Goal: Task Accomplishment & Management: Manage account settings

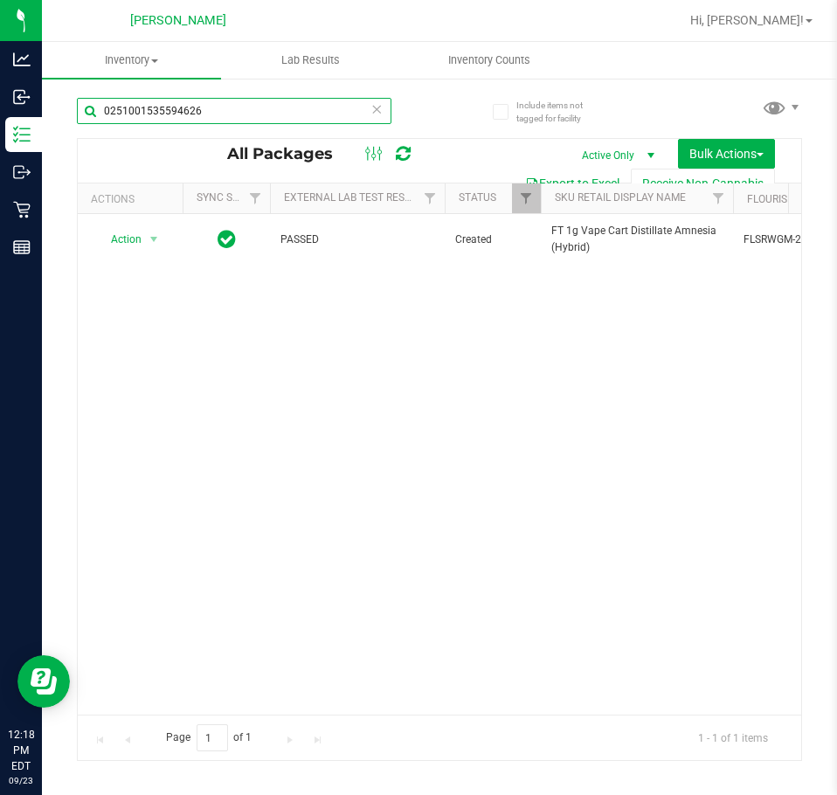
drag, startPoint x: 268, startPoint y: 121, endPoint x: -1, endPoint y: 117, distance: 269.1
click at [0, 117] on html "Analytics Inbound Inventory Outbound Retail Reports 12:18 PM EDT 09/23/2025 09/…" at bounding box center [418, 397] width 837 height 795
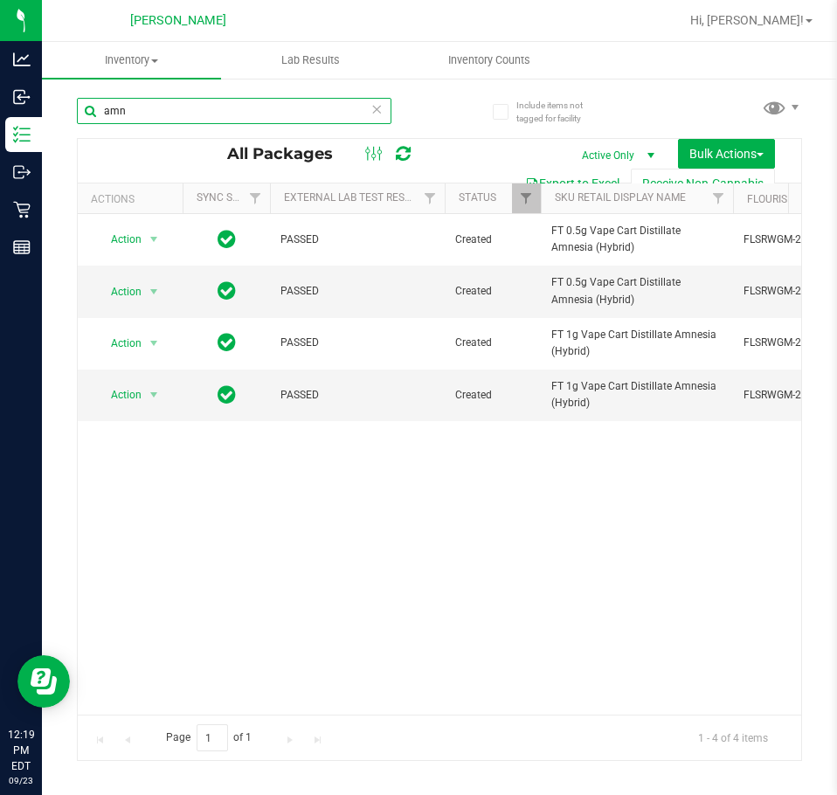
type input "amn"
click at [528, 634] on div "Action Action Adjust qty Create package Edit attributes Global inventory Locate…" at bounding box center [439, 464] width 723 height 501
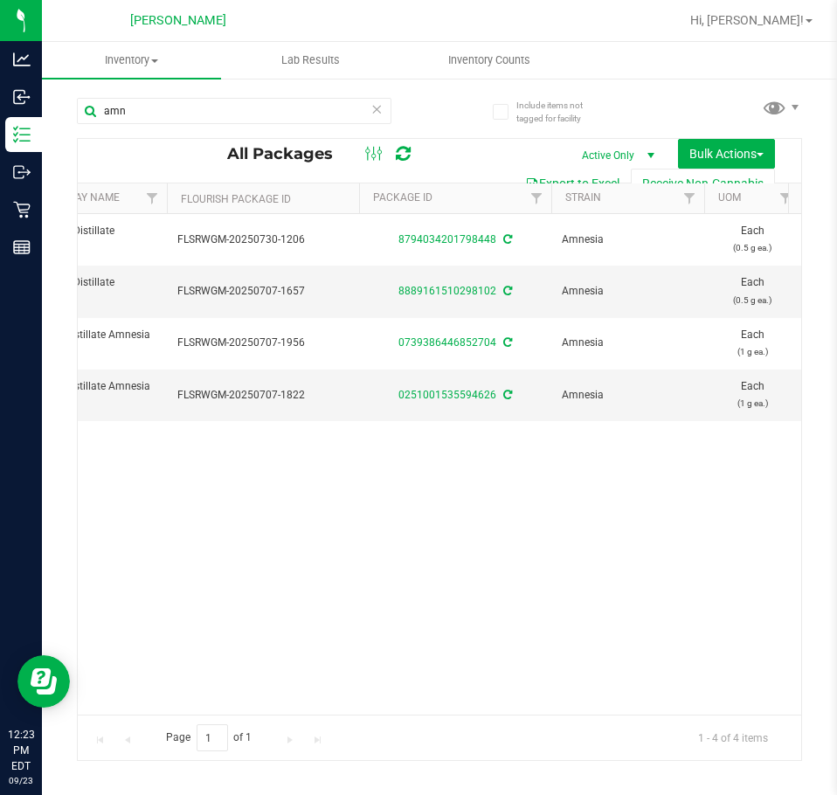
scroll to position [0, 622]
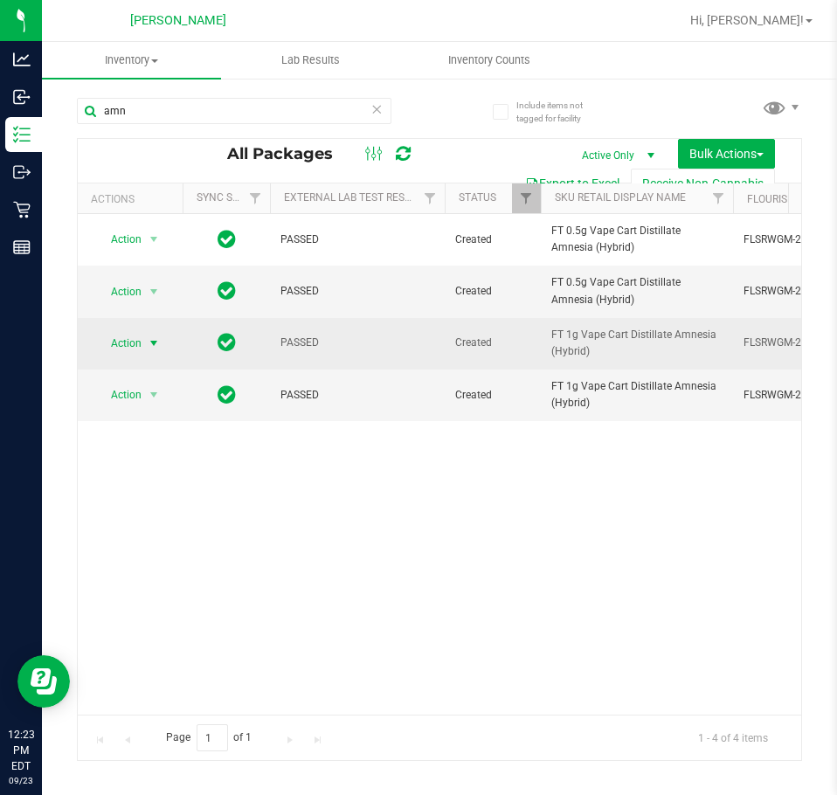
click at [154, 342] on span "select" at bounding box center [154, 343] width 14 height 14
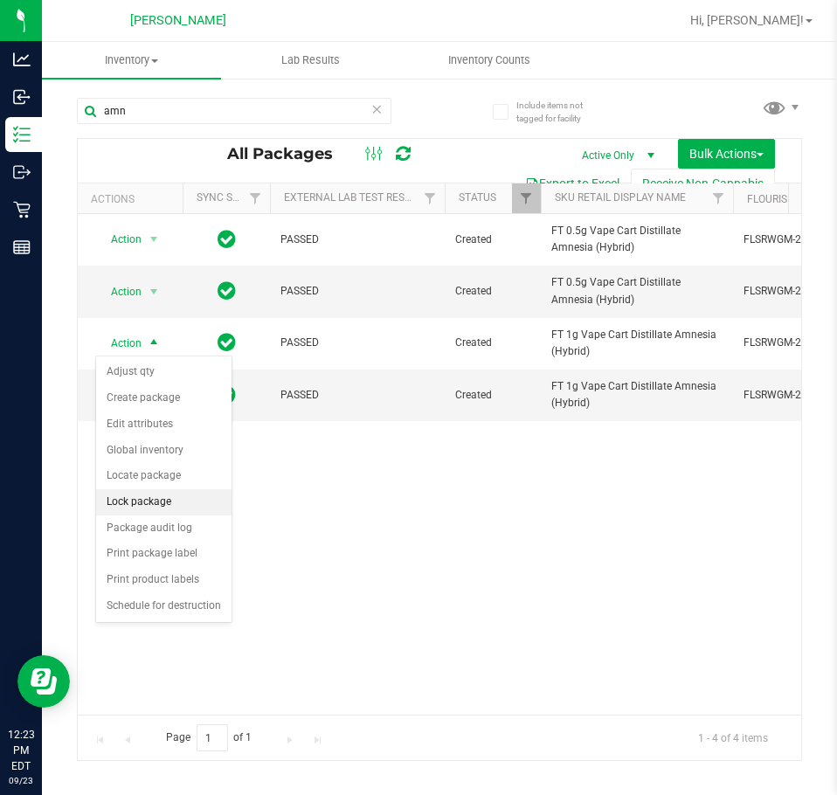
click at [167, 495] on li "Lock package" at bounding box center [163, 502] width 135 height 26
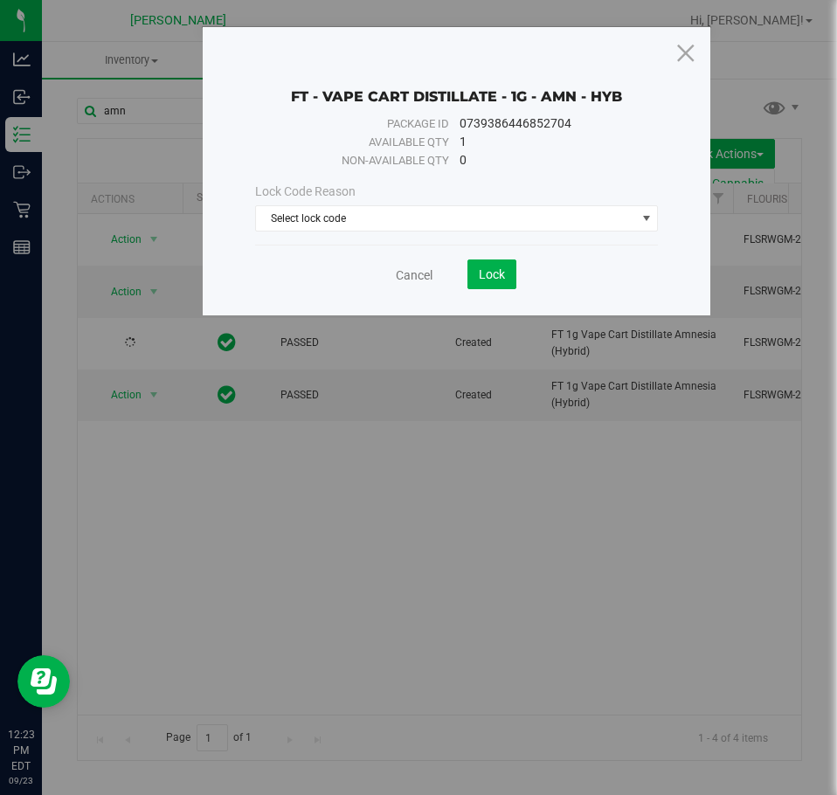
click at [376, 203] on div "Lock Code Reason Select lock code Select lock code Newly Received Administrativ…" at bounding box center [457, 207] width 430 height 49
click at [375, 214] on span "Select lock code" at bounding box center [446, 218] width 380 height 24
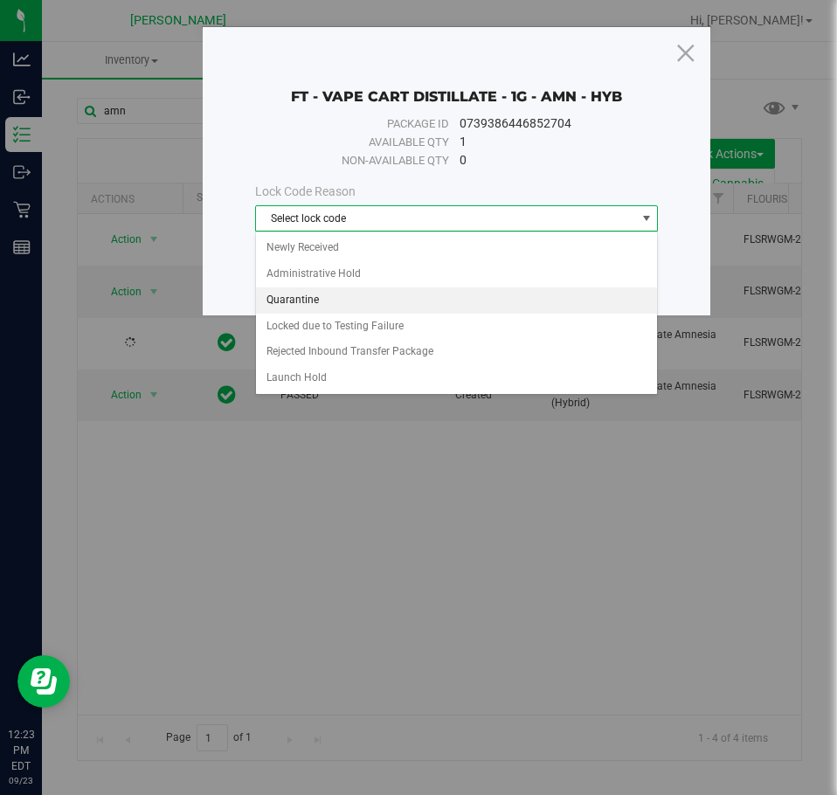
click at [325, 294] on li "Quarantine" at bounding box center [457, 300] width 402 height 26
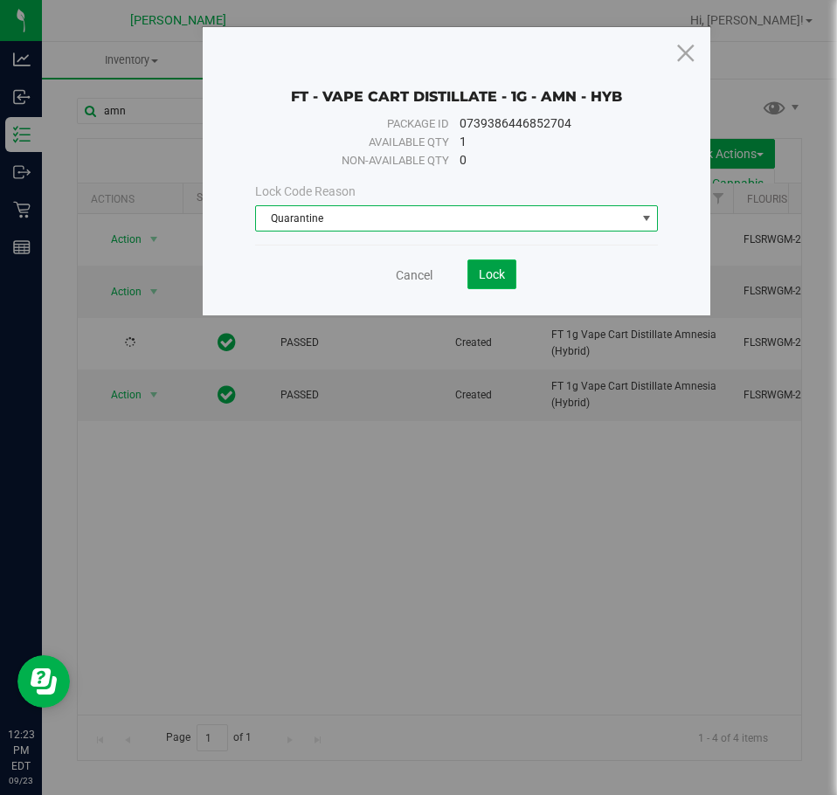
click at [499, 282] on button "Lock" at bounding box center [491, 274] width 49 height 30
click at [516, 266] on button "Lock" at bounding box center [491, 274] width 49 height 30
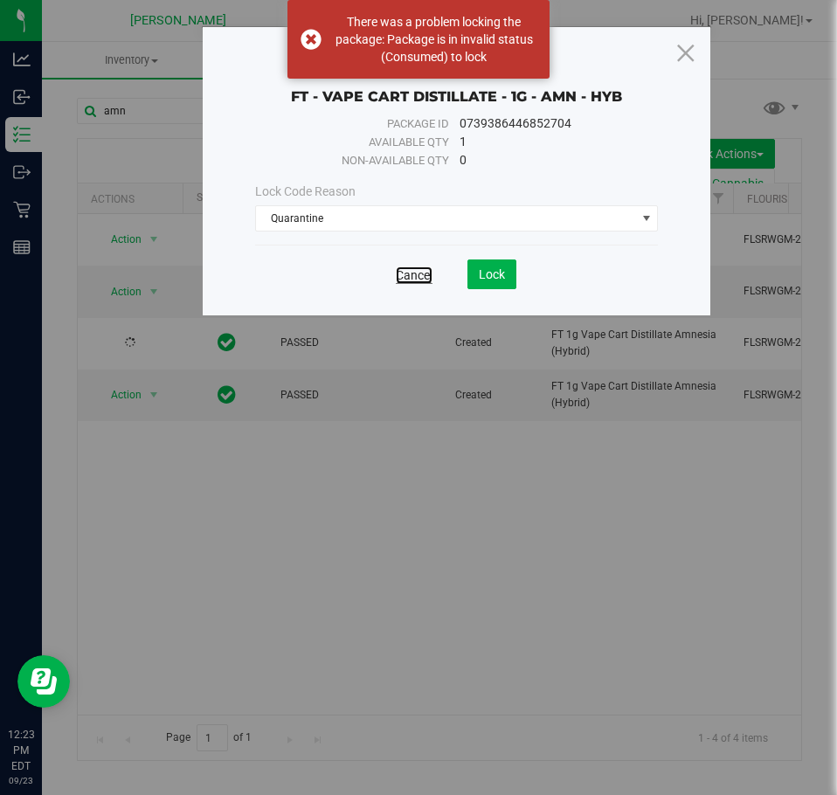
click at [432, 275] on link "Cancel" at bounding box center [414, 274] width 37 height 17
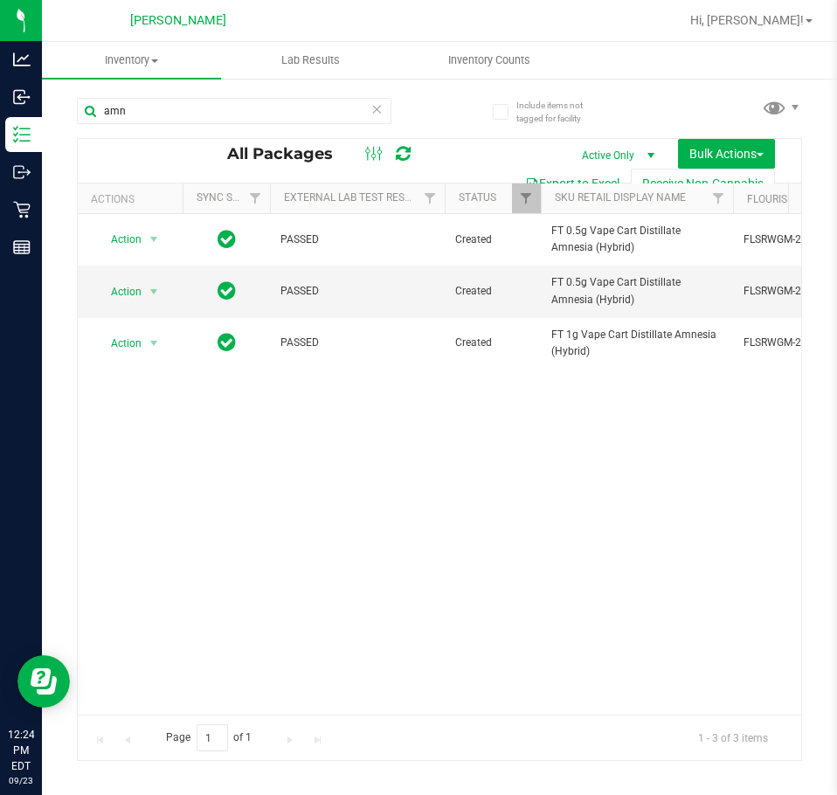
click at [273, 616] on div "Action Action Adjust qty Create package Edit attributes Global inventory Locate…" at bounding box center [439, 464] width 723 height 501
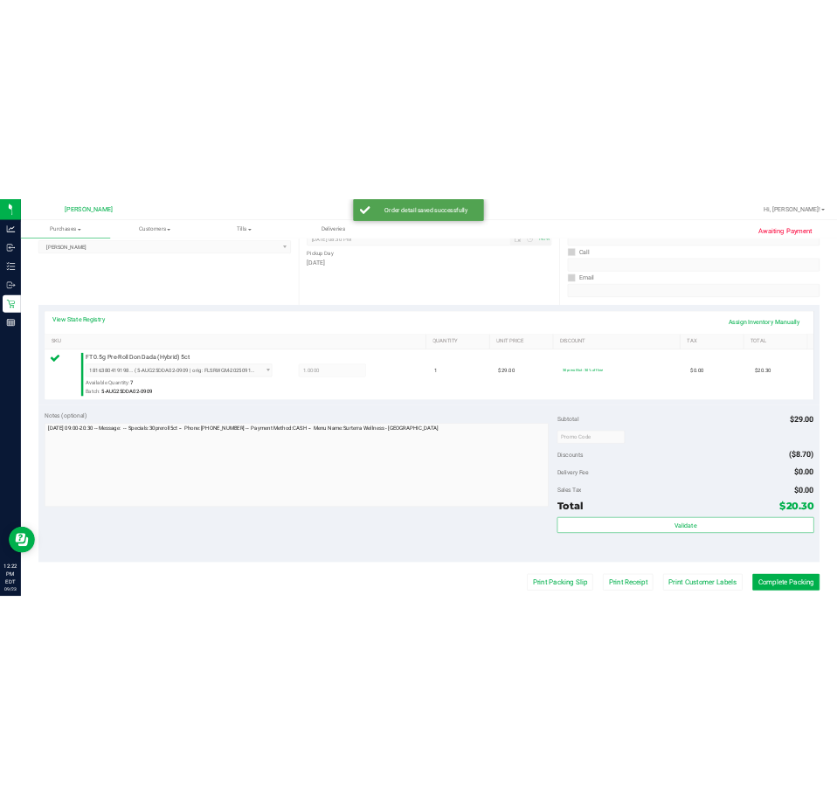
scroll to position [355, 0]
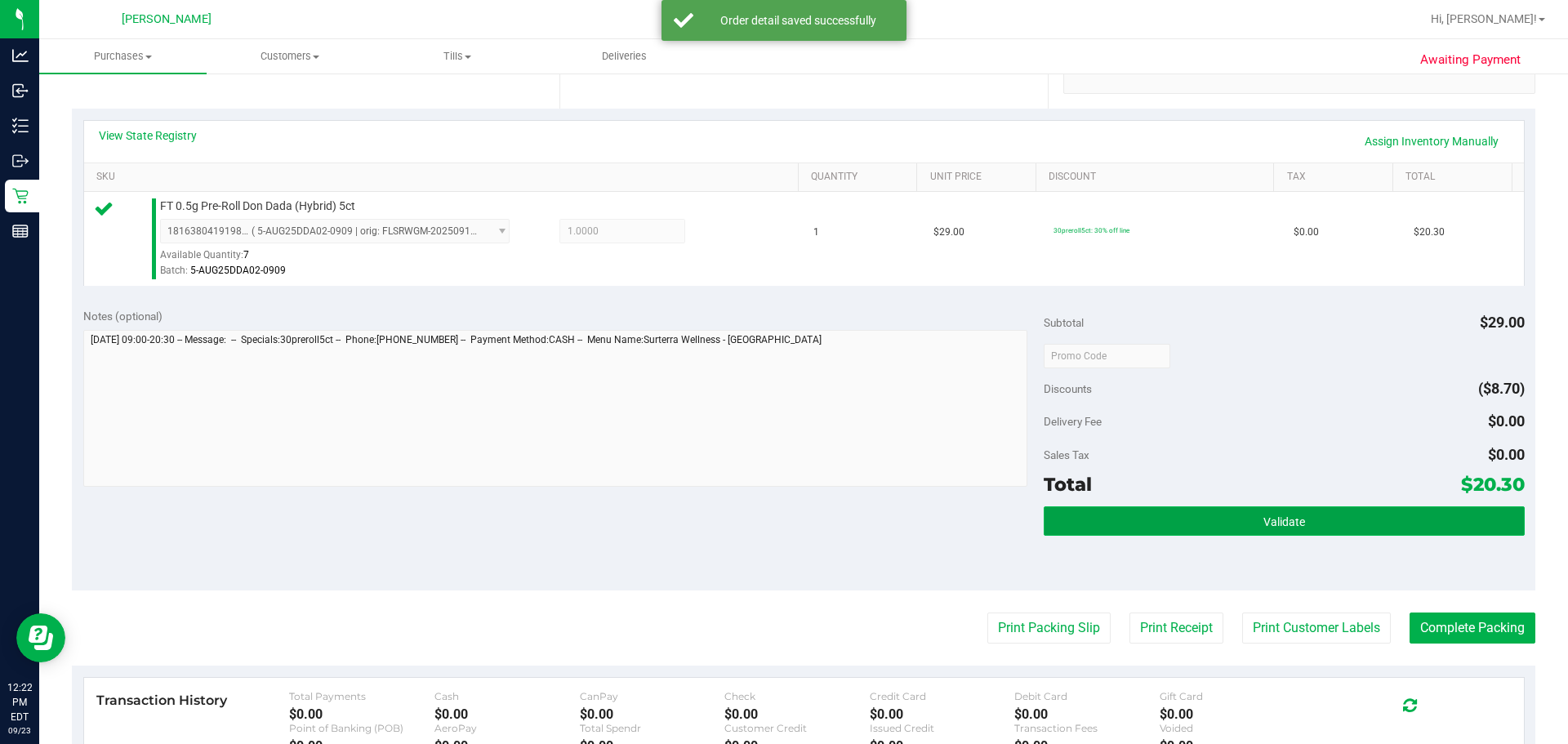
click at [1353, 507] on button "Validate" at bounding box center [1285, 521] width 481 height 29
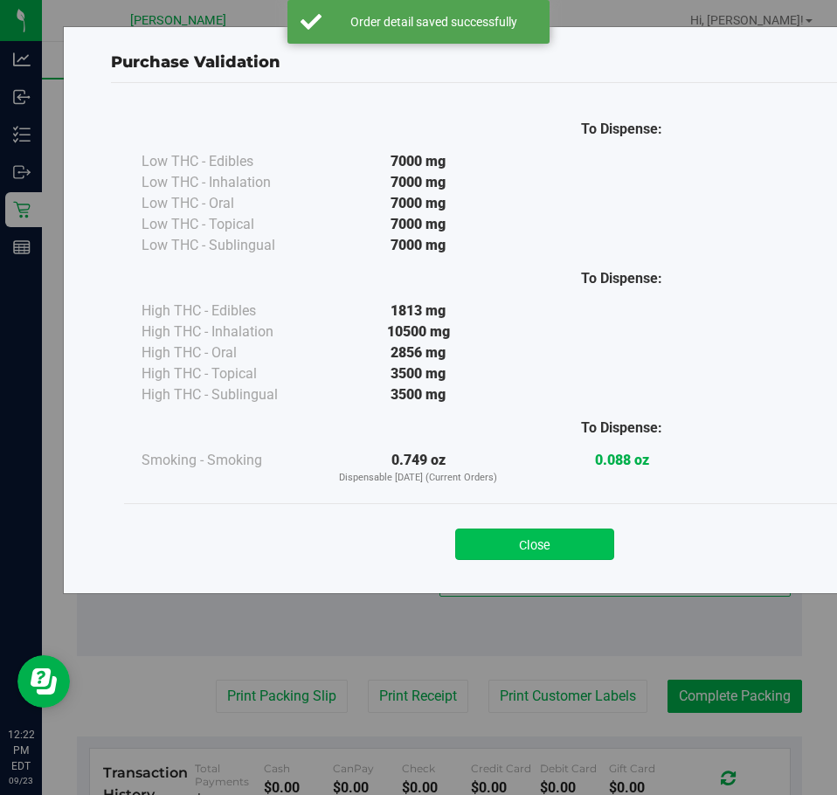
click at [529, 543] on button "Close" at bounding box center [534, 544] width 159 height 31
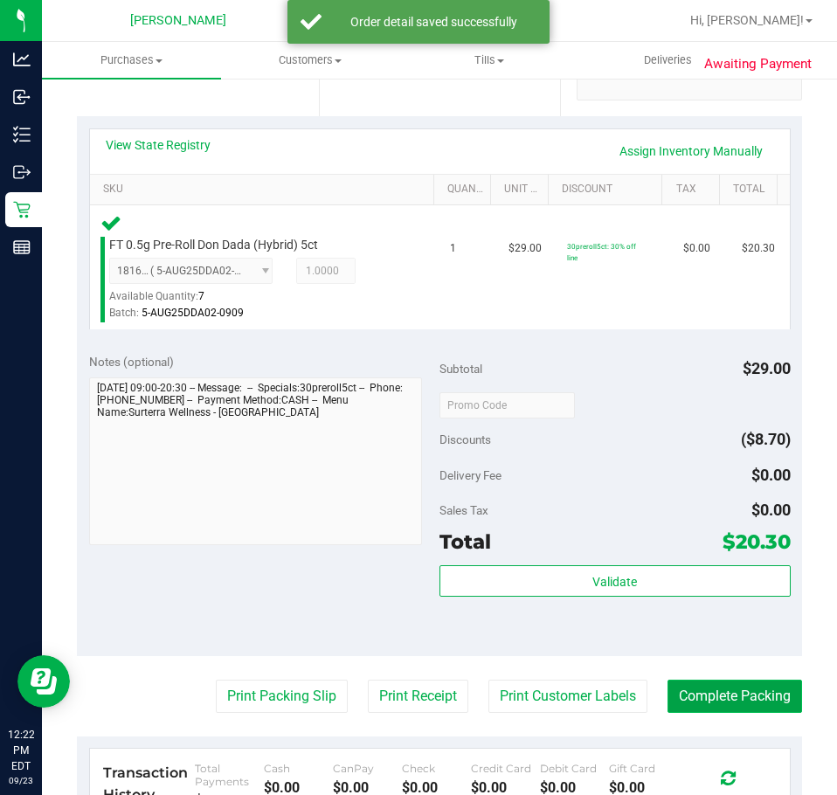
click at [732, 695] on button "Complete Packing" at bounding box center [735, 696] width 135 height 33
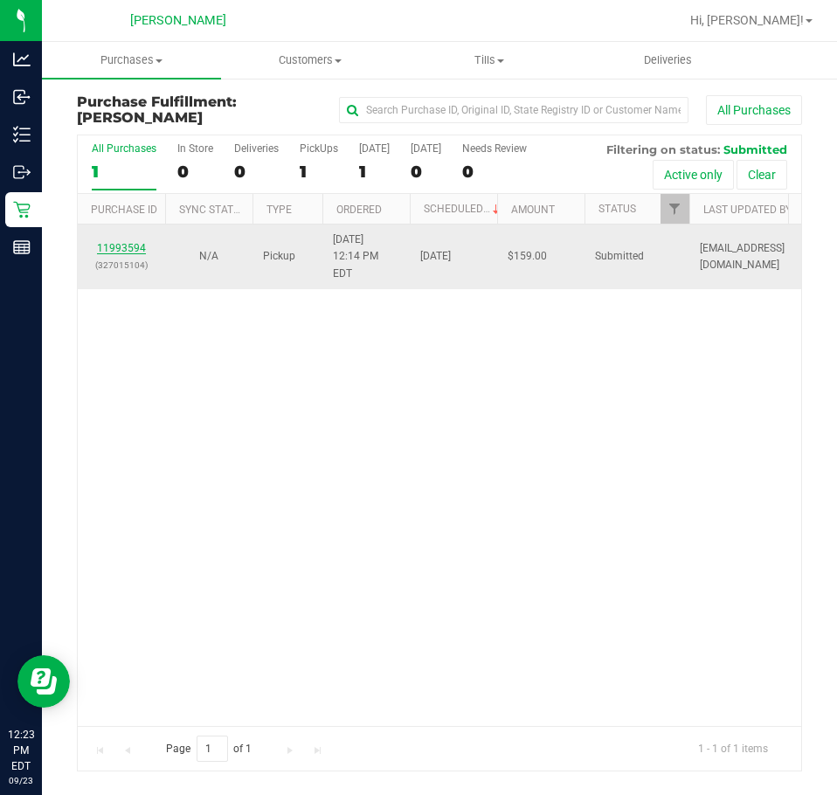
click at [126, 242] on link "11993594" at bounding box center [121, 248] width 49 height 12
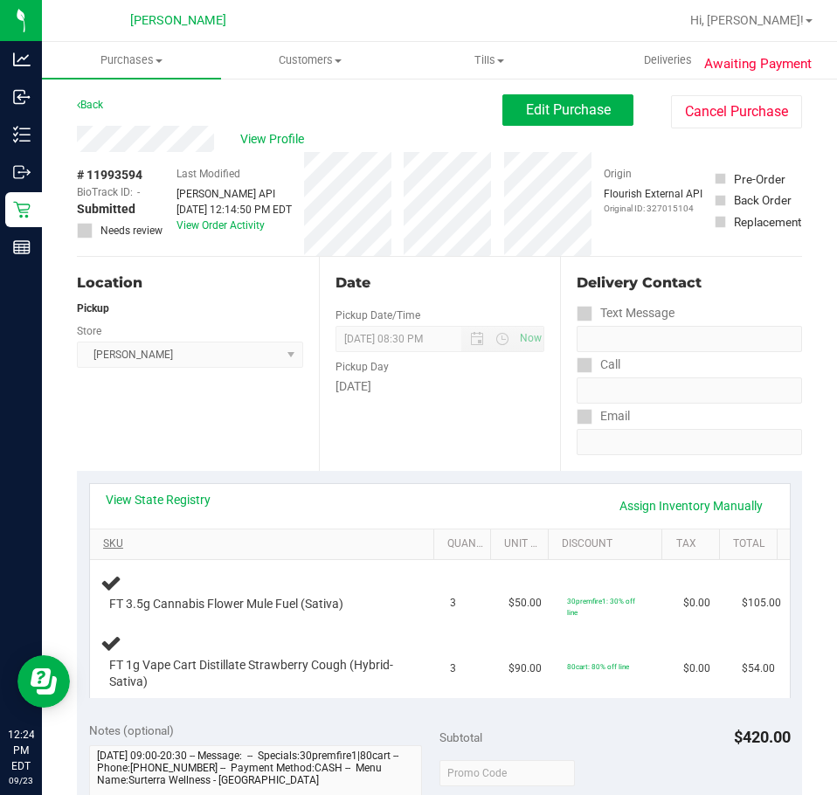
scroll to position [87, 0]
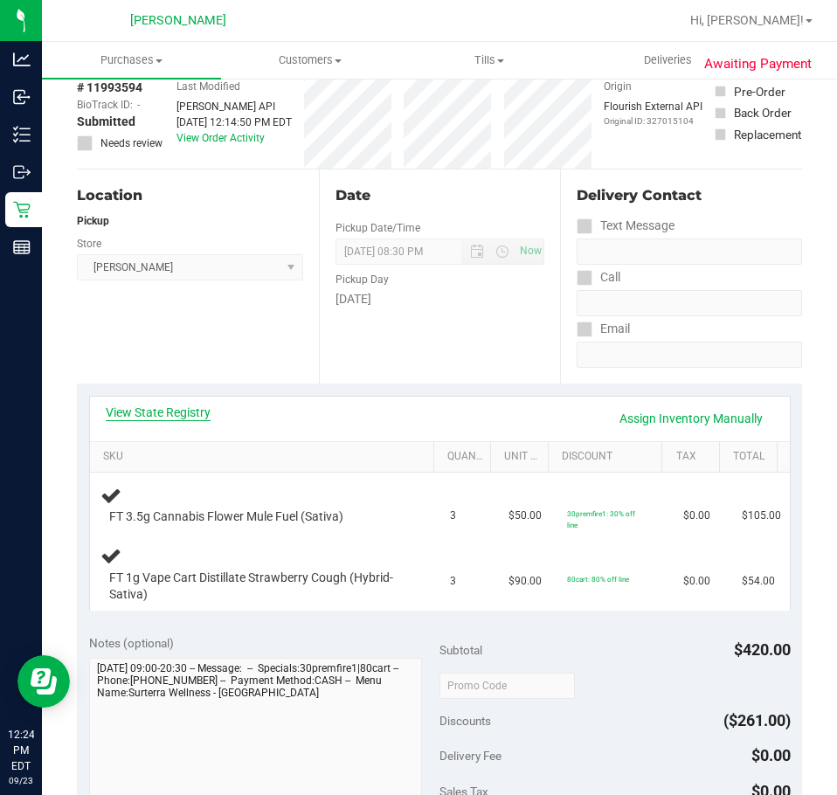
click at [190, 414] on link "View State Registry" at bounding box center [158, 412] width 105 height 17
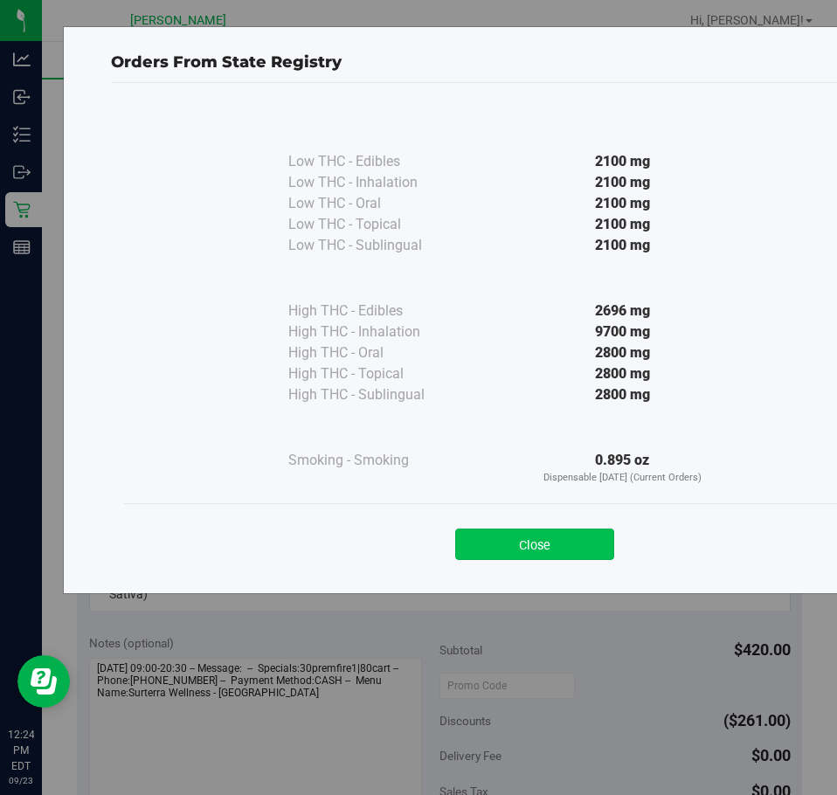
click at [591, 549] on button "Close" at bounding box center [534, 544] width 159 height 31
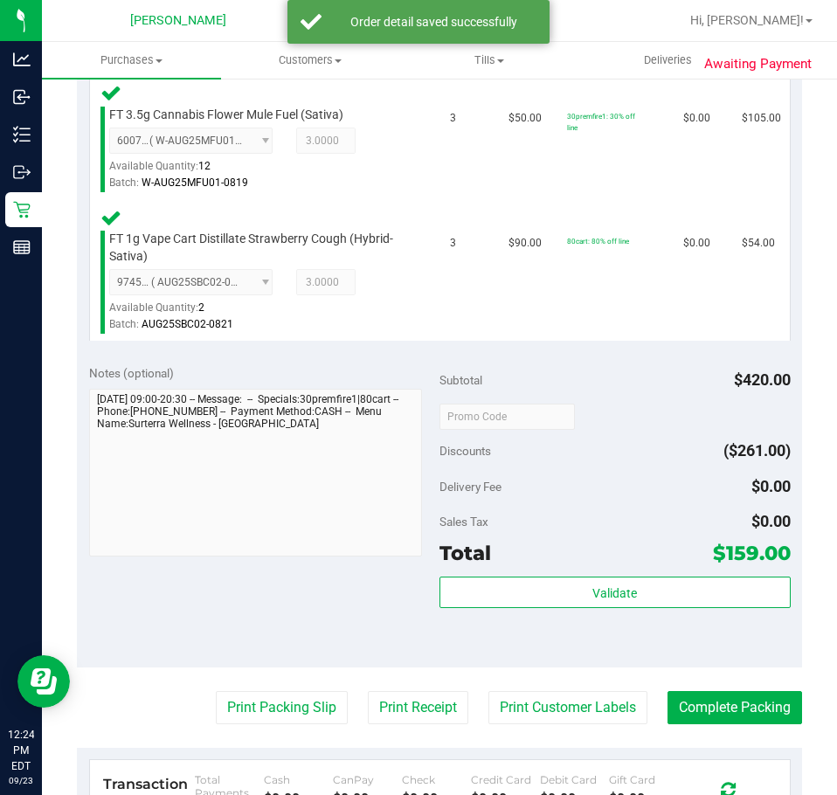
scroll to position [511, 0]
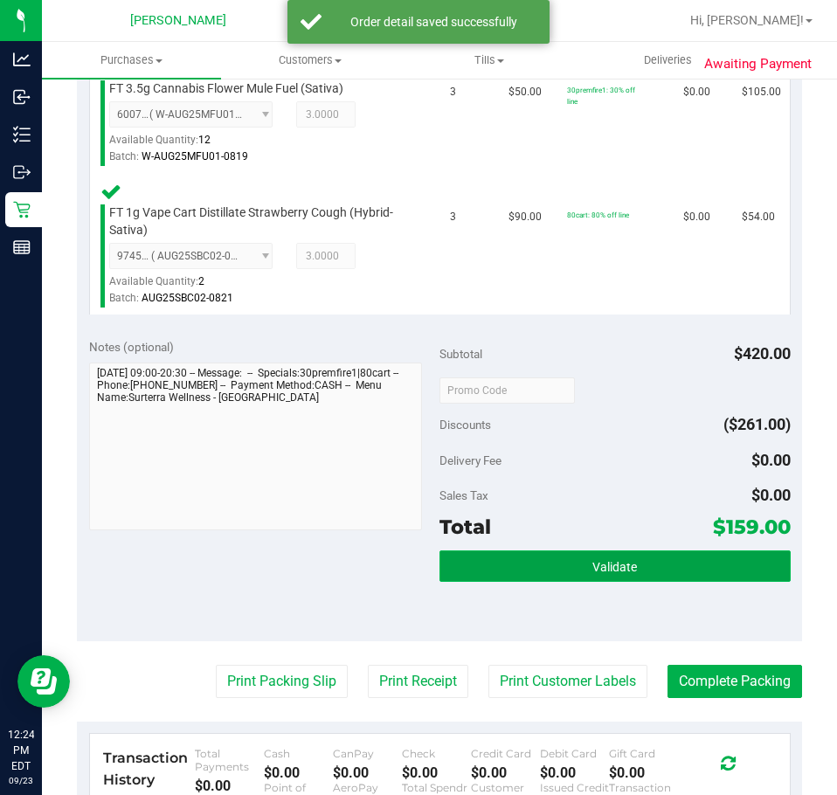
click at [635, 557] on button "Validate" at bounding box center [614, 565] width 351 height 31
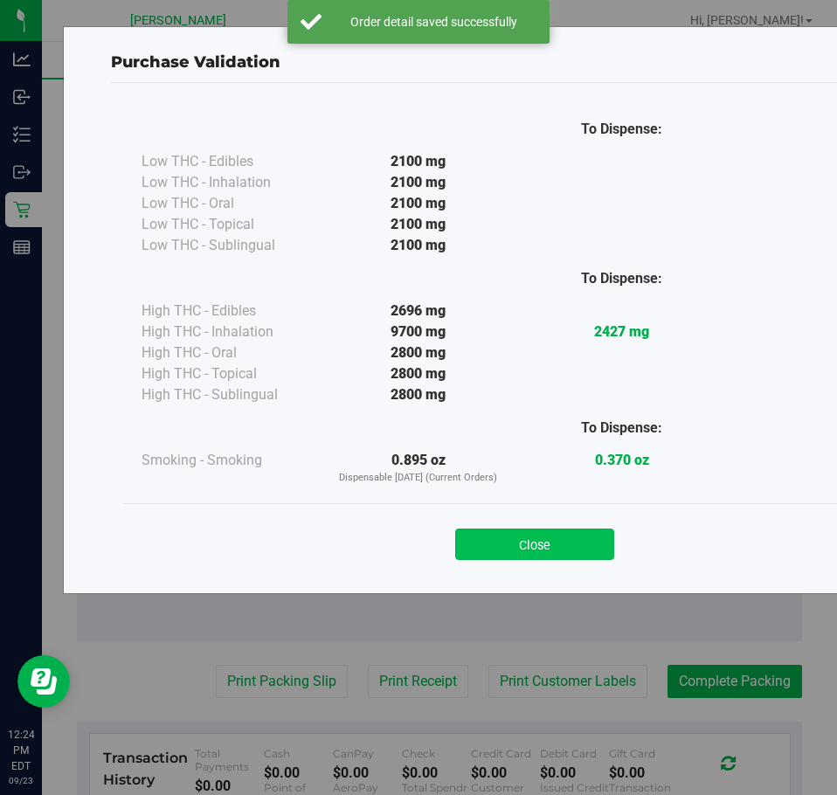
click at [515, 550] on button "Close" at bounding box center [534, 544] width 159 height 31
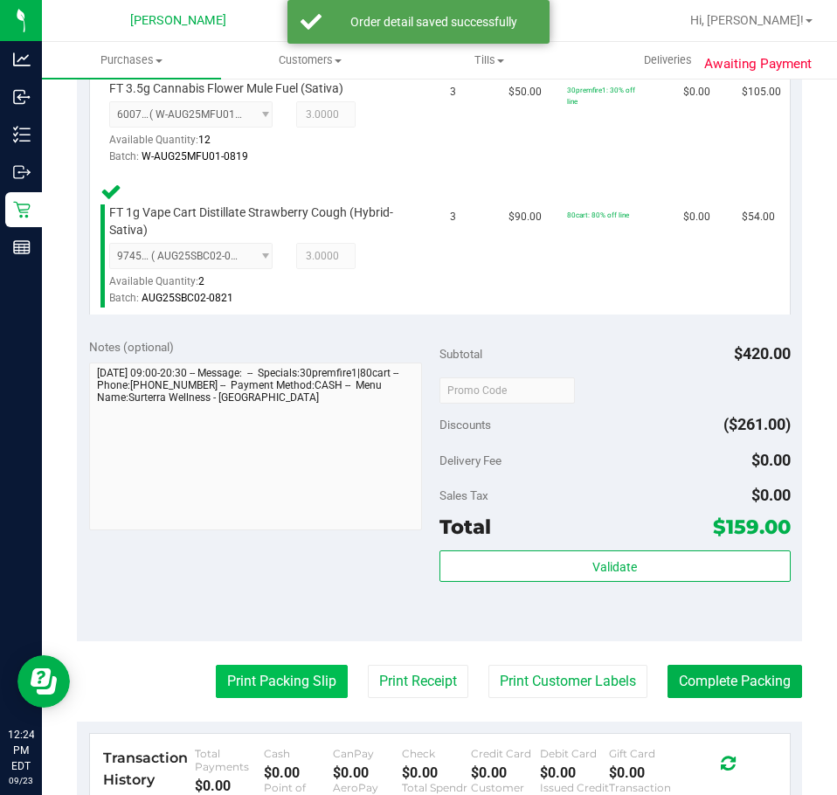
click at [246, 680] on button "Print Packing Slip" at bounding box center [282, 681] width 132 height 33
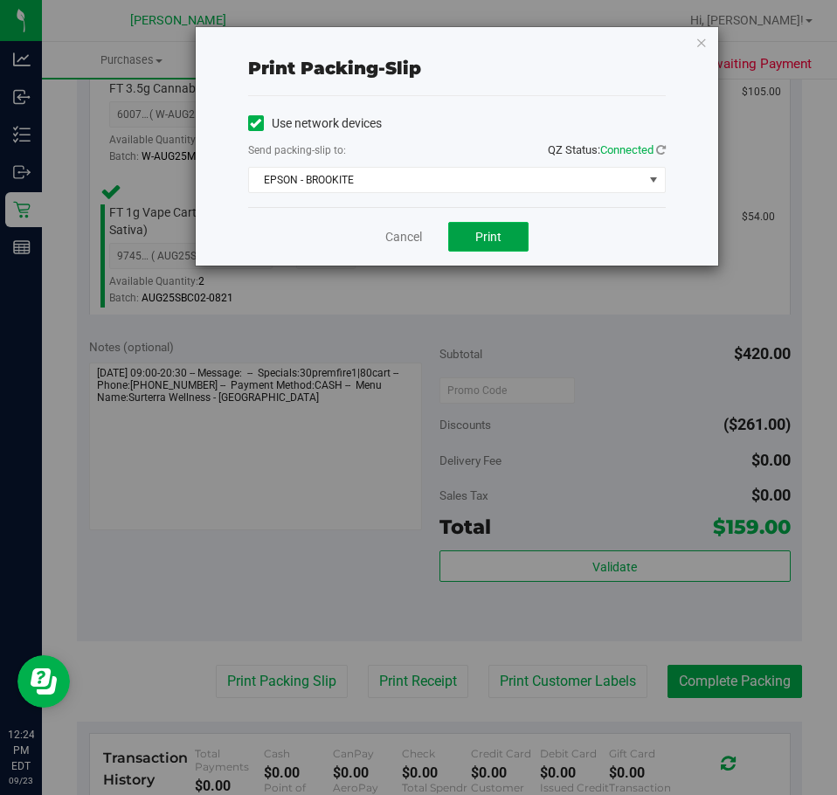
click at [499, 237] on span "Print" at bounding box center [488, 237] width 26 height 14
click at [401, 237] on link "Cancel" at bounding box center [403, 237] width 37 height 18
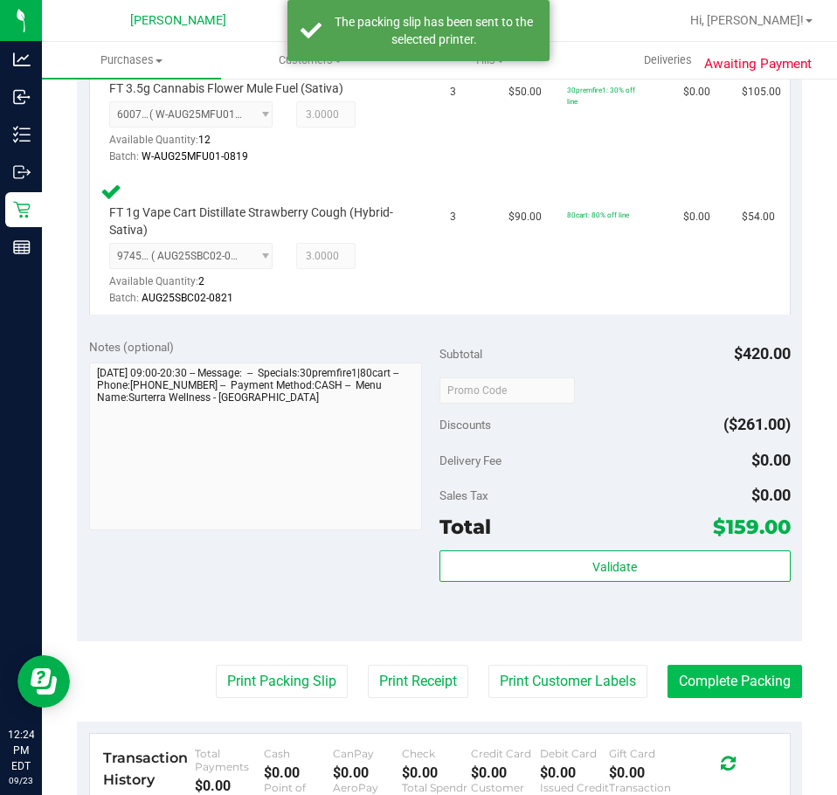
click at [737, 673] on button "Complete Packing" at bounding box center [735, 681] width 135 height 33
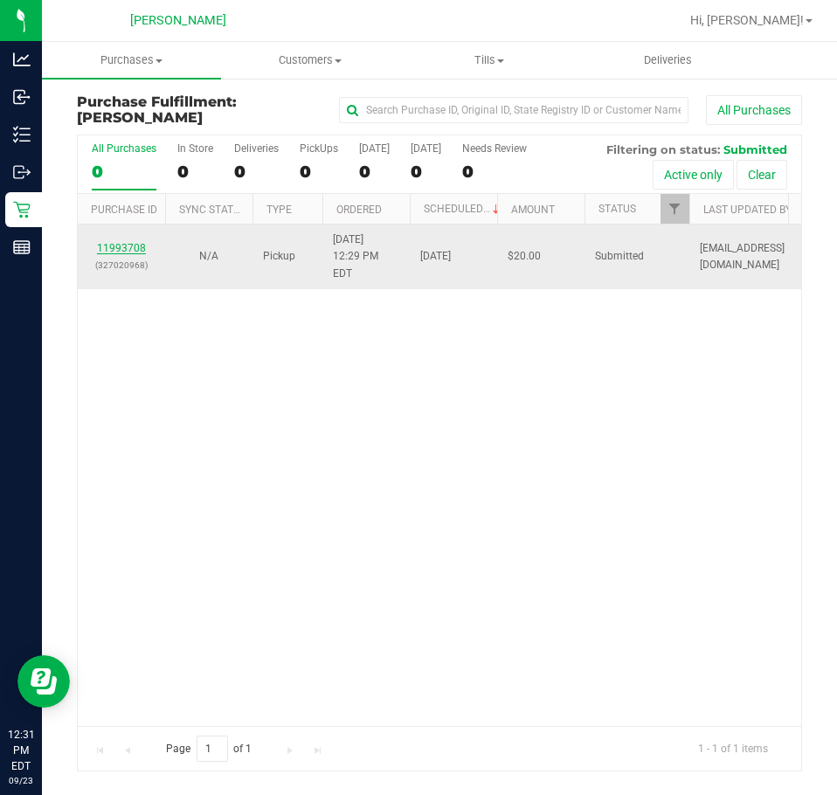
click at [114, 242] on link "11993708" at bounding box center [121, 248] width 49 height 12
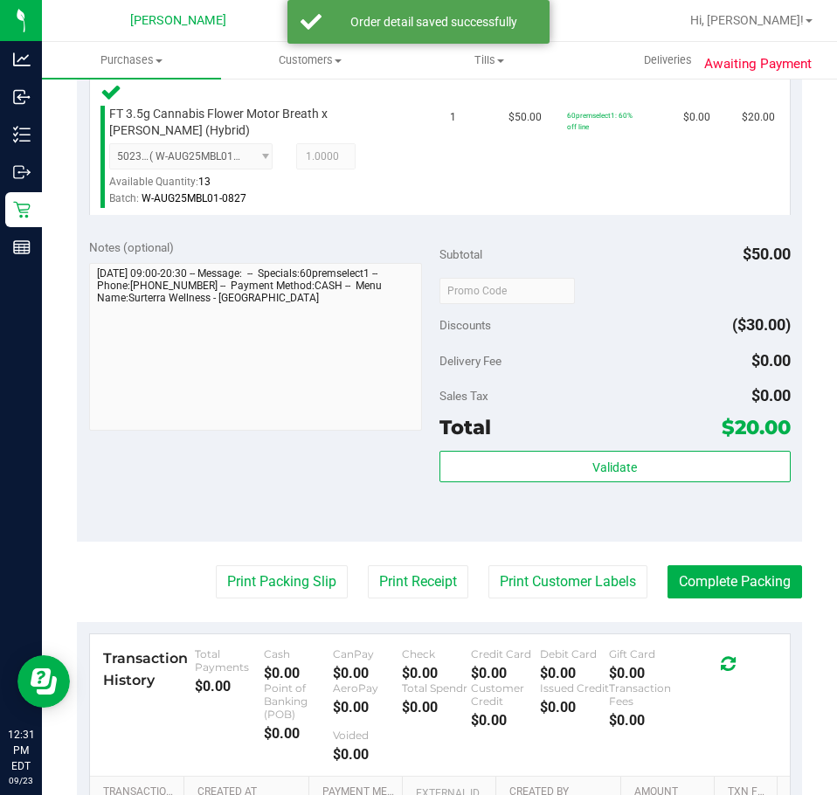
scroll to position [494, 0]
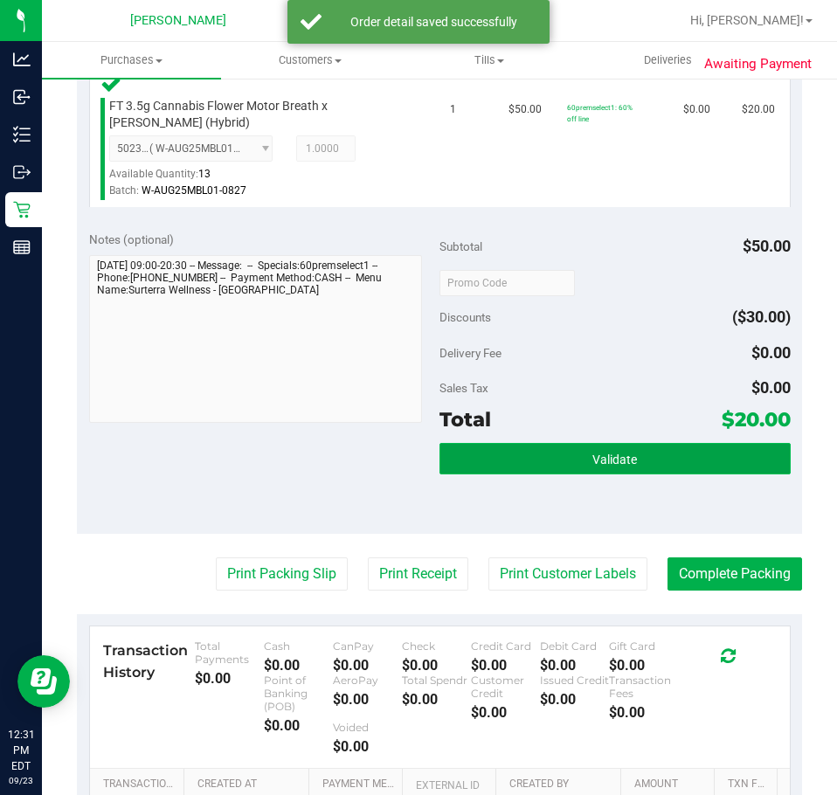
click at [626, 447] on button "Validate" at bounding box center [614, 458] width 351 height 31
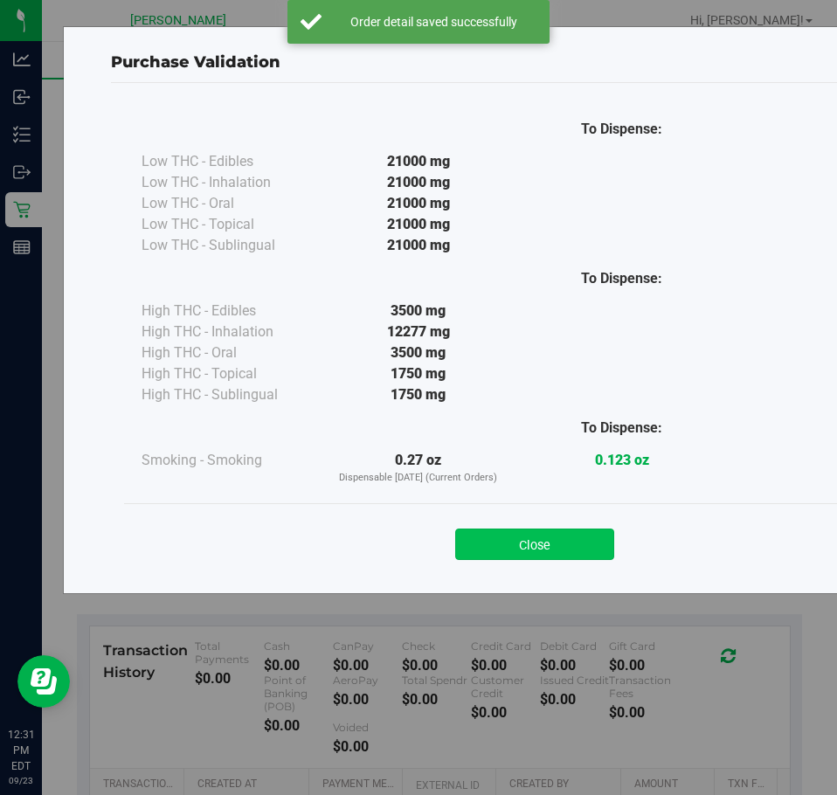
click at [532, 545] on button "Close" at bounding box center [534, 544] width 159 height 31
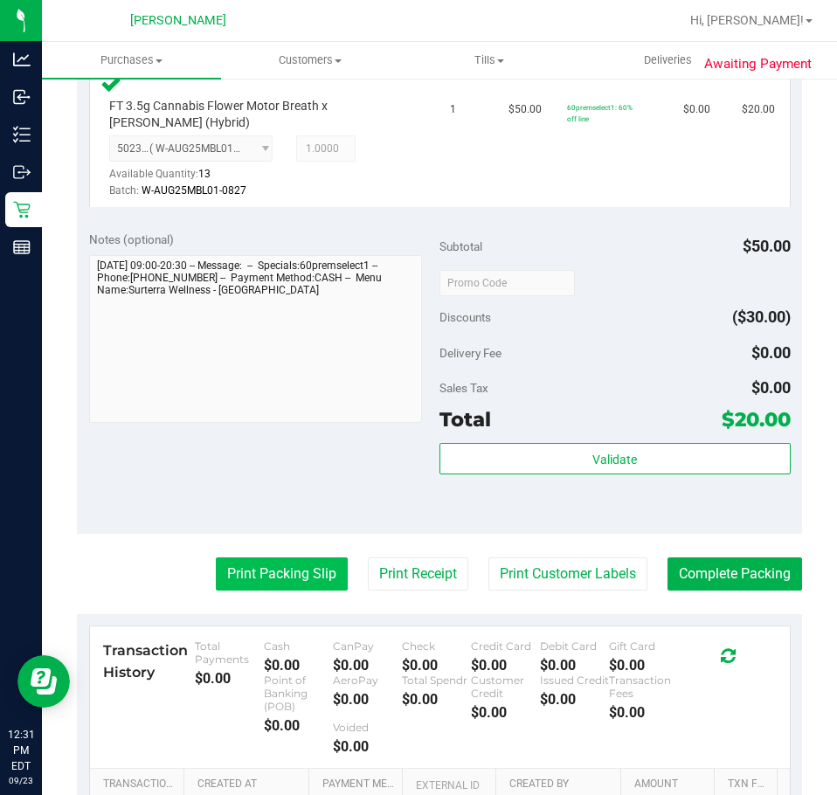
click at [272, 575] on button "Print Packing Slip" at bounding box center [282, 573] width 132 height 33
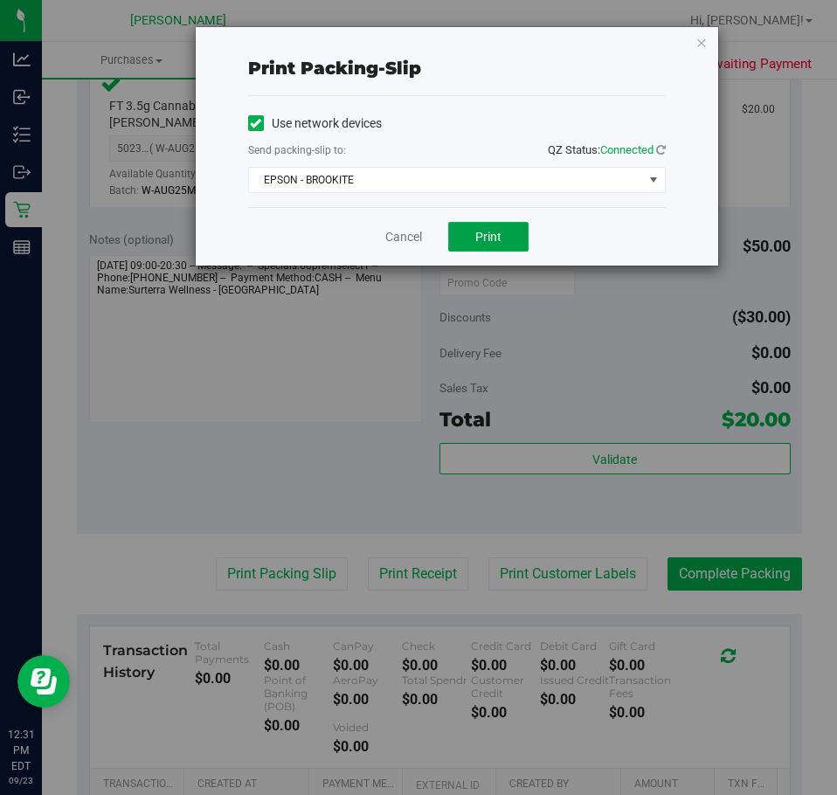
click at [490, 228] on button "Print" at bounding box center [488, 237] width 80 height 30
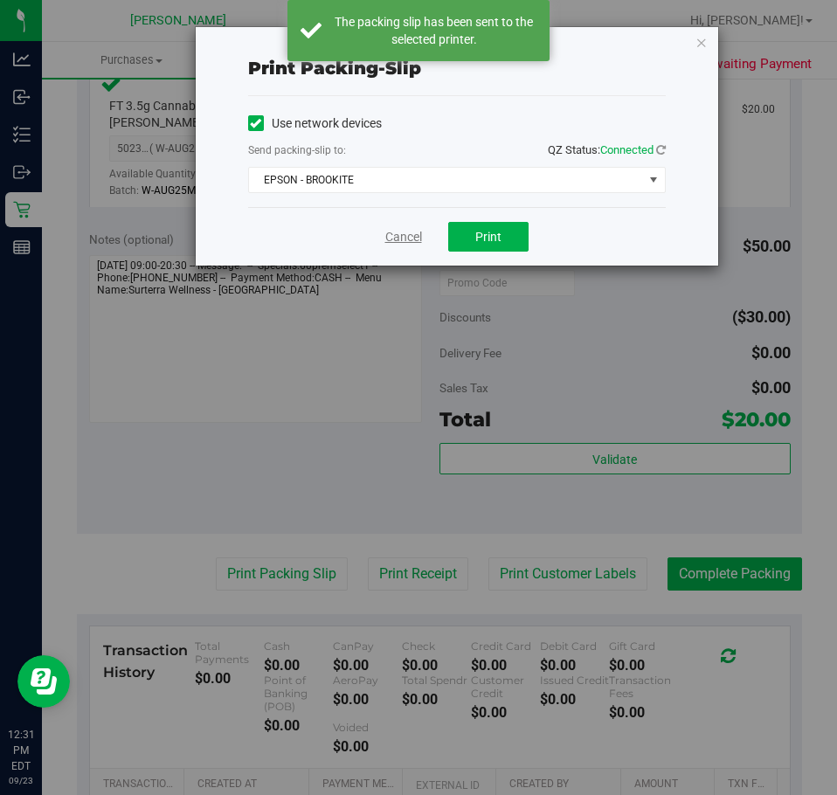
click at [403, 233] on link "Cancel" at bounding box center [403, 237] width 37 height 18
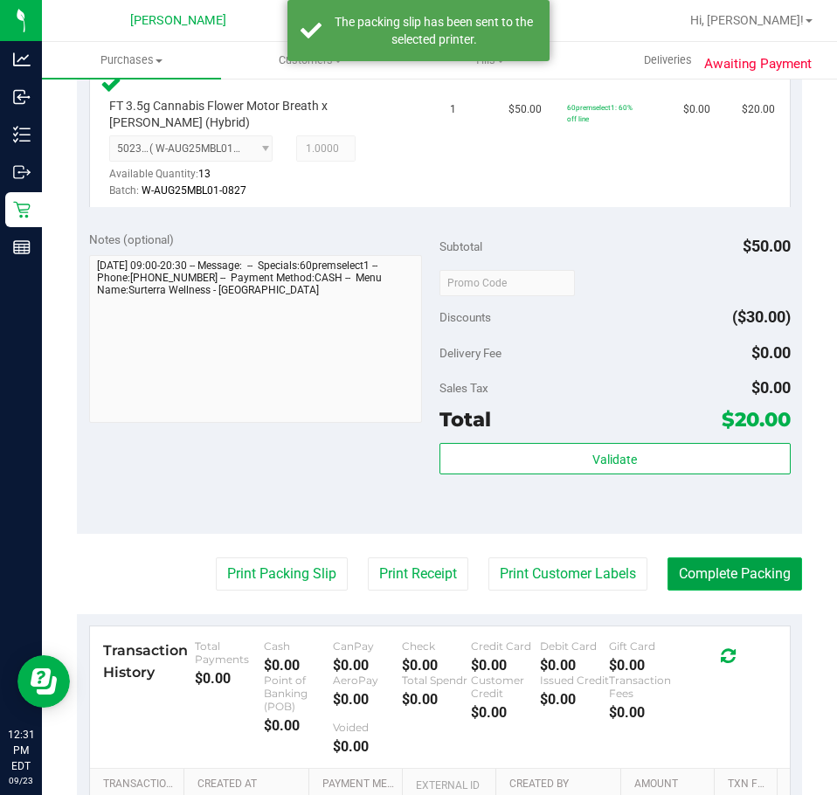
click at [716, 576] on button "Complete Packing" at bounding box center [735, 573] width 135 height 33
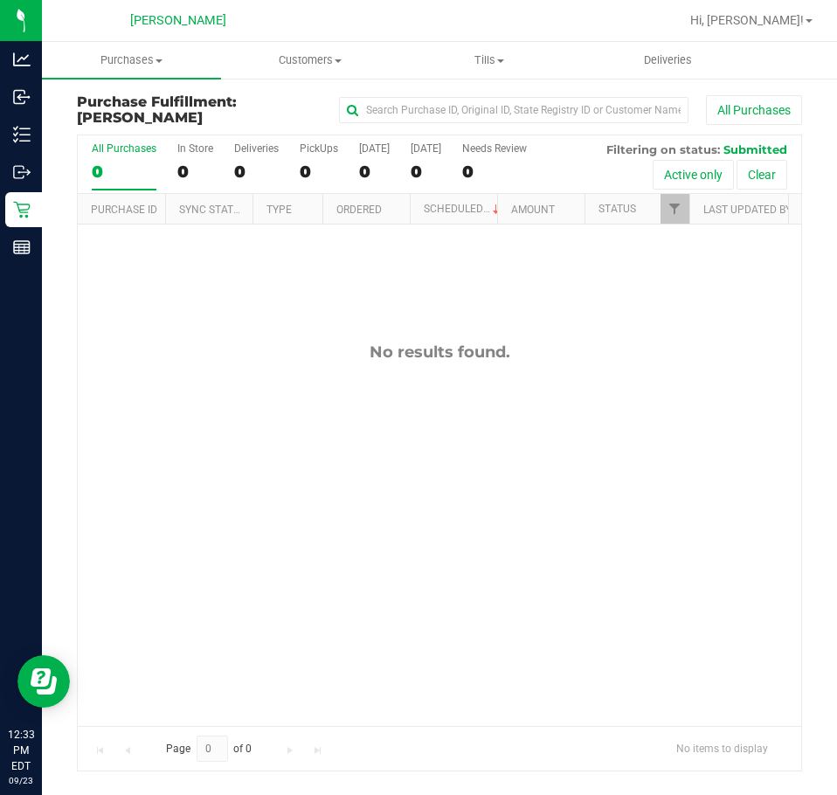
click at [575, 404] on div "No results found." at bounding box center [439, 534] width 723 height 619
click at [694, 535] on div "No results found." at bounding box center [439, 534] width 723 height 619
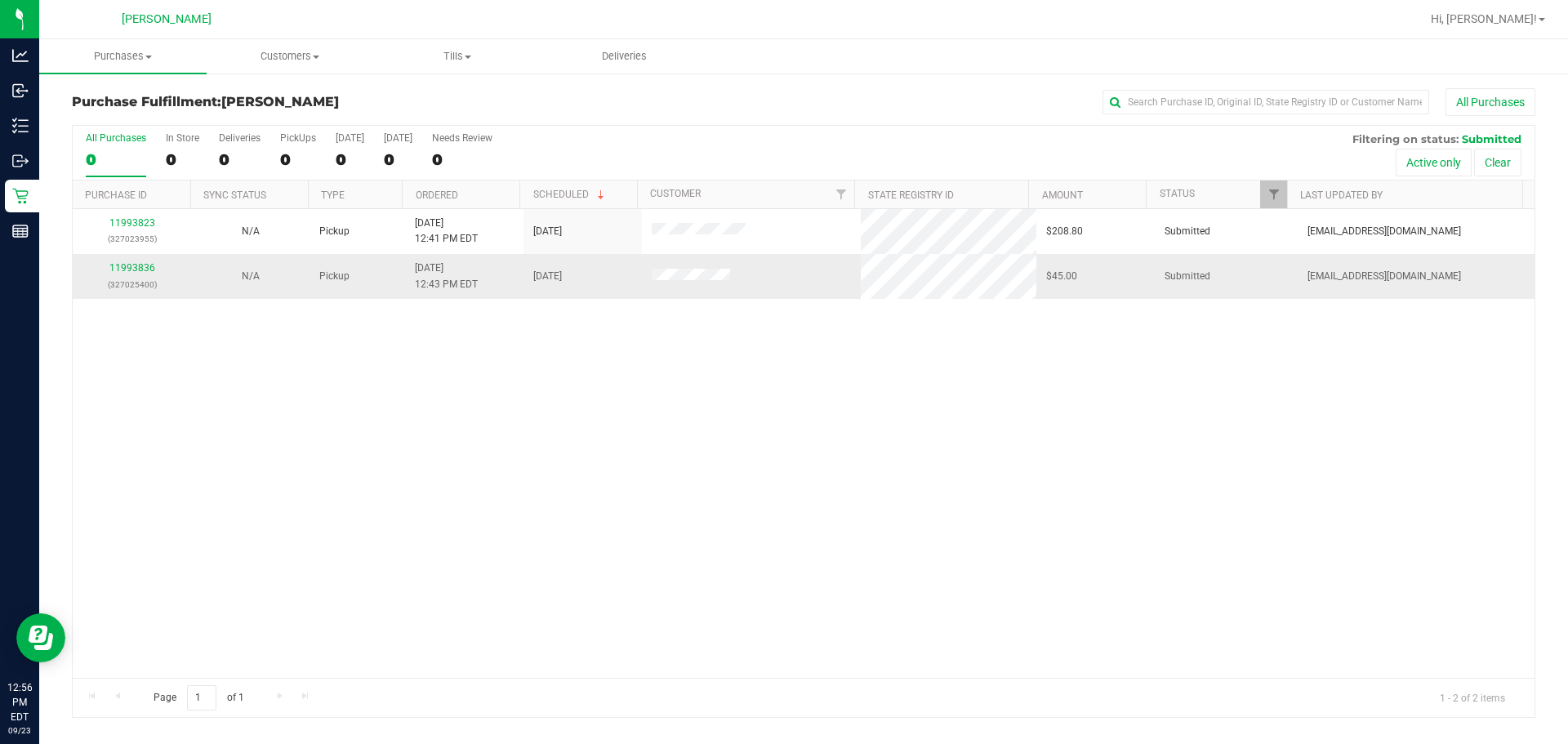
click at [141, 274] on div "11993836 (327025400)" at bounding box center [132, 276] width 99 height 31
click at [137, 266] on link "11993836" at bounding box center [132, 267] width 46 height 11
click at [148, 271] on link "11993836" at bounding box center [132, 267] width 46 height 11
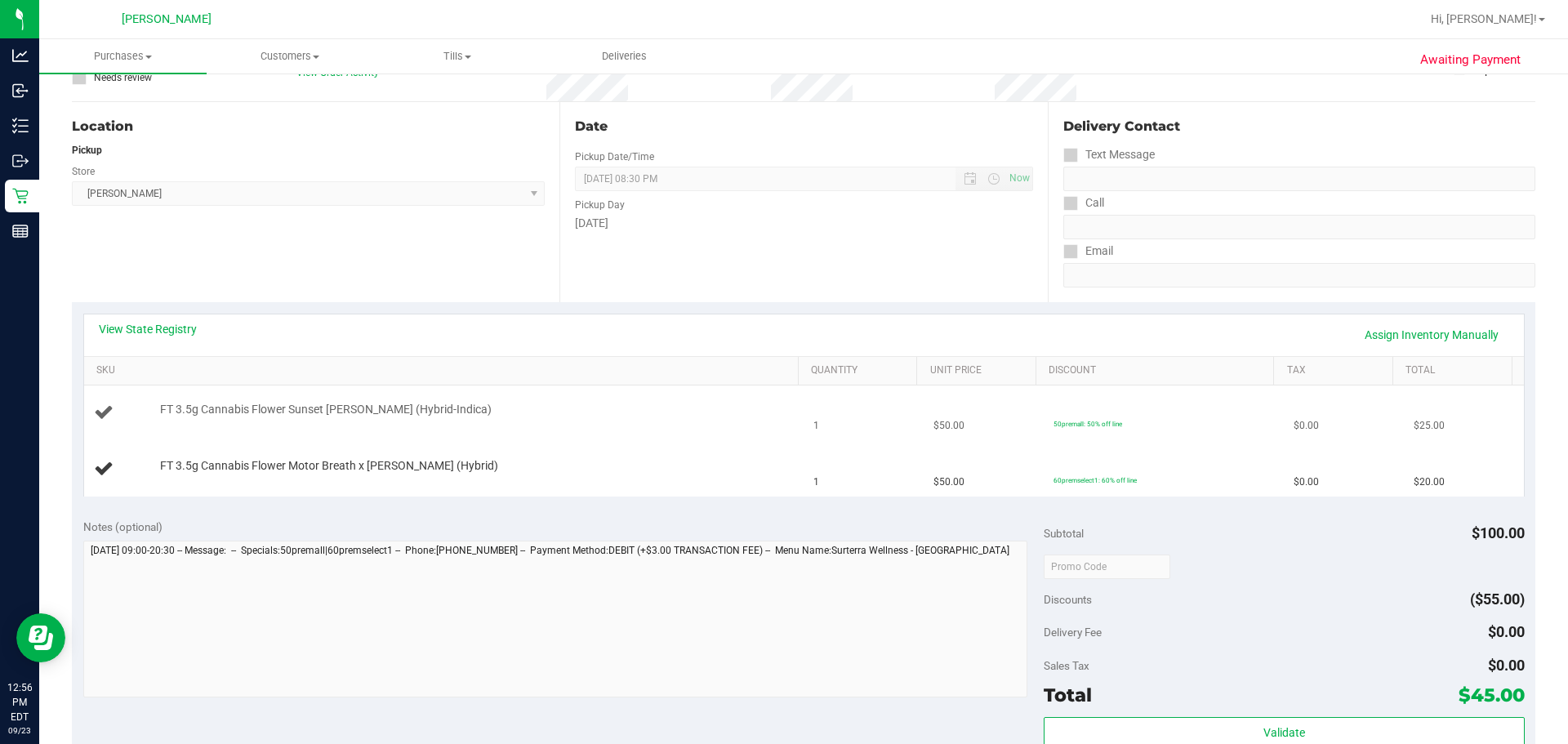
scroll to position [164, 0]
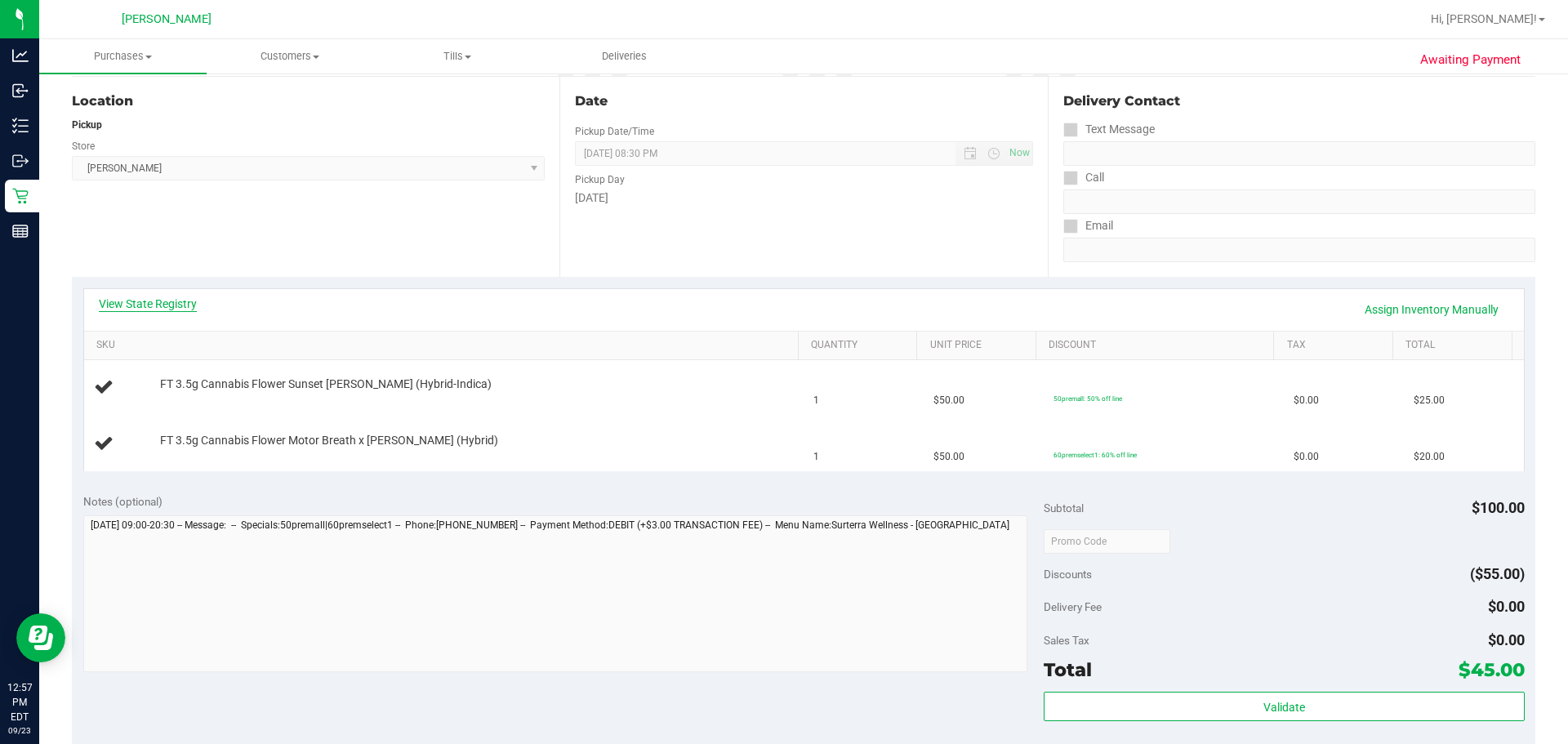
click at [144, 301] on link "View State Registry" at bounding box center [148, 303] width 98 height 16
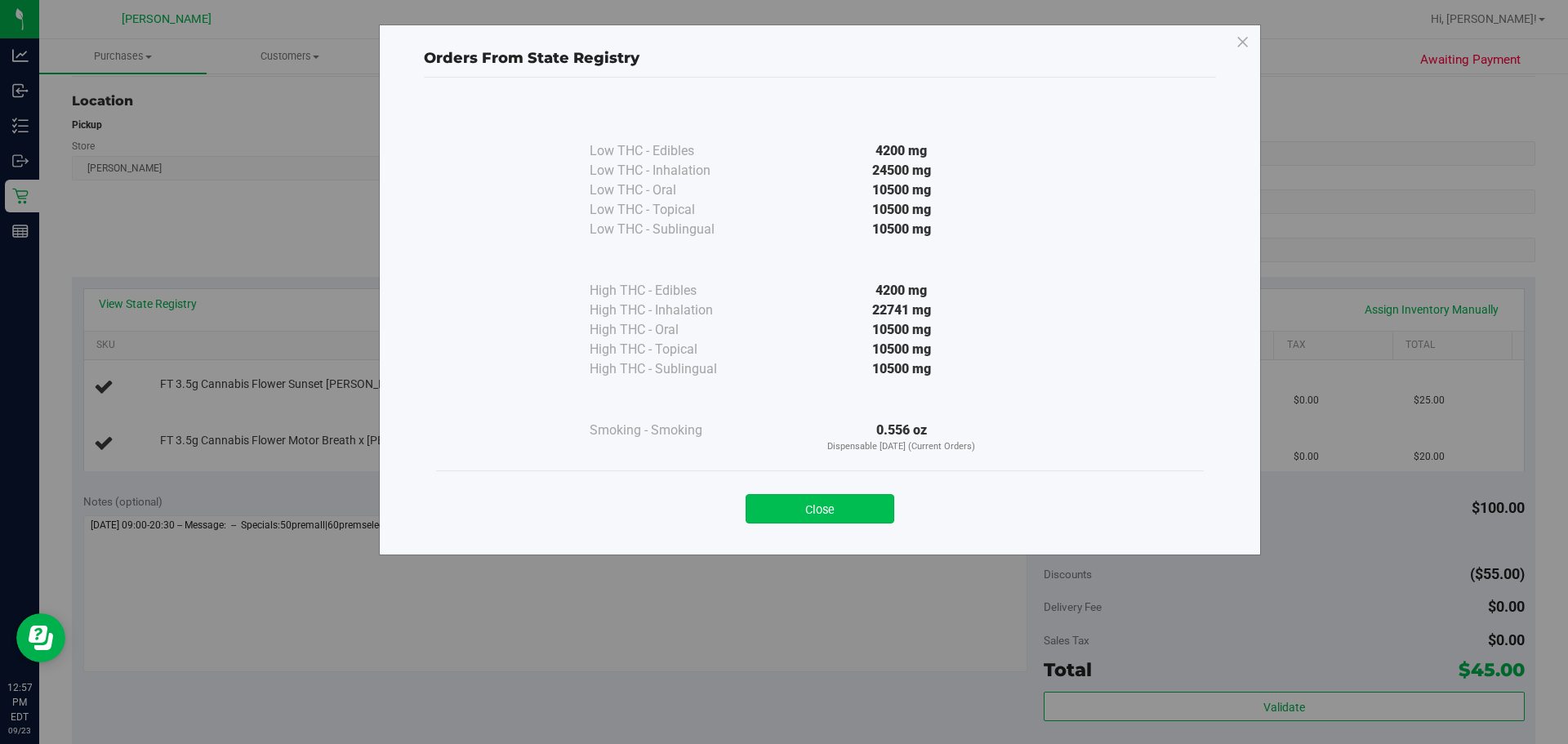
click at [827, 510] on button "Close" at bounding box center [820, 508] width 149 height 29
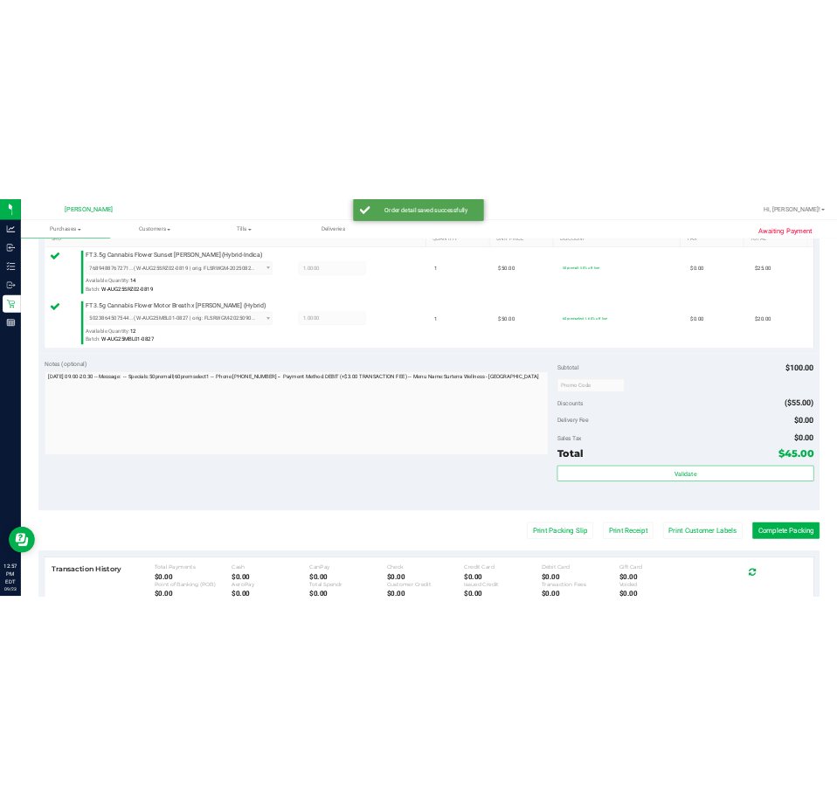
scroll to position [496, 0]
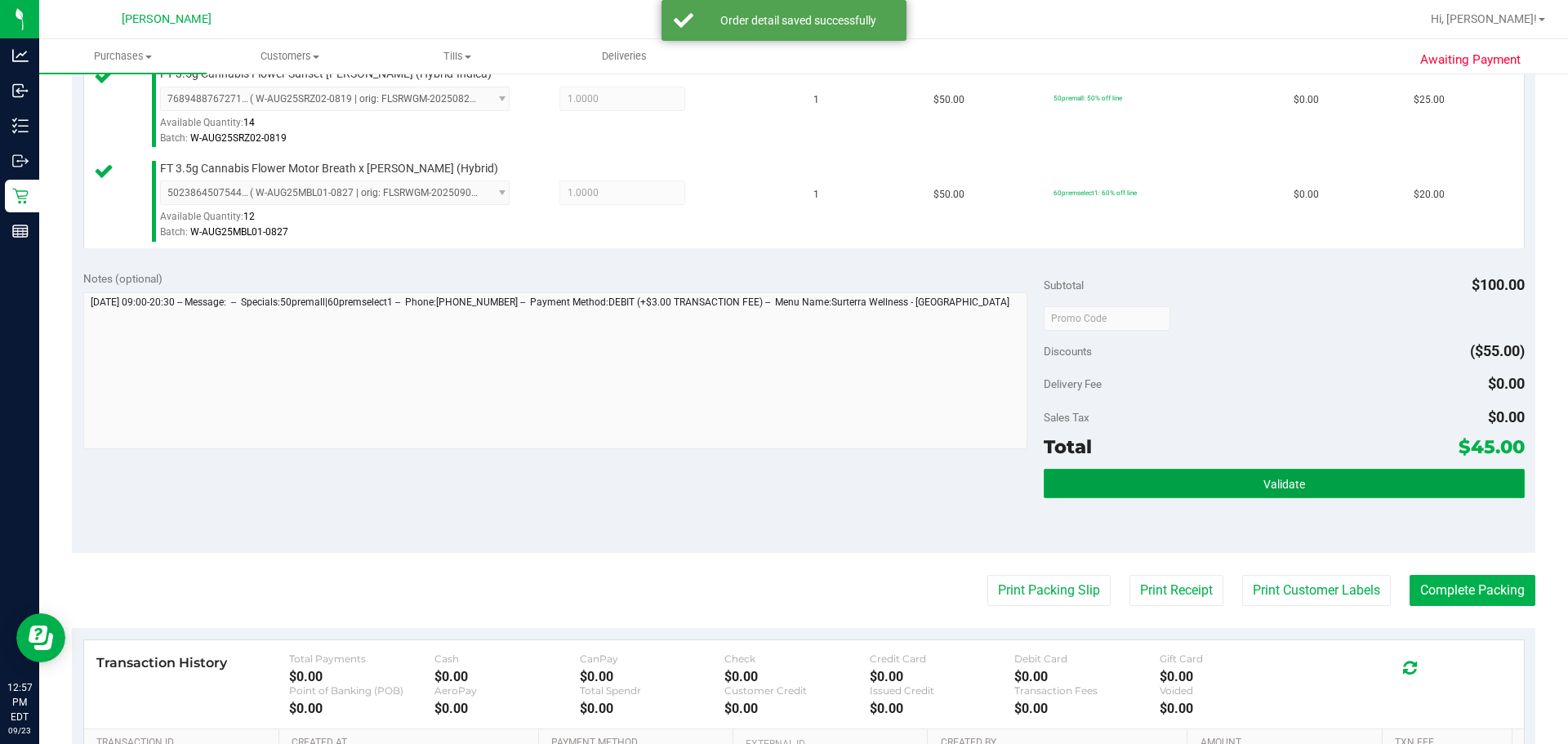
click at [1223, 477] on button "Validate" at bounding box center [1285, 483] width 481 height 29
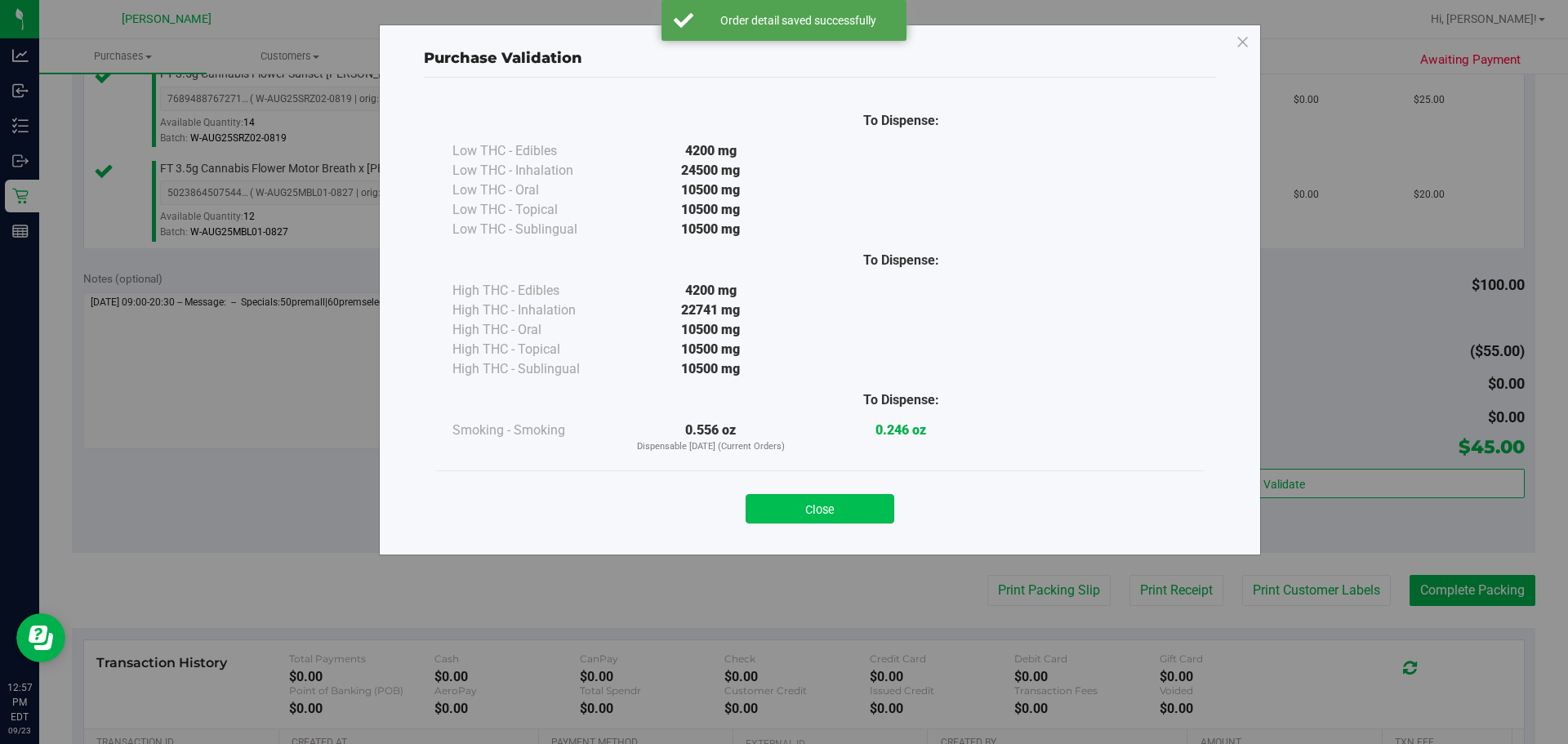
click at [831, 501] on button "Close" at bounding box center [820, 508] width 149 height 29
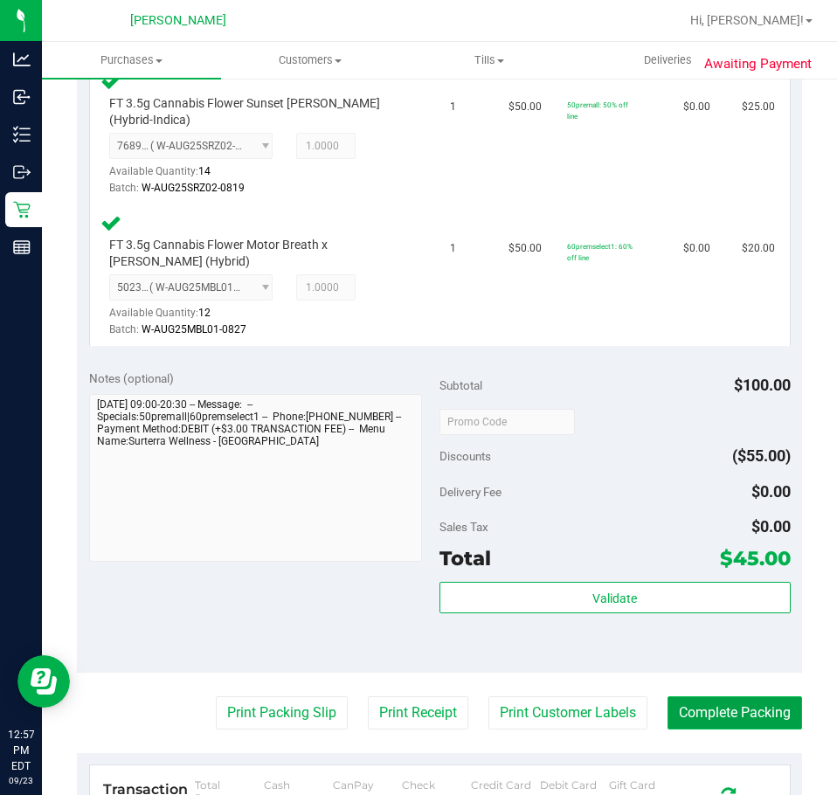
click at [773, 723] on button "Complete Packing" at bounding box center [735, 712] width 135 height 33
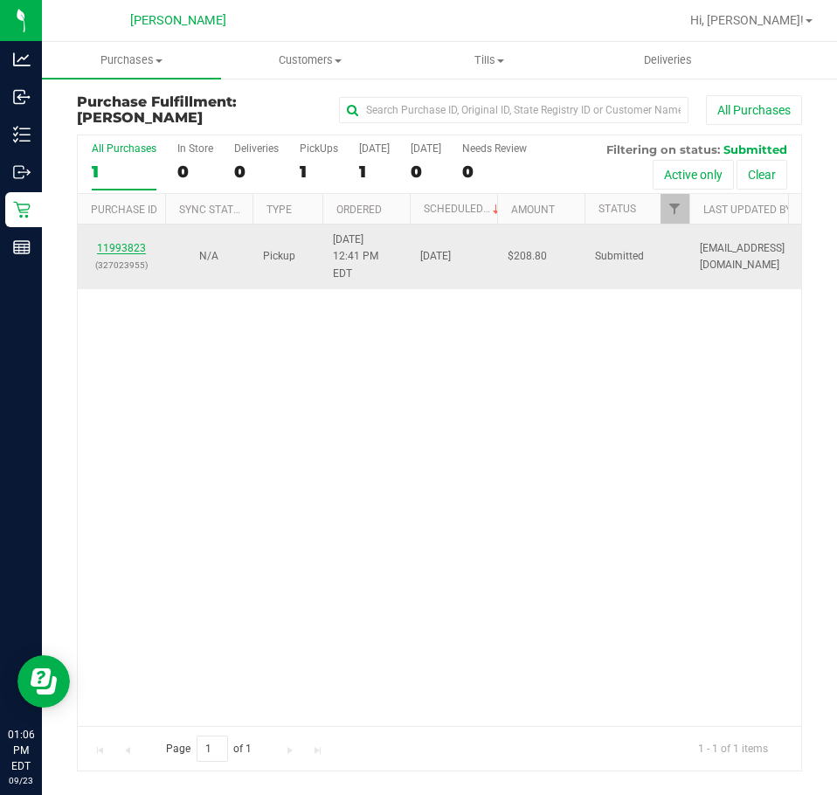
click at [113, 242] on link "11993823" at bounding box center [121, 248] width 49 height 12
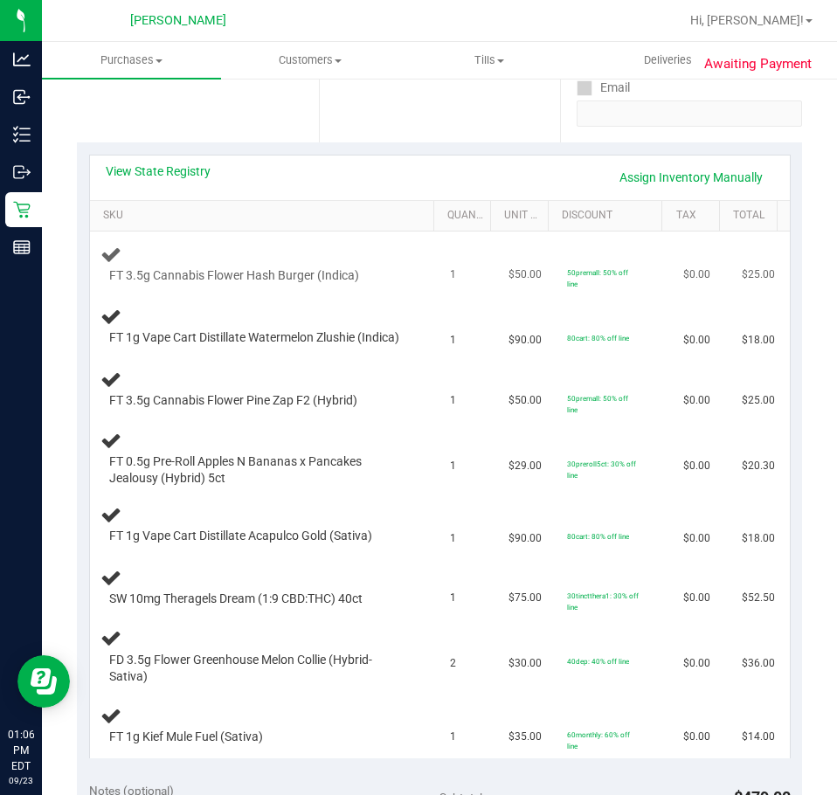
scroll to position [349, 0]
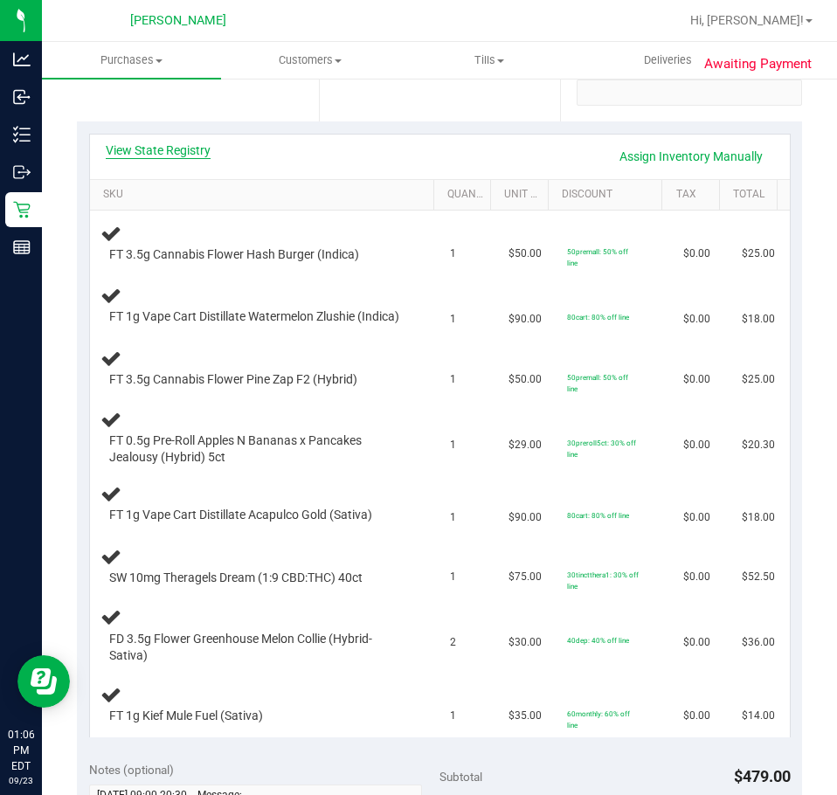
click at [158, 147] on link "View State Registry" at bounding box center [158, 150] width 105 height 17
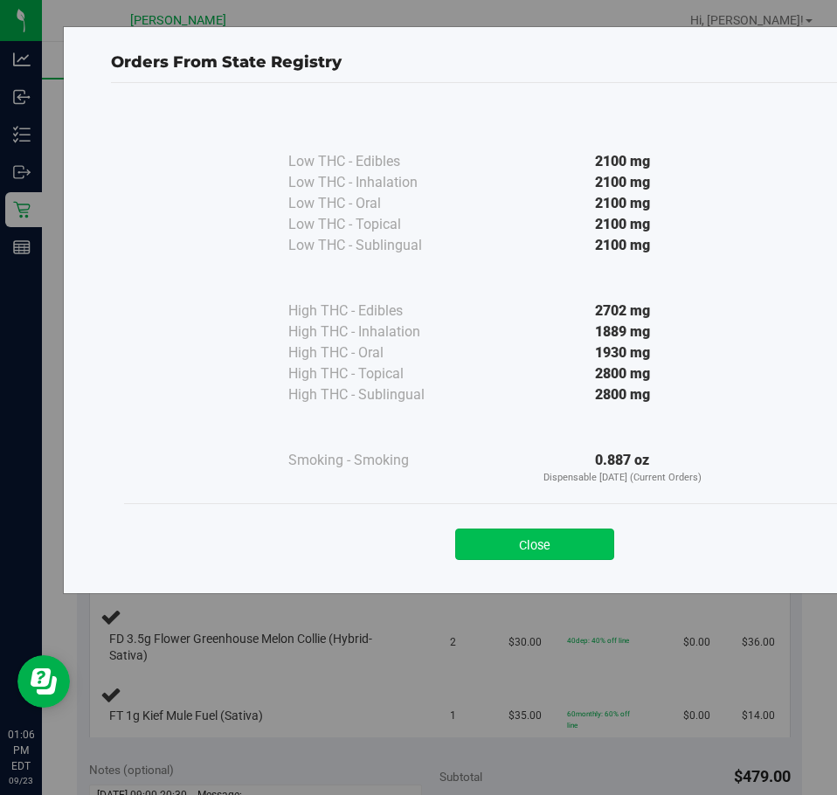
click at [575, 555] on button "Close" at bounding box center [534, 544] width 159 height 31
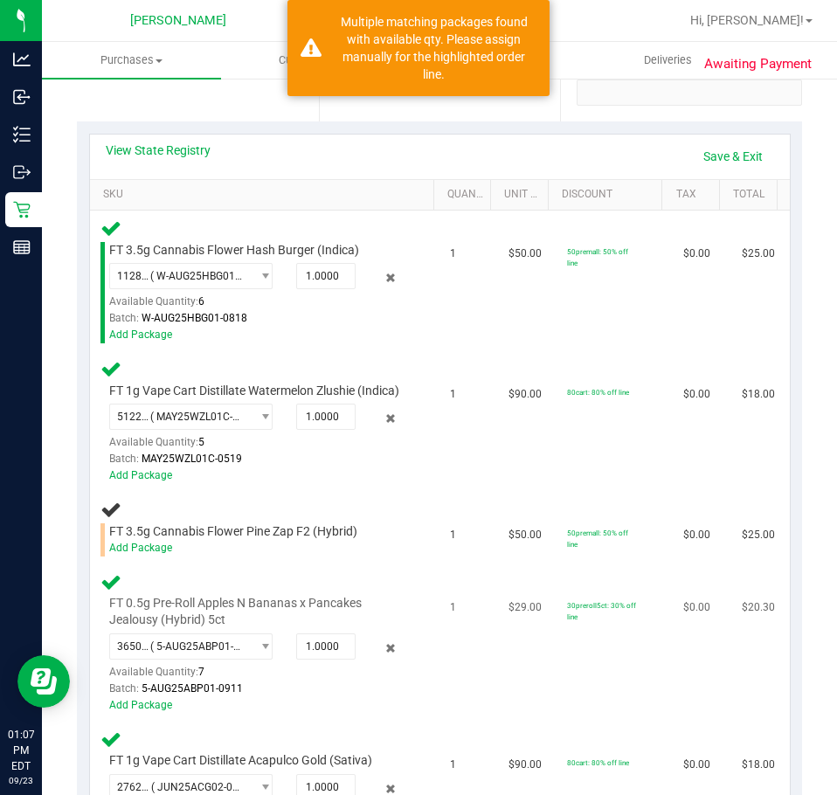
click at [152, 581] on td "FT 0.5g Pre-Roll Apples N Bananas x Pancakes Jealousy (Hybrid) 5ct 365022852928…" at bounding box center [265, 642] width 350 height 157
click at [152, 554] on link "Add Package" at bounding box center [140, 548] width 63 height 12
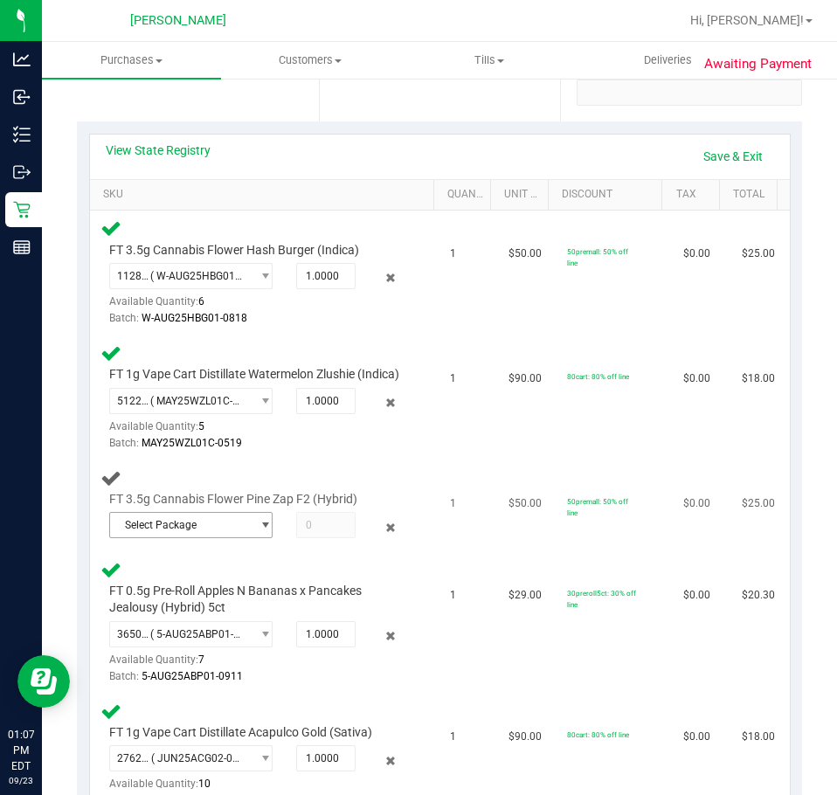
click at [259, 532] on span "select" at bounding box center [265, 525] width 13 height 14
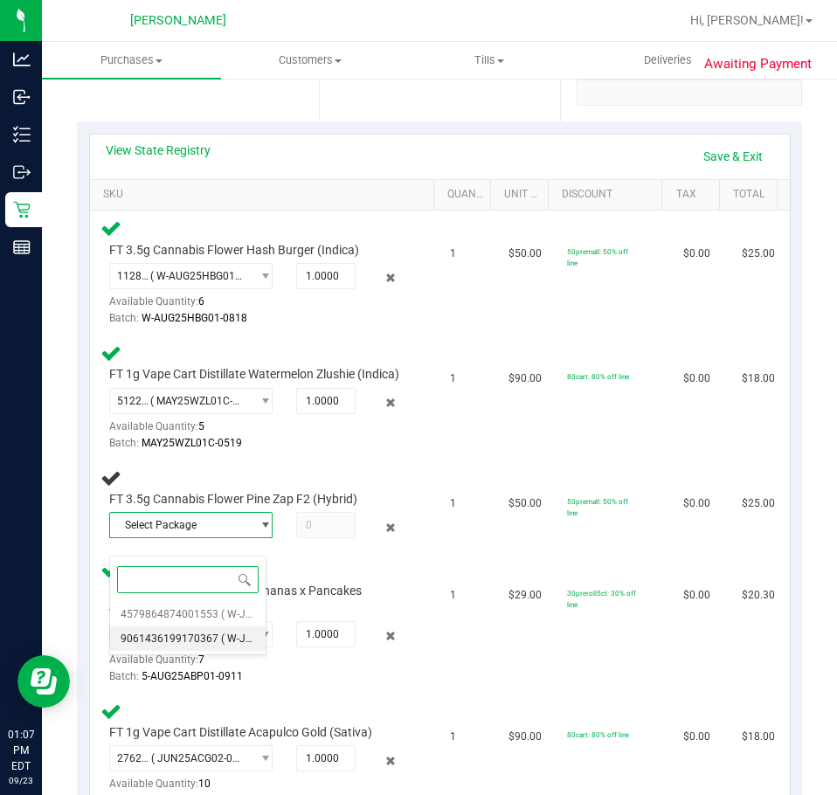
click at [221, 633] on span "( W-JUL25PZT04-0730 | orig: FLSRWGM-20250805-463 )" at bounding box center [354, 639] width 266 height 12
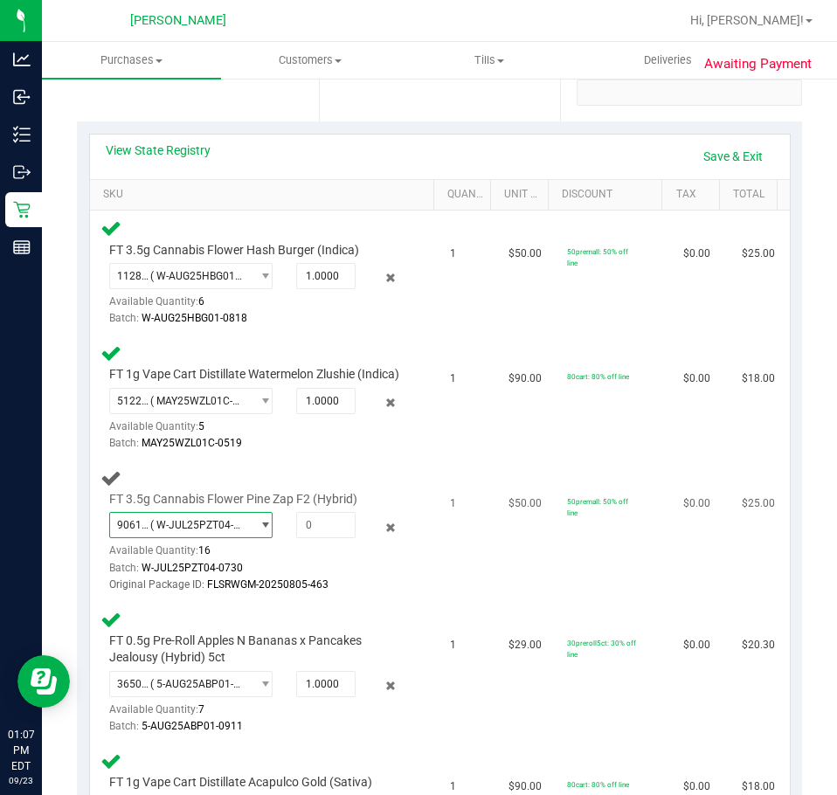
click at [221, 531] on span "( W-JUL25PZT04-0730 | orig: FLSRWGM-20250805-463 )" at bounding box center [196, 525] width 93 height 12
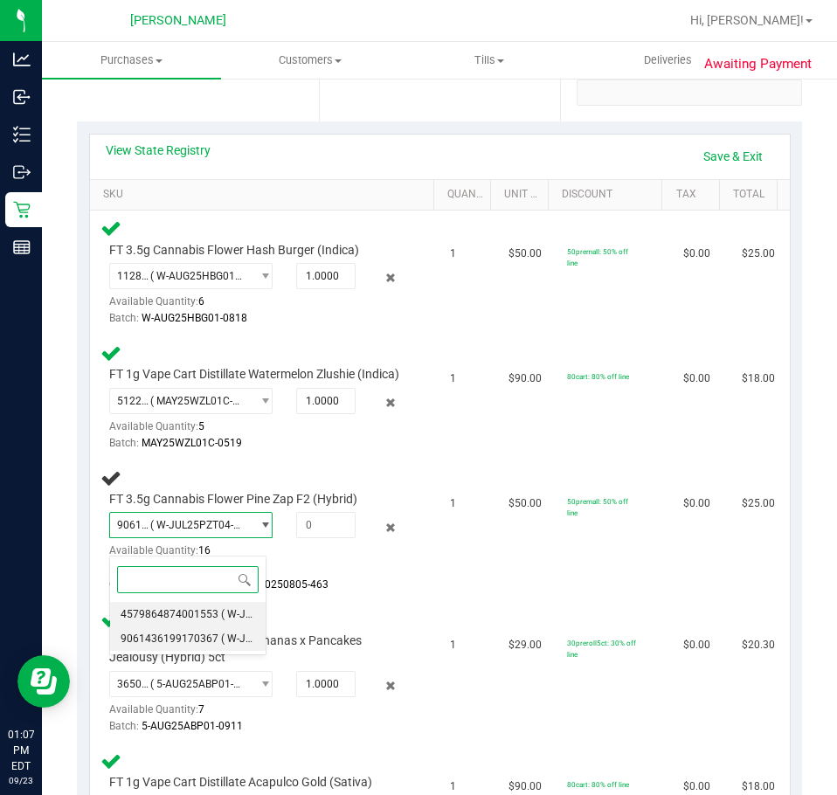
click at [213, 619] on span "4579864874001553" at bounding box center [170, 614] width 98 height 12
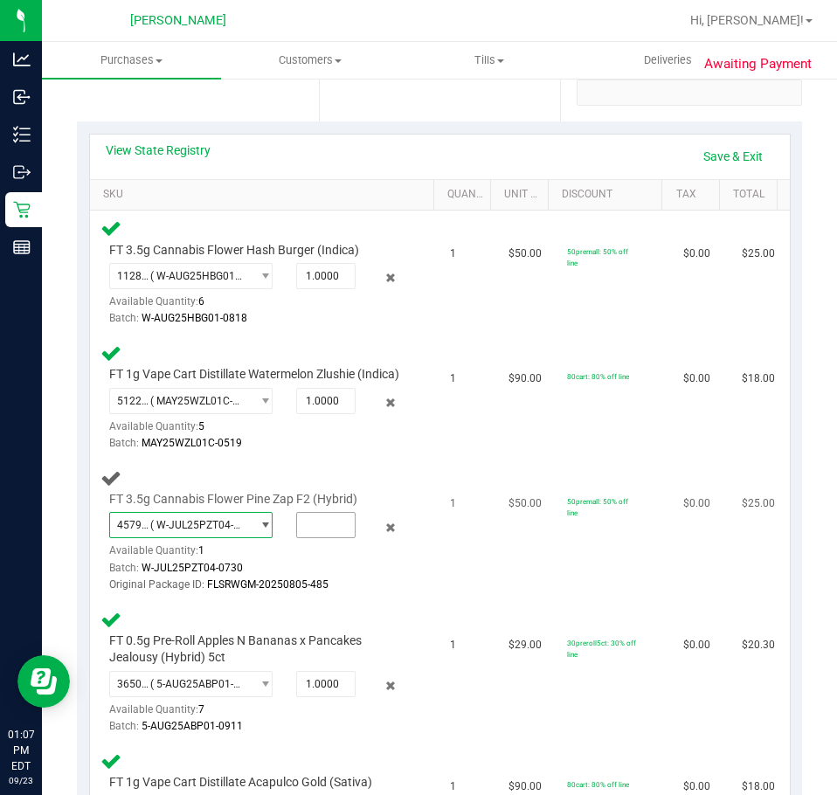
click at [315, 537] on input "text" at bounding box center [326, 525] width 58 height 24
type input "1"
click at [586, 602] on td "50premall: 50% off line" at bounding box center [615, 531] width 116 height 142
type input "1.0000"
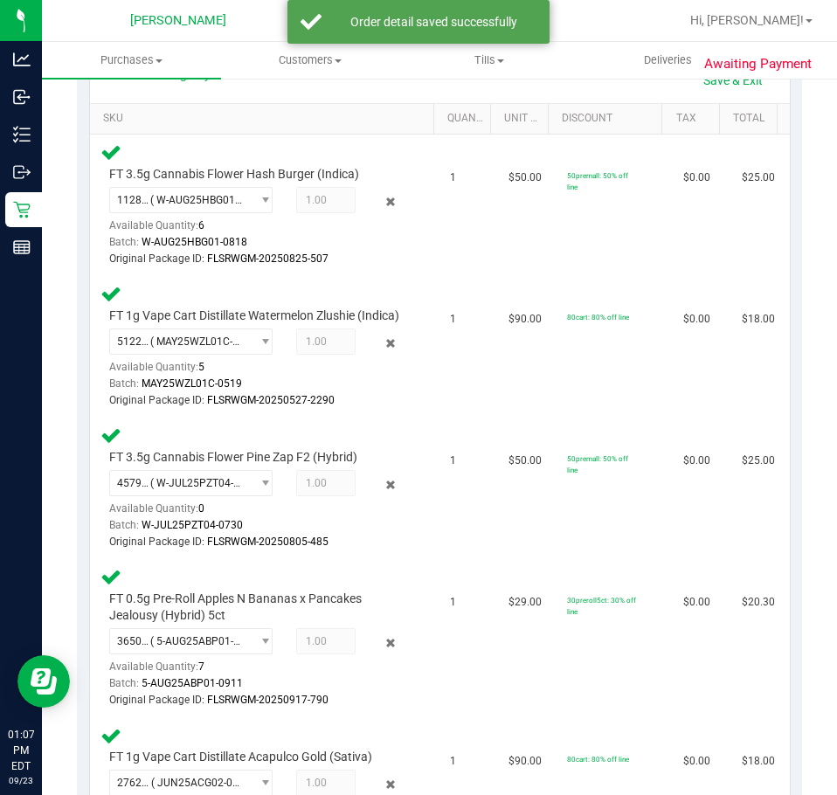
scroll to position [367, 0]
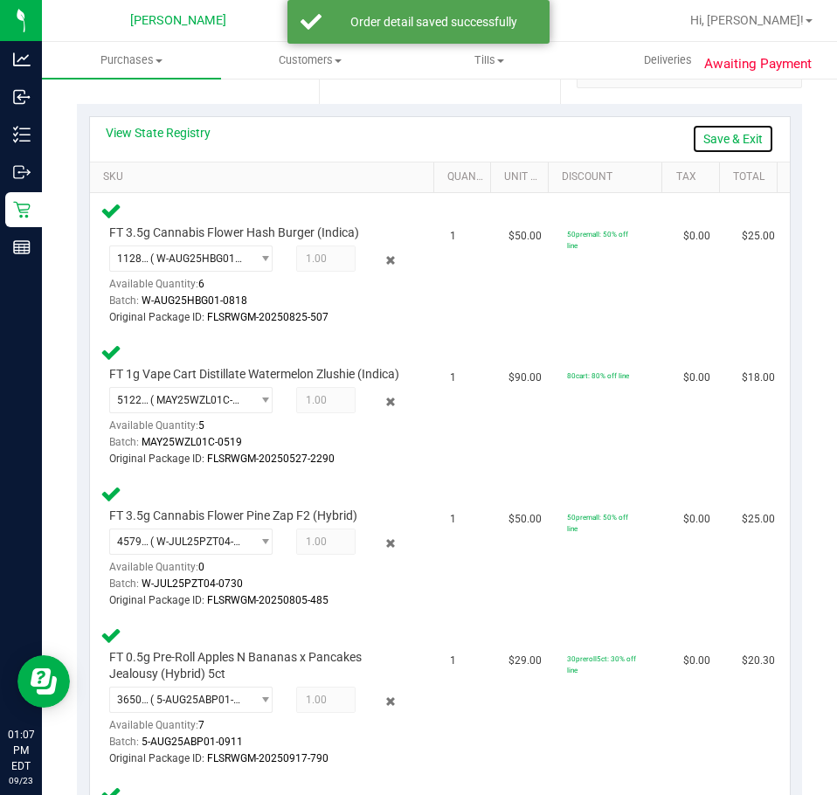
click at [724, 137] on link "Save & Exit" at bounding box center [733, 139] width 82 height 30
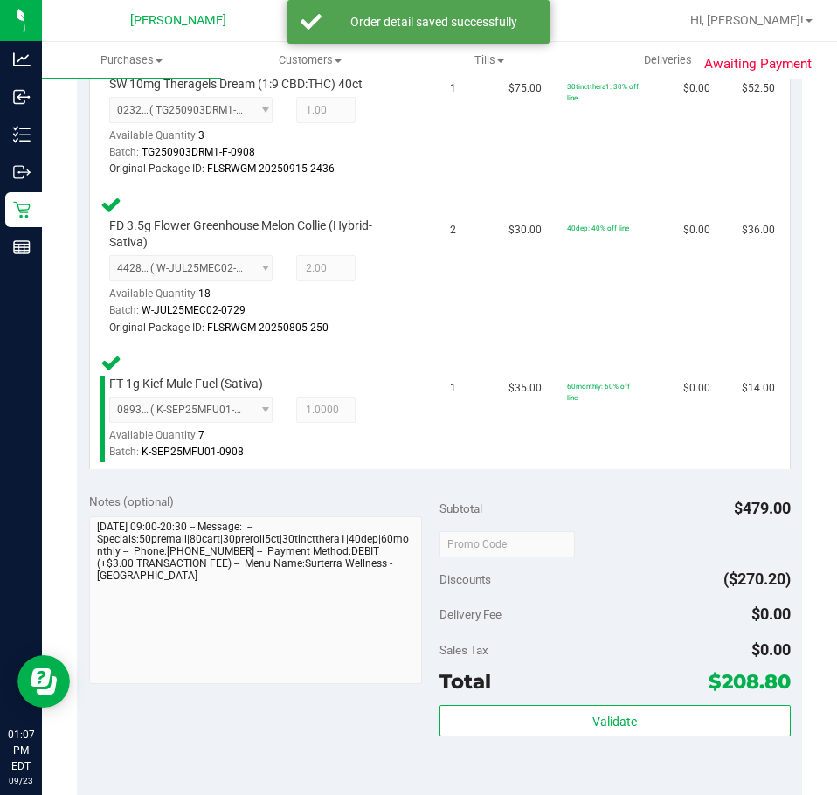
scroll to position [1255, 0]
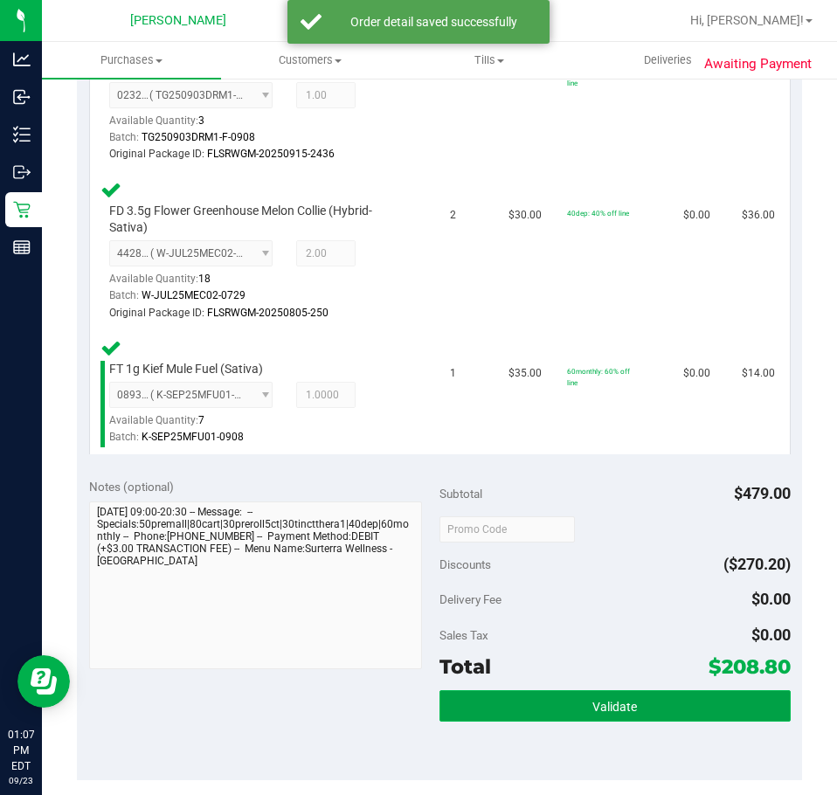
click at [628, 709] on button "Validate" at bounding box center [614, 705] width 351 height 31
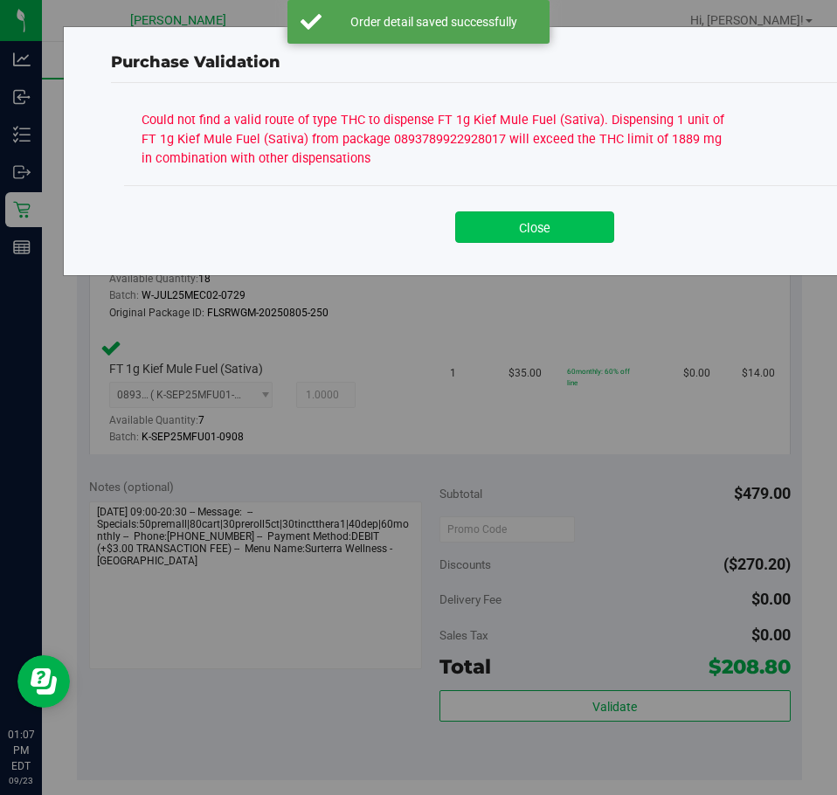
click at [569, 229] on button "Close" at bounding box center [534, 226] width 159 height 31
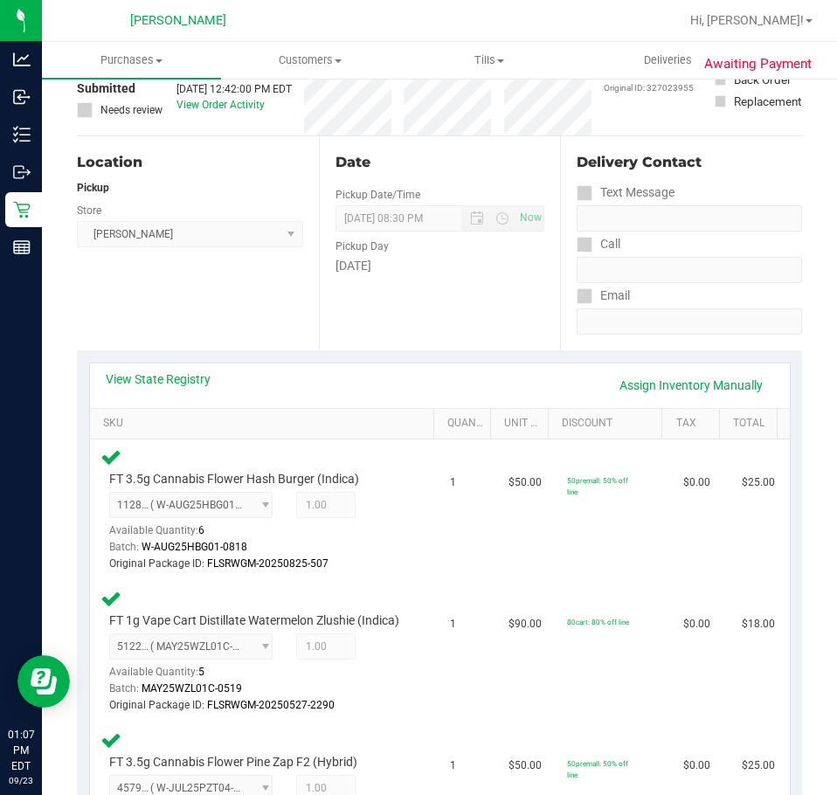
scroll to position [0, 0]
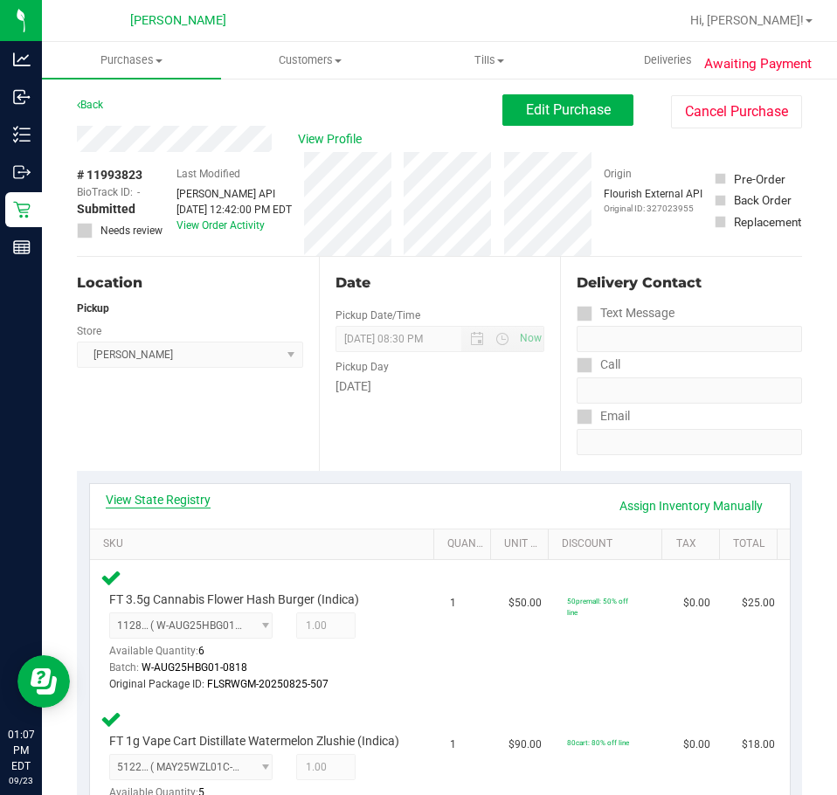
click at [163, 495] on link "View State Registry" at bounding box center [158, 499] width 105 height 17
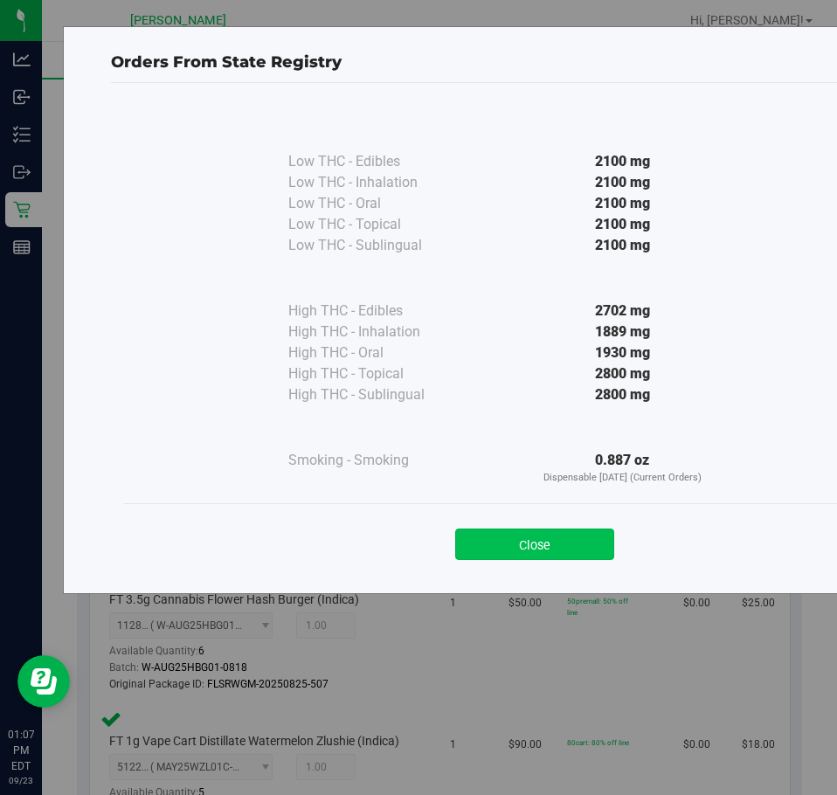
click at [596, 536] on button "Close" at bounding box center [534, 544] width 159 height 31
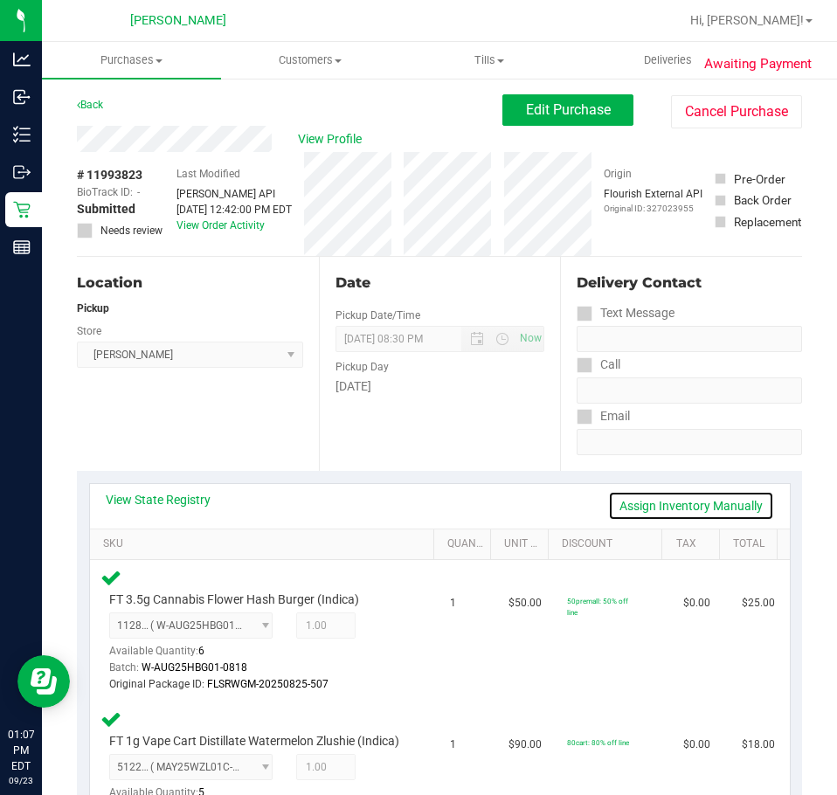
click at [702, 516] on link "Assign Inventory Manually" at bounding box center [691, 506] width 166 height 30
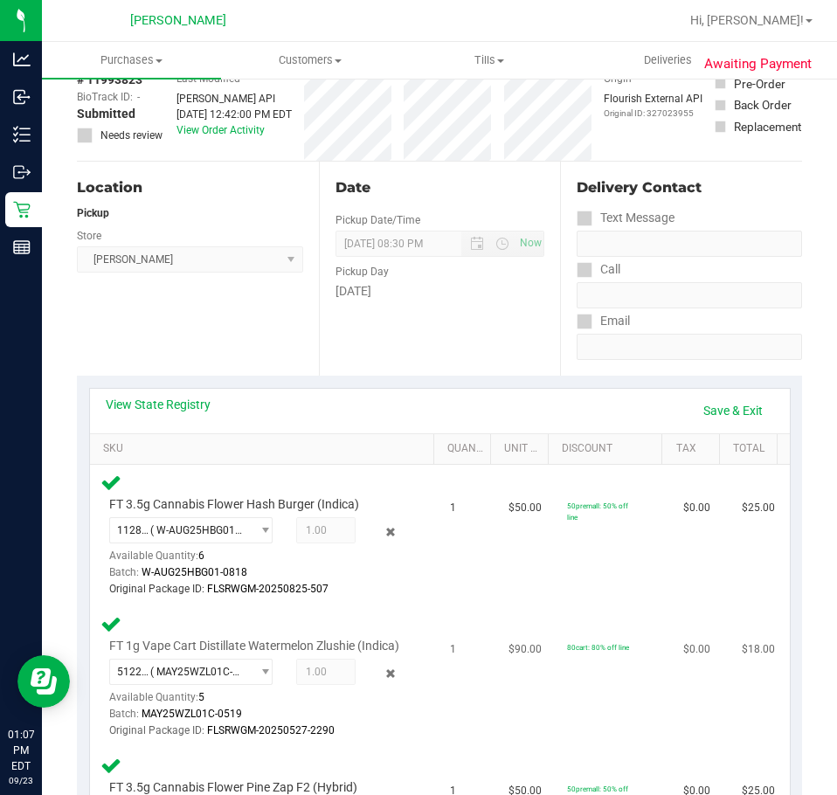
scroll to position [262, 0]
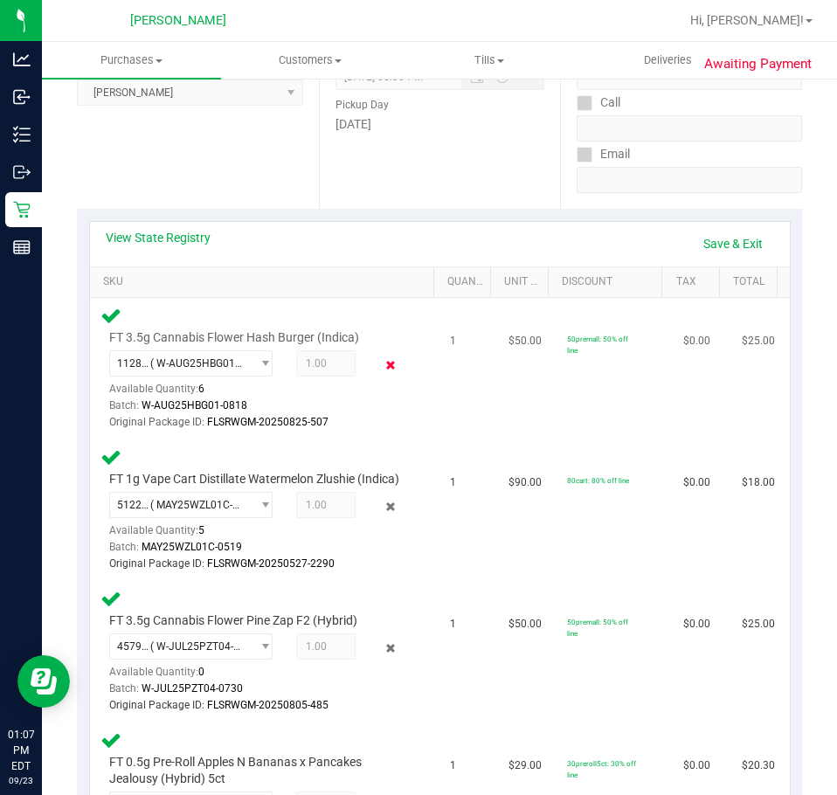
click at [383, 361] on icon at bounding box center [391, 366] width 18 height 20
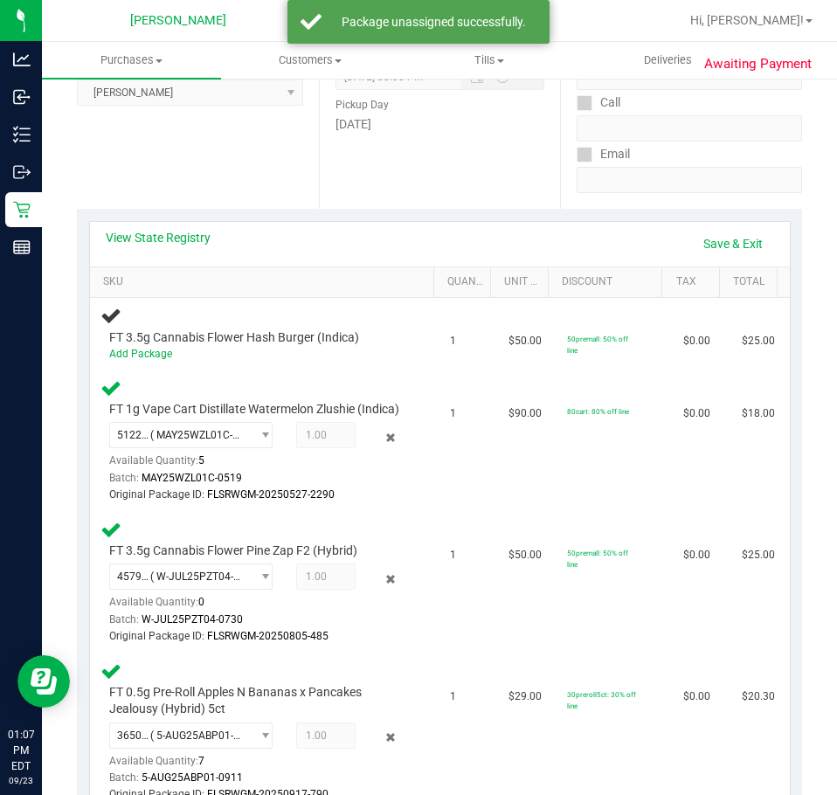
click at [380, 540] on div "FT 3.5g Cannabis Flower Pine Zap F2 (Hybrid) 4579864874001553 ( W-JUL25PZT04-07…" at bounding box center [264, 582] width 329 height 127
click at [387, 447] on icon at bounding box center [391, 437] width 18 height 20
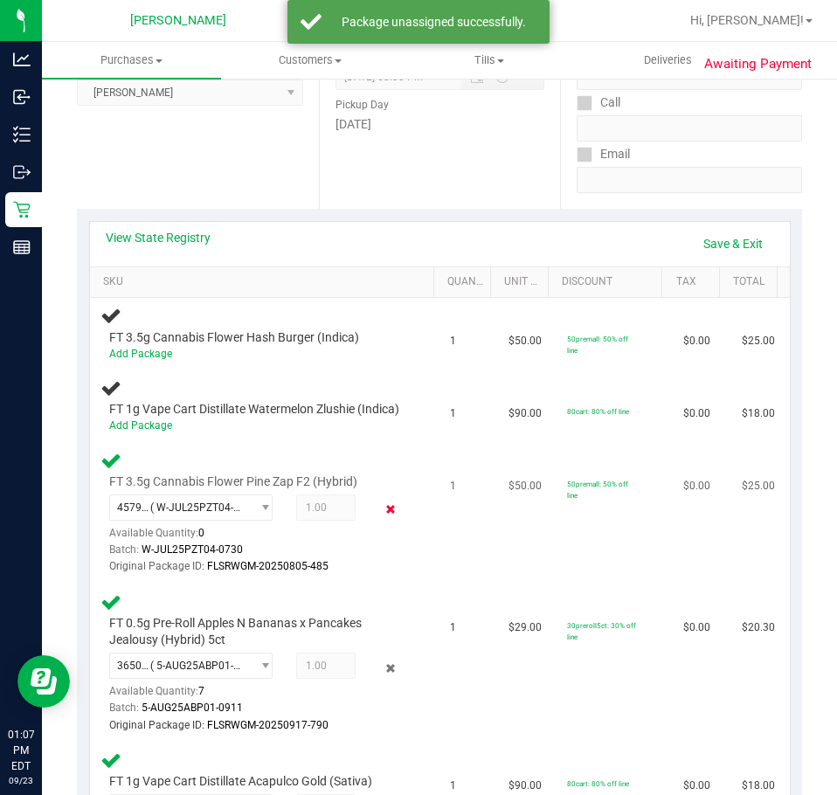
click at [383, 520] on icon at bounding box center [391, 510] width 18 height 20
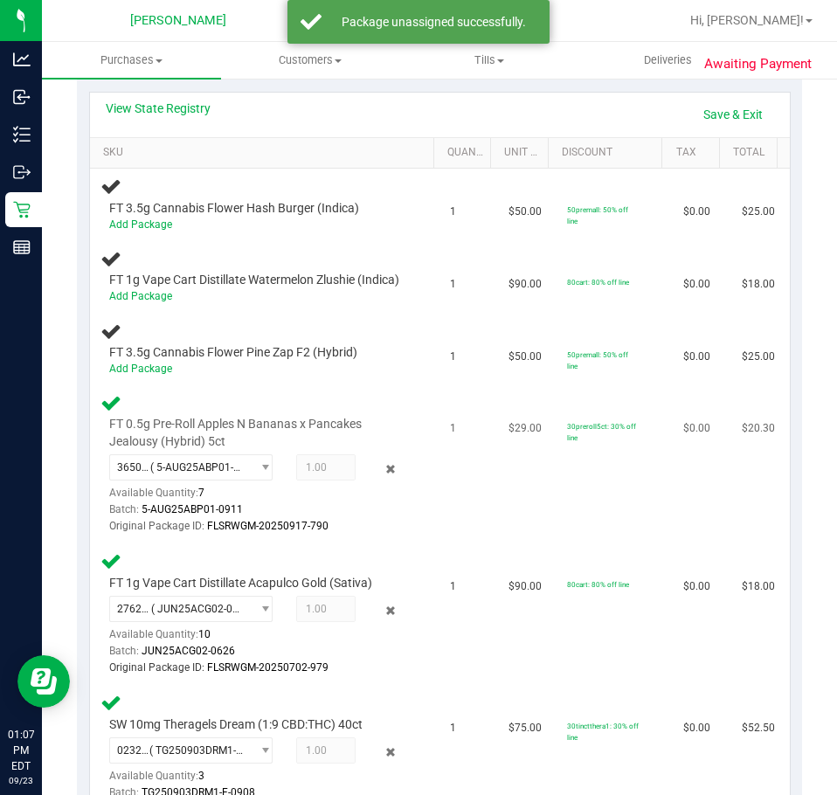
scroll to position [437, 0]
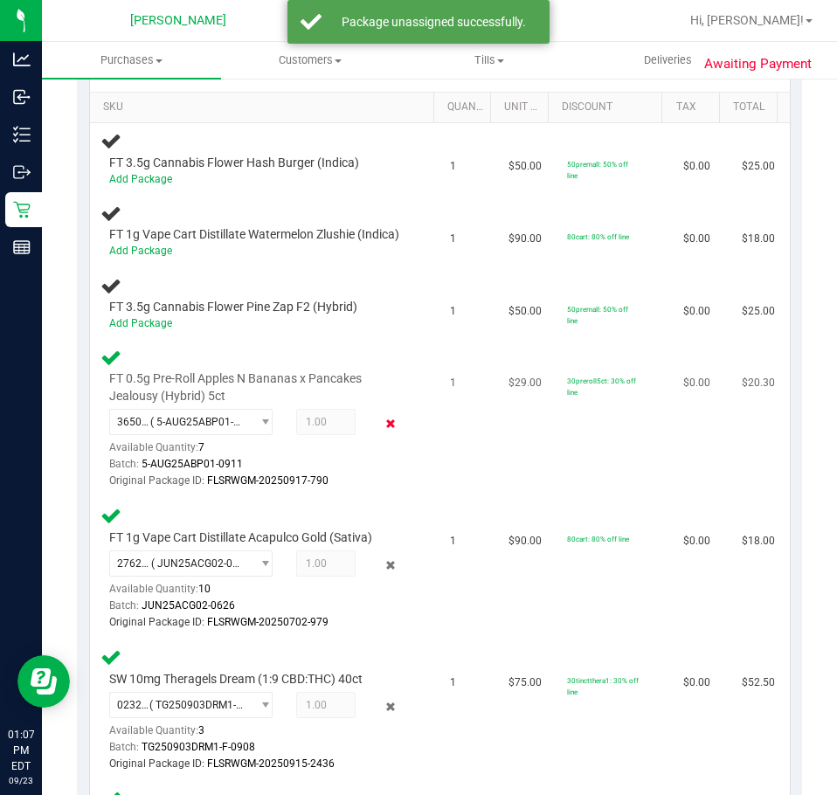
click at [384, 434] on icon at bounding box center [391, 424] width 18 height 20
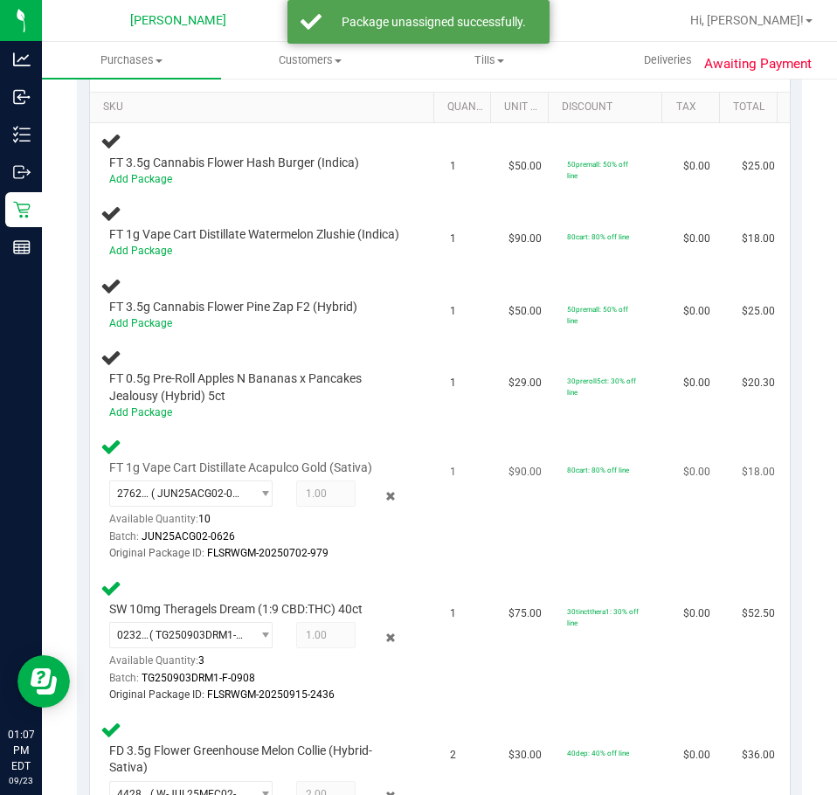
click at [379, 523] on div "2762997738479787 ( JUN25ACG02-0626 | orig: FLSRWGM-20250702-979 ) 2762997738479…" at bounding box center [257, 521] width 296 height 81
click at [383, 506] on icon at bounding box center [391, 496] width 18 height 20
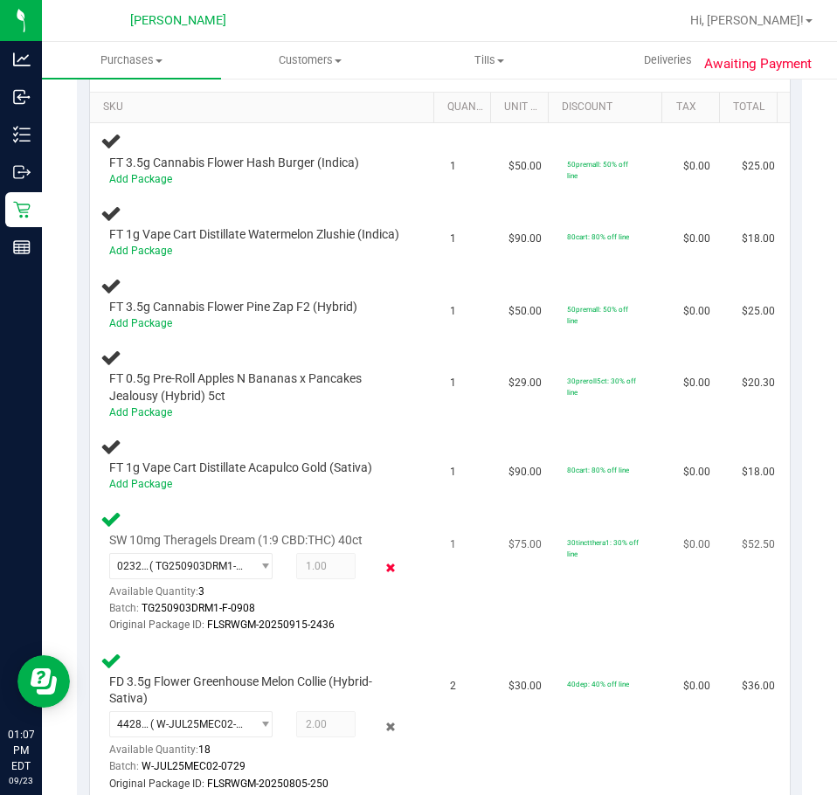
click at [382, 578] on icon at bounding box center [391, 568] width 18 height 20
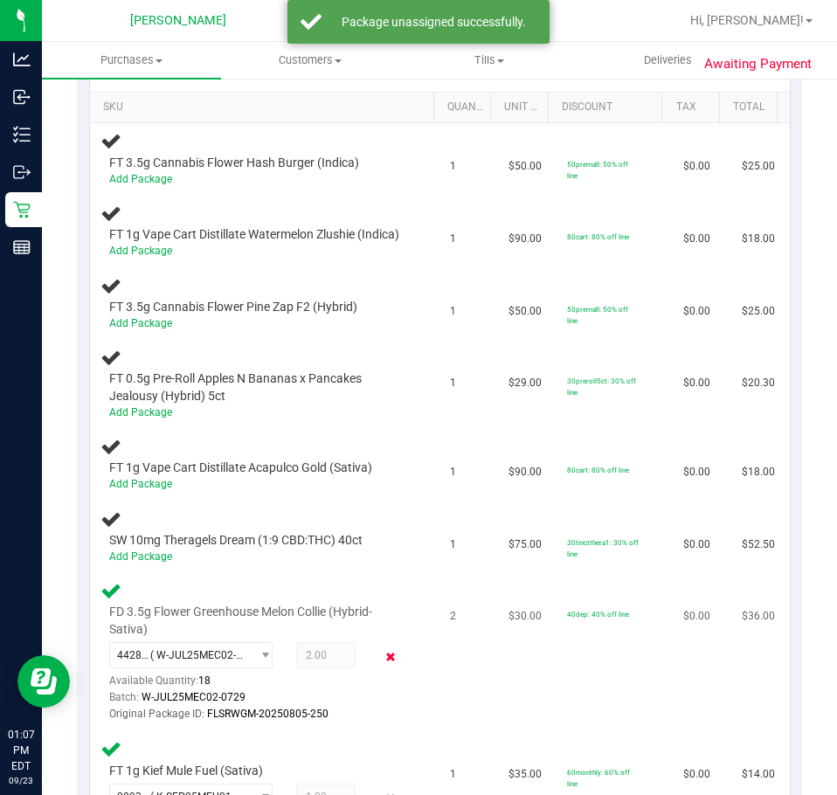
click at [382, 668] on icon at bounding box center [391, 657] width 18 height 20
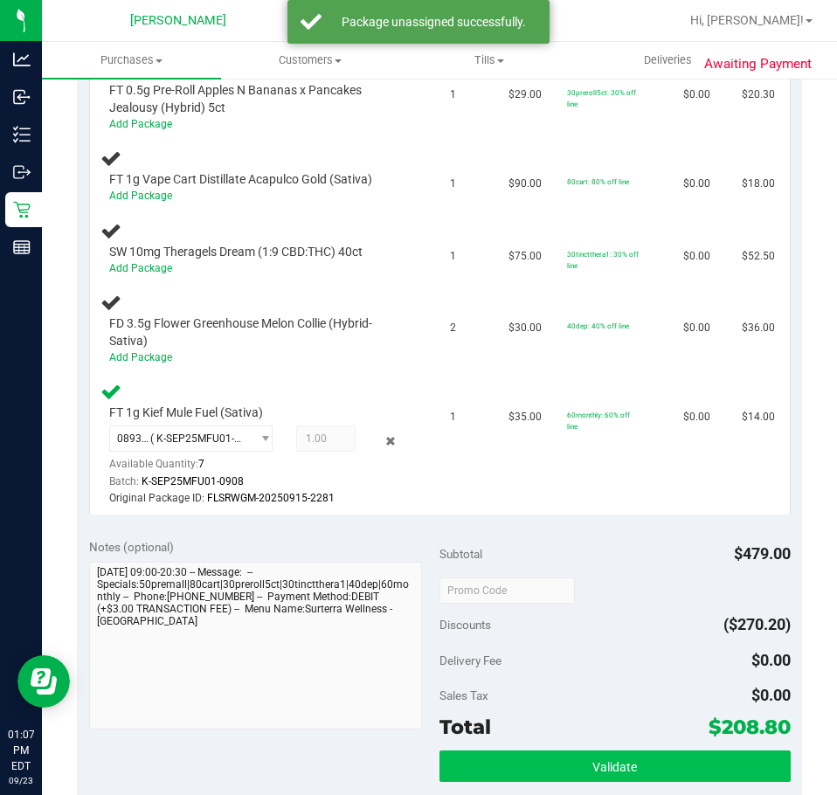
scroll to position [874, 0]
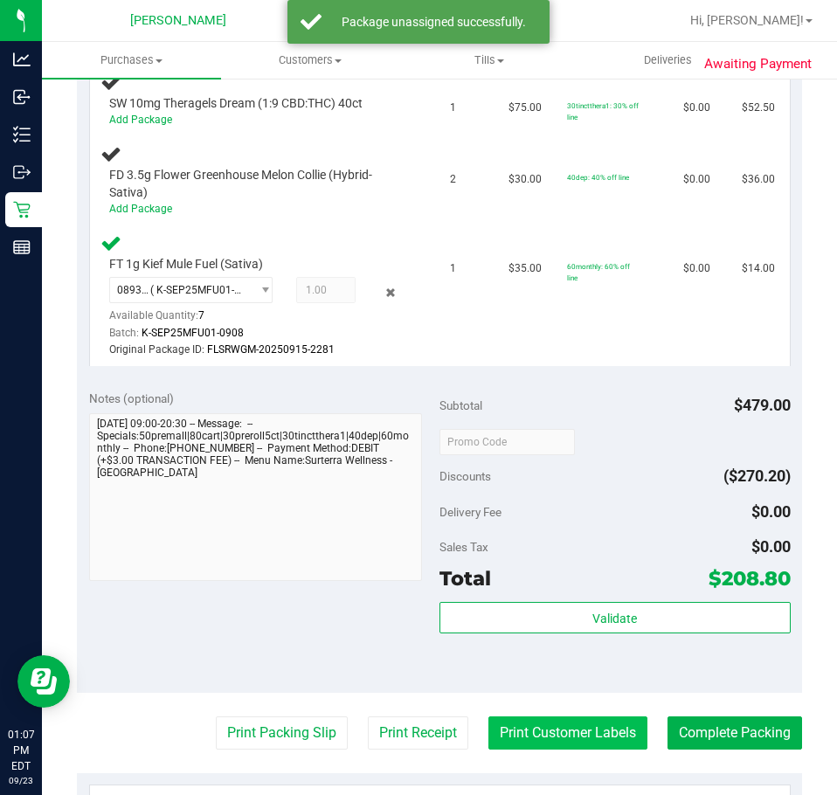
click at [515, 747] on button "Print Customer Labels" at bounding box center [567, 732] width 159 height 33
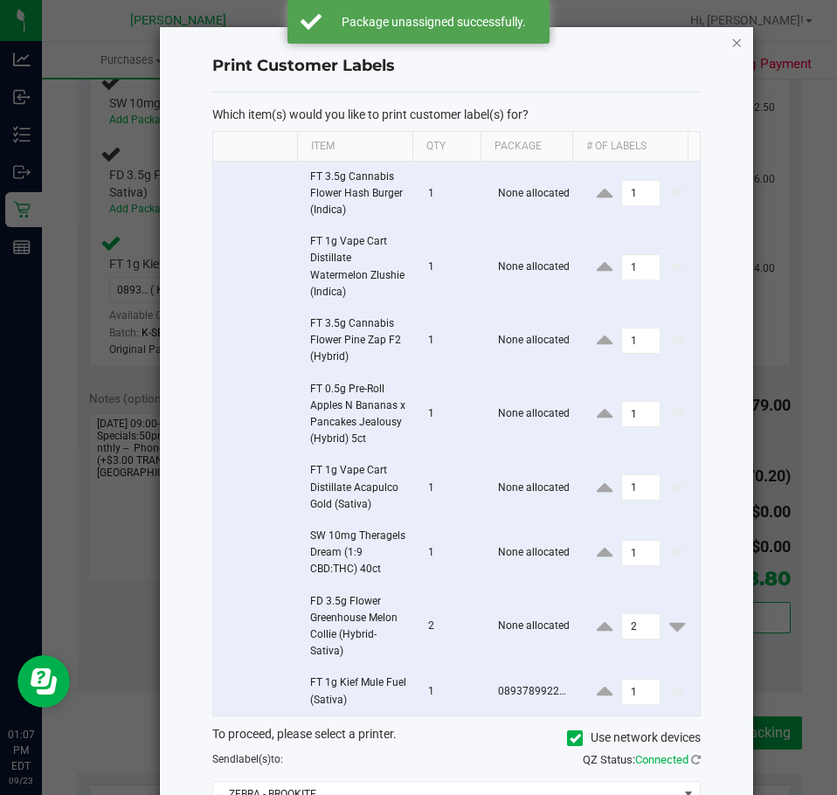
click at [731, 46] on icon "button" at bounding box center [737, 41] width 12 height 21
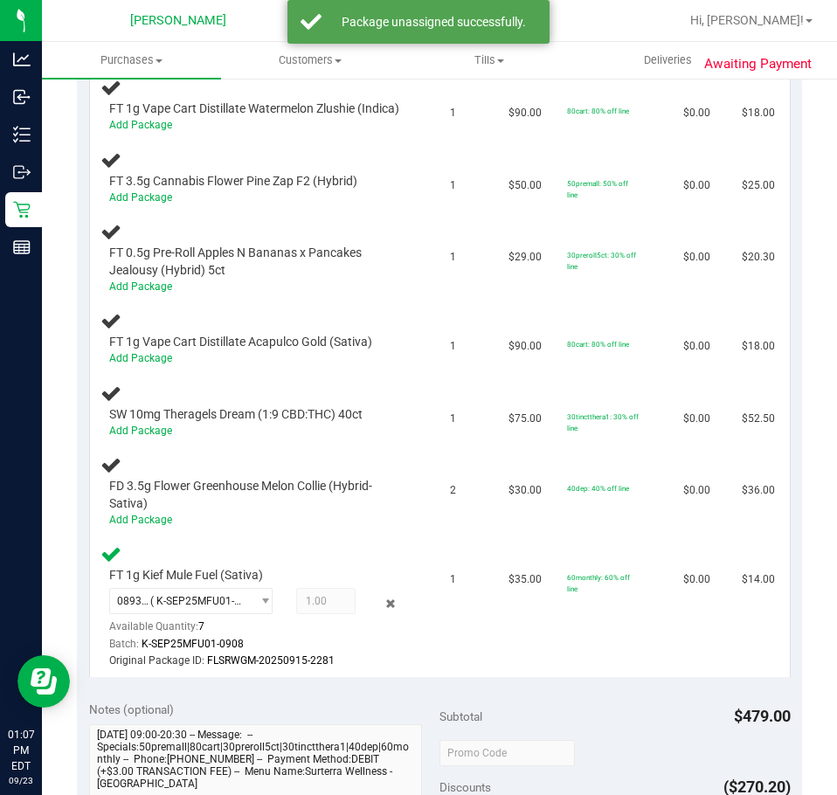
scroll to position [349, 0]
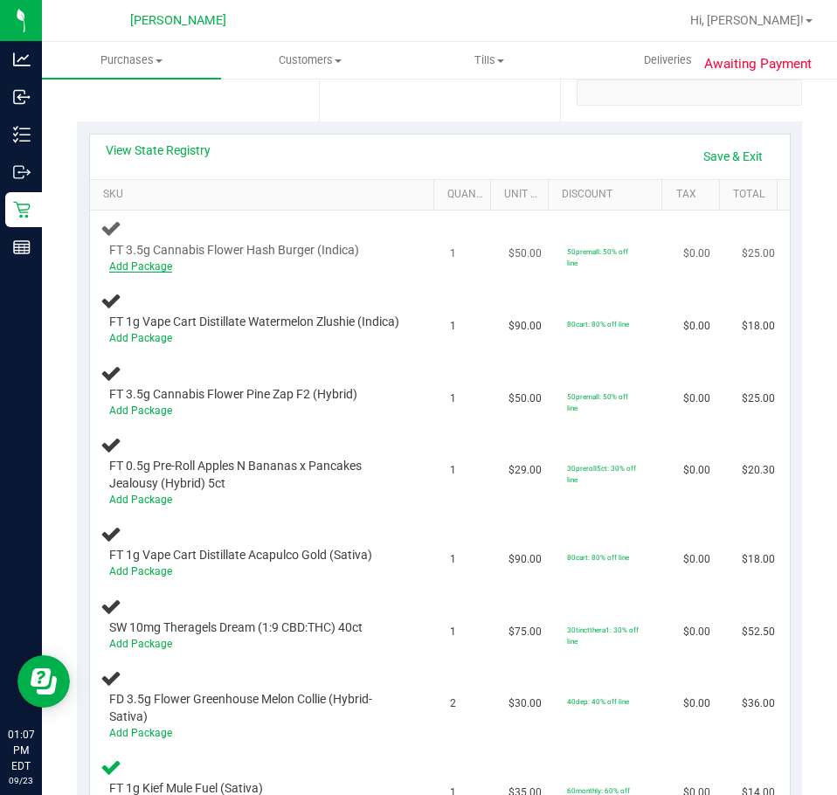
click at [148, 260] on link "Add Package" at bounding box center [140, 266] width 63 height 12
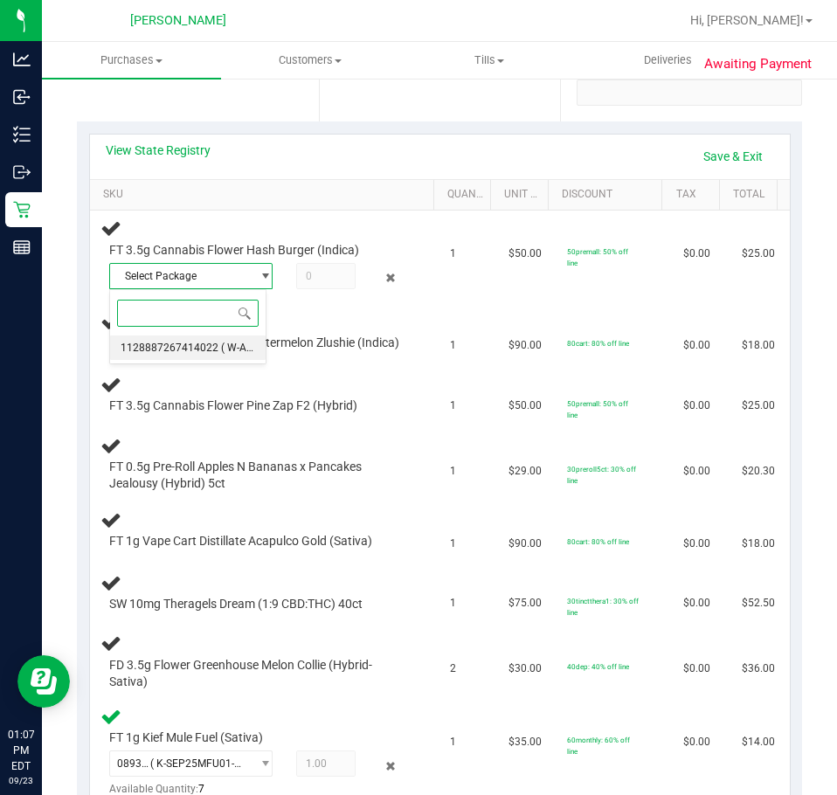
click at [182, 344] on span "1128887267414022" at bounding box center [170, 348] width 98 height 12
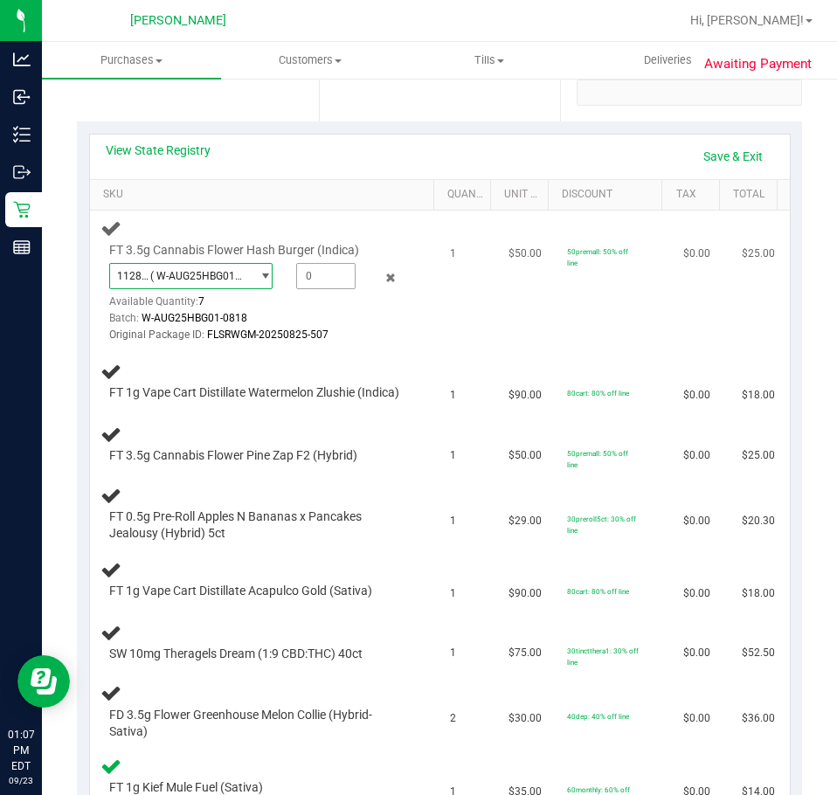
click at [336, 270] on span at bounding box center [325, 276] width 59 height 26
type input "1"
type input "1.0000"
click at [673, 331] on td "$0.00" at bounding box center [702, 282] width 59 height 142
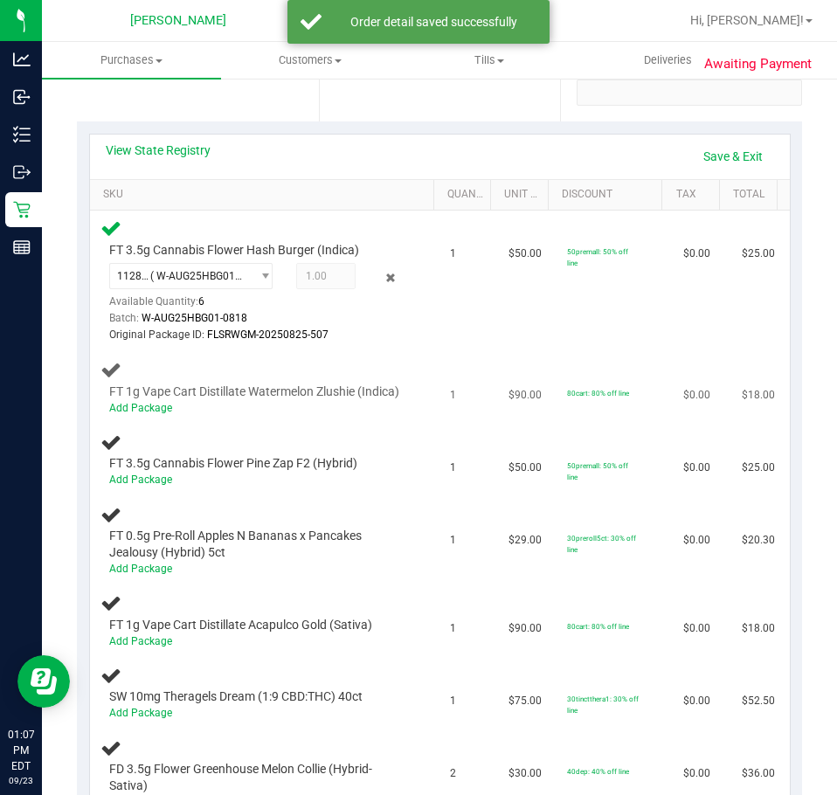
click at [137, 417] on div "Add Package" at bounding box center [257, 408] width 296 height 17
click at [146, 414] on link "Add Package" at bounding box center [140, 408] width 63 height 12
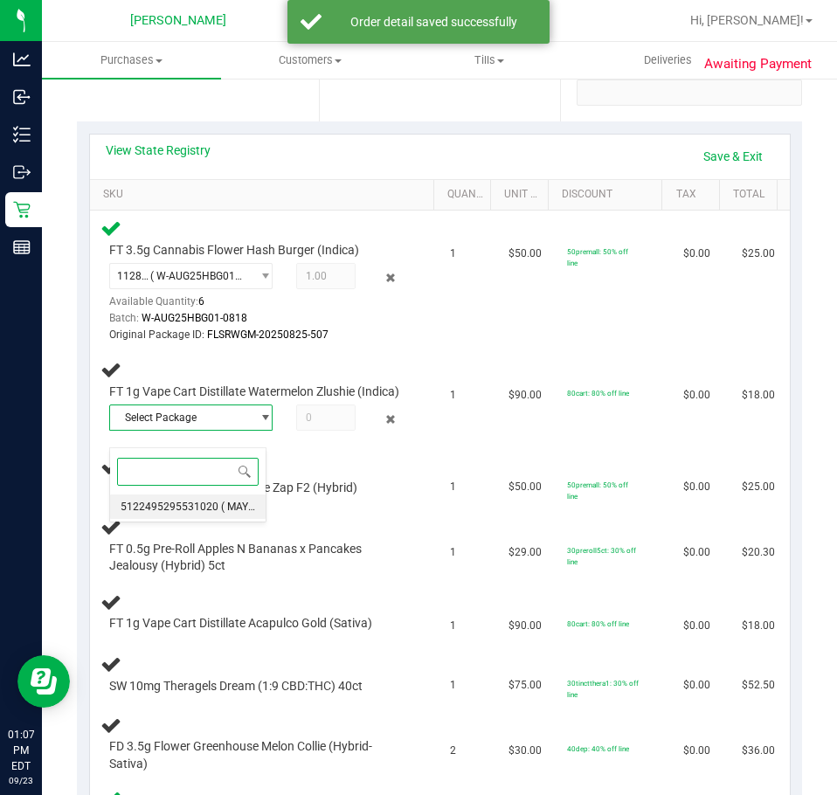
drag, startPoint x: 194, startPoint y: 504, endPoint x: 252, endPoint y: 486, distance: 60.5
click at [194, 505] on span "5122495295531020" at bounding box center [170, 507] width 98 height 12
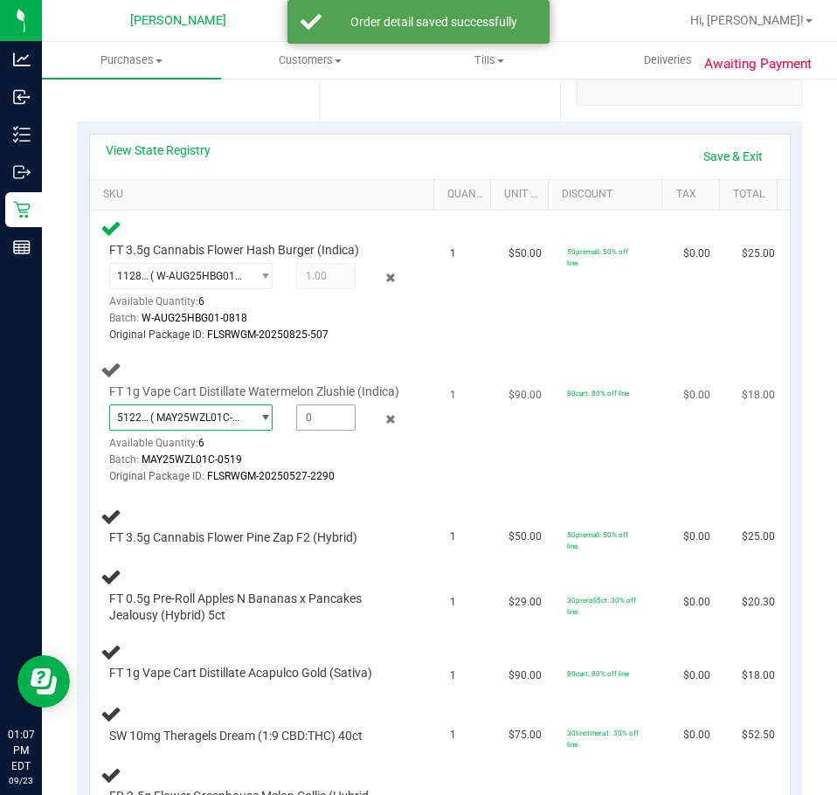
click at [330, 431] on span at bounding box center [325, 418] width 59 height 26
type input "1"
type input "1.0000"
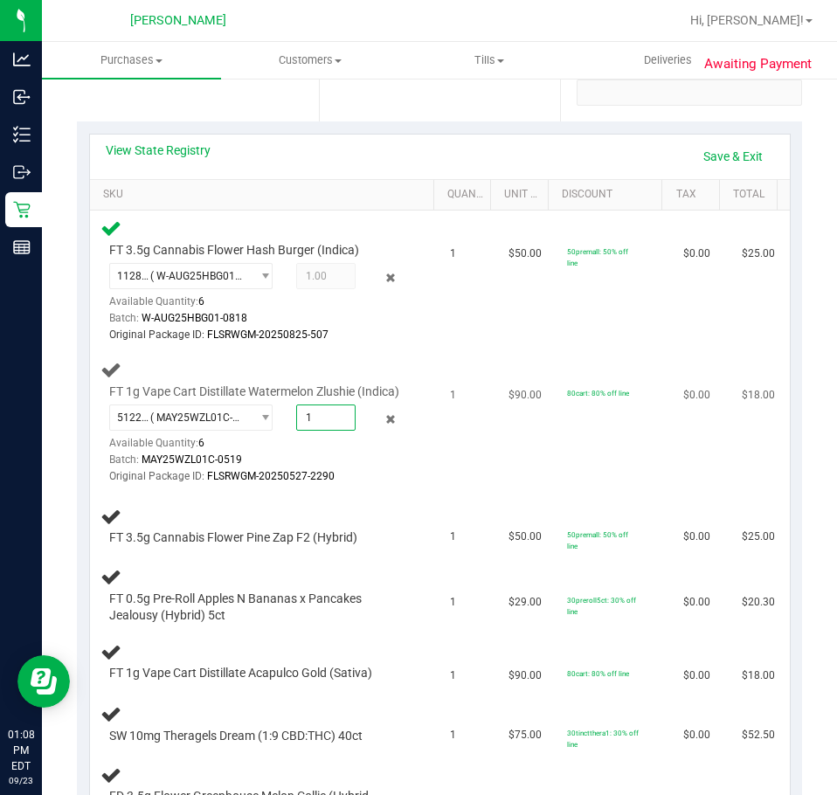
click at [535, 439] on td "$90.00" at bounding box center [527, 423] width 59 height 142
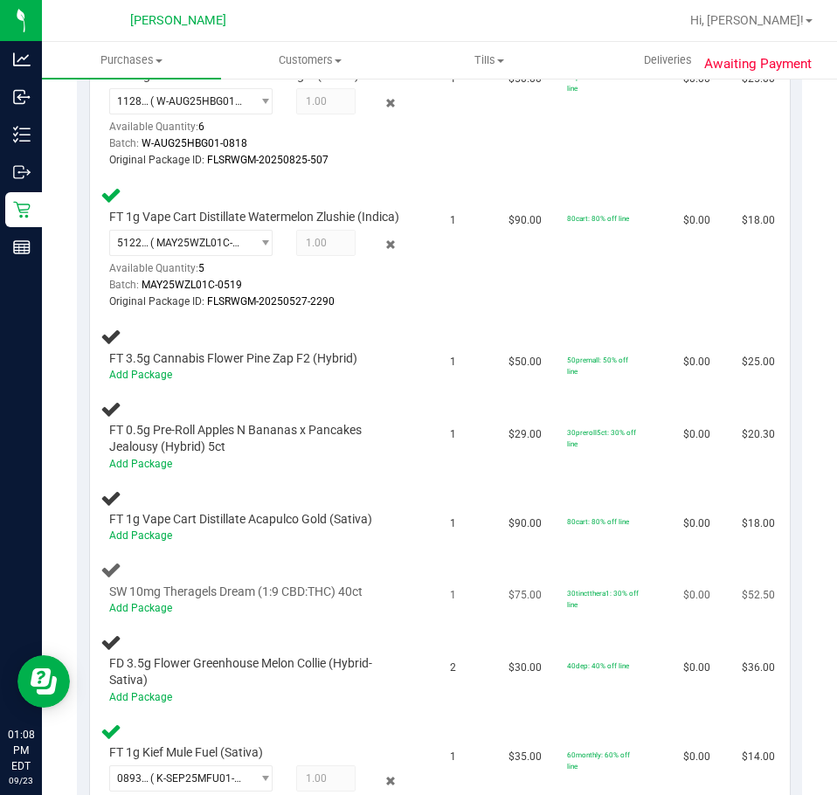
scroll to position [612, 0]
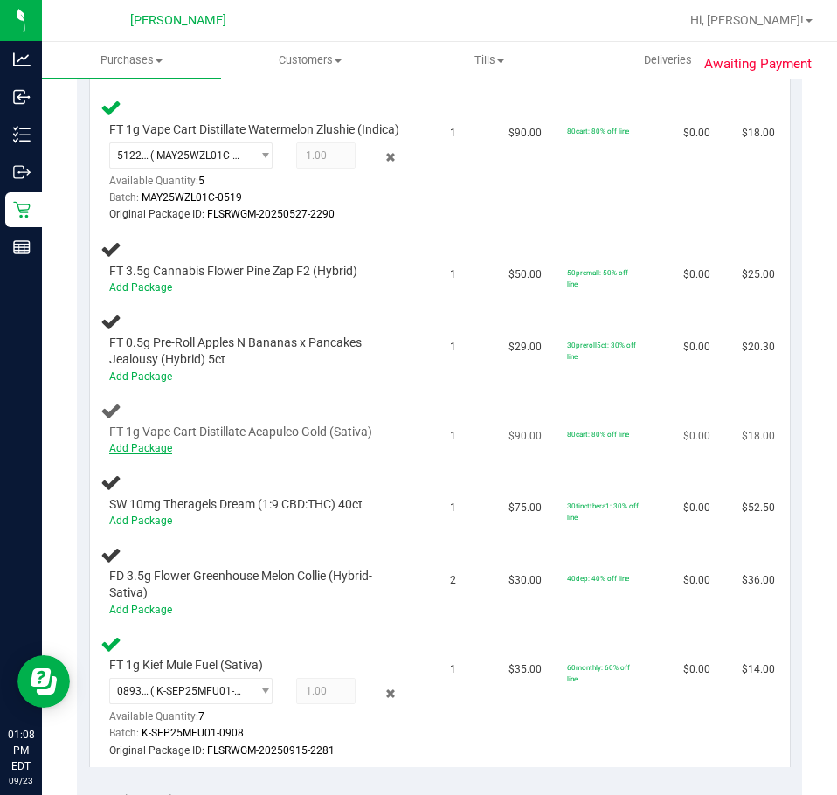
click at [153, 454] on link "Add Package" at bounding box center [140, 448] width 63 height 12
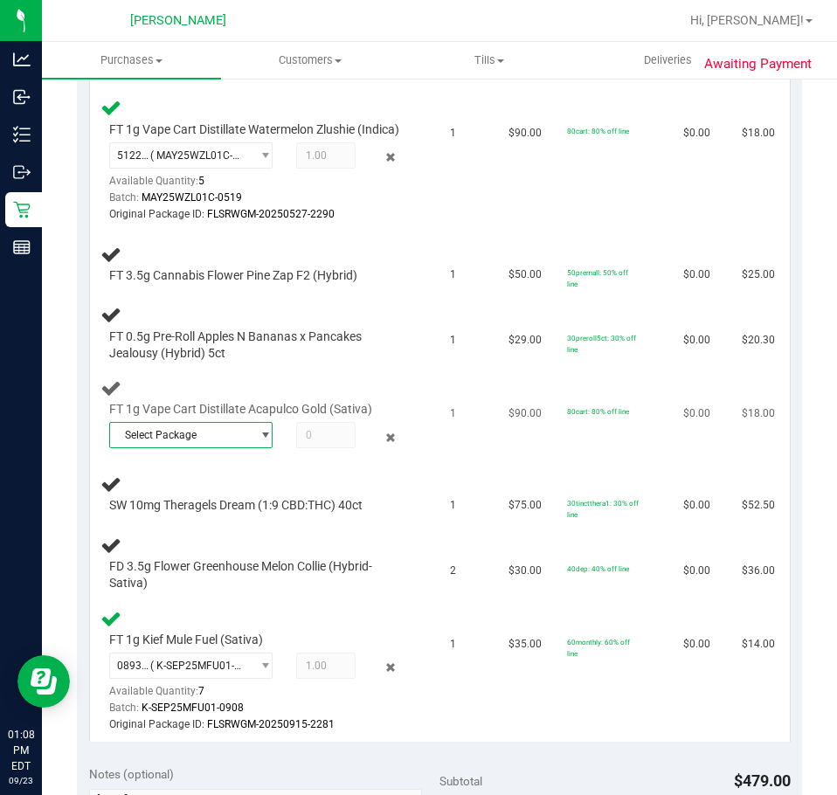
click at [225, 444] on span "Select Package" at bounding box center [180, 435] width 141 height 24
drag, startPoint x: 195, startPoint y: 514, endPoint x: 259, endPoint y: 514, distance: 64.7
click at [197, 514] on li "2762997738479787 ( JUN25ACG02-0626 | orig: FLSRWGM-20250702-979 )" at bounding box center [188, 524] width 156 height 24
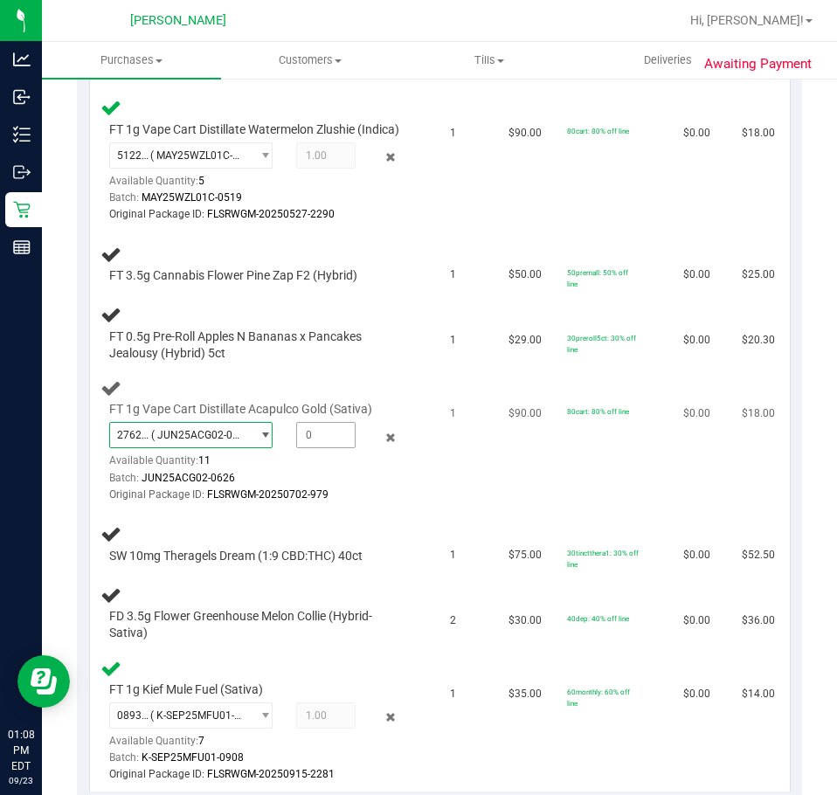
click at [333, 448] on span at bounding box center [325, 435] width 59 height 26
type input "1"
type input "1.0000"
click at [636, 503] on td "80cart: 80% off line" at bounding box center [615, 441] width 116 height 142
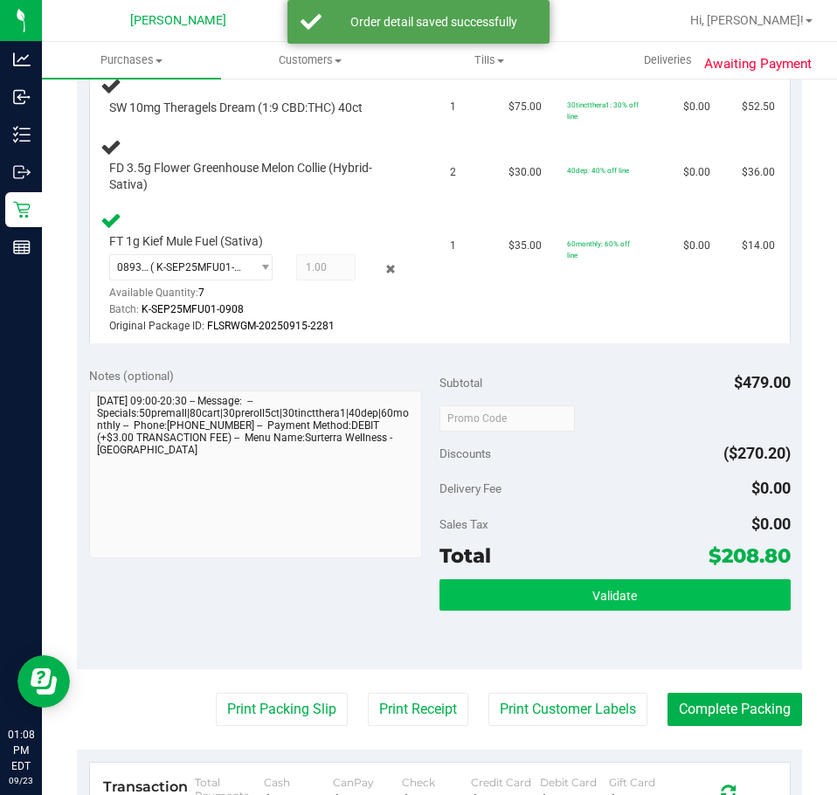
scroll to position [1136, 0]
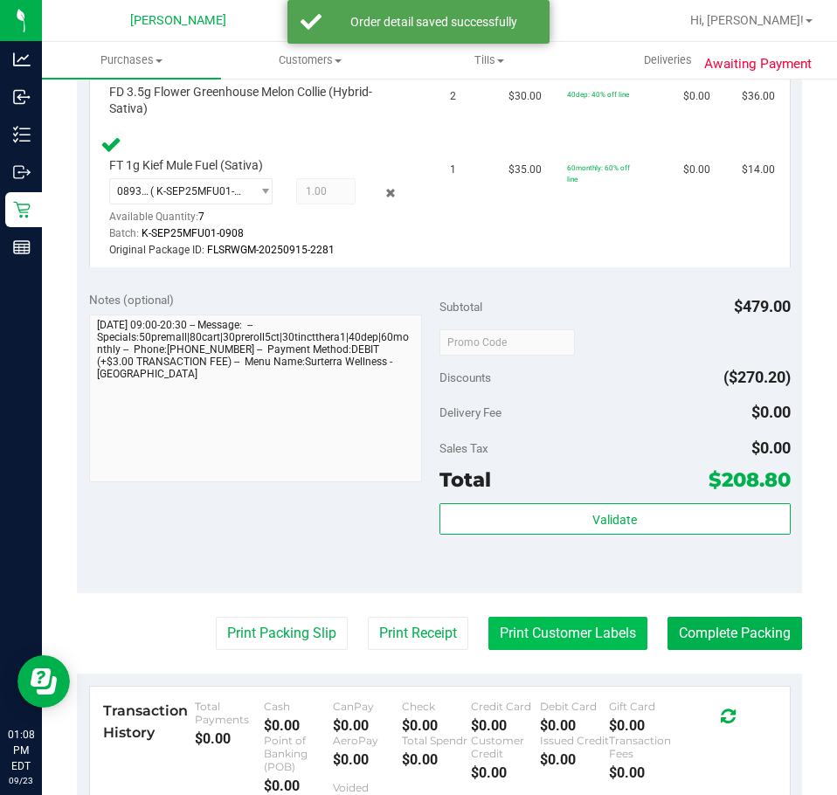
click at [555, 650] on button "Print Customer Labels" at bounding box center [567, 633] width 159 height 33
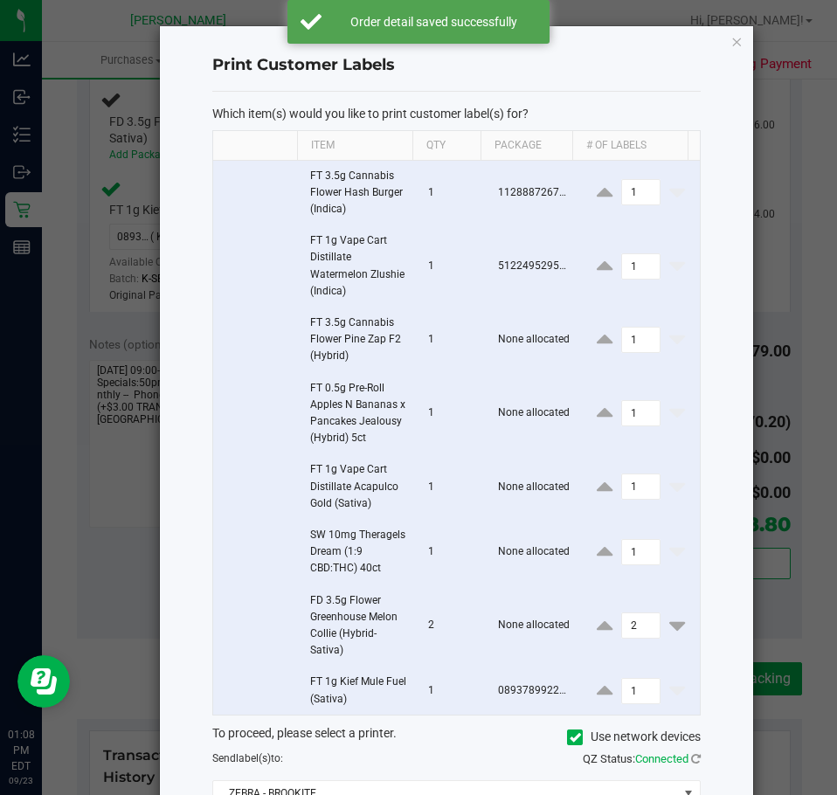
scroll to position [0, 0]
click at [738, 41] on div "Print Customer Labels Which item(s) would you like to print customer label(s) f…" at bounding box center [456, 461] width 593 height 868
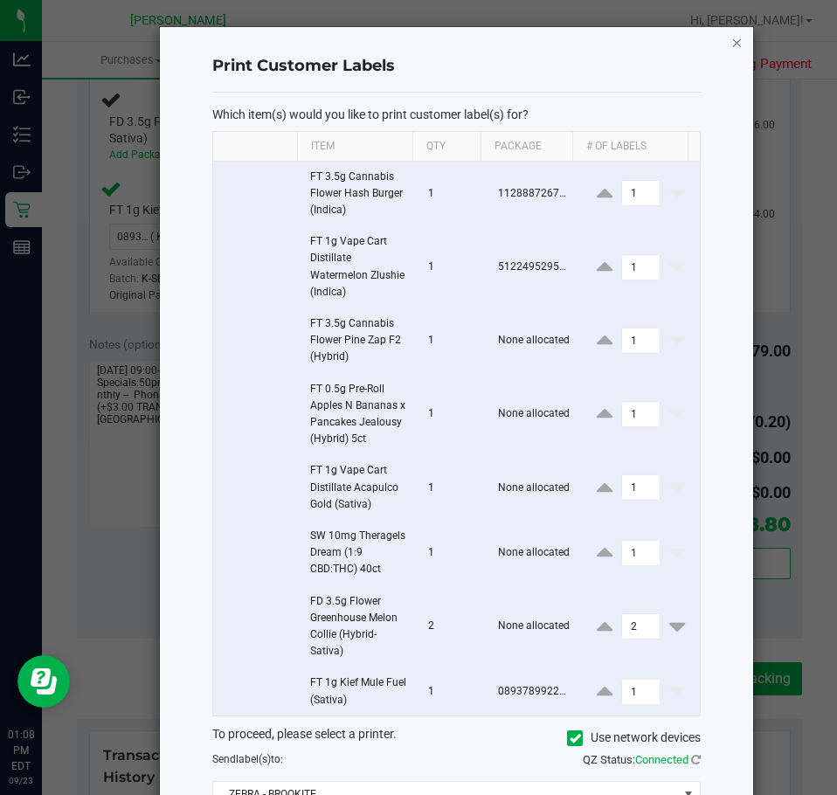
click at [731, 33] on icon "button" at bounding box center [737, 41] width 12 height 21
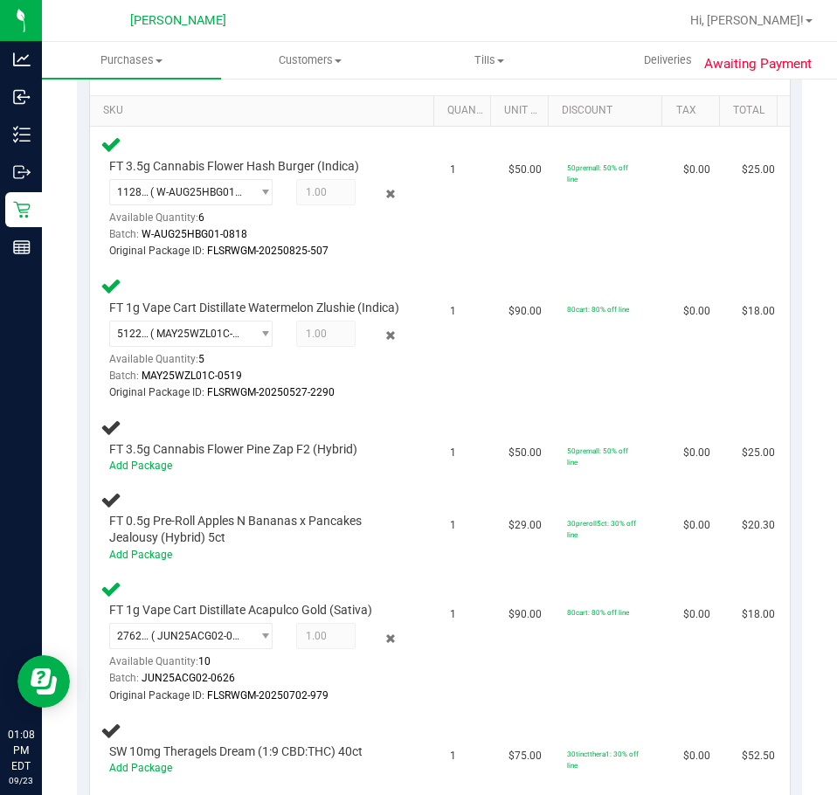
scroll to position [175, 0]
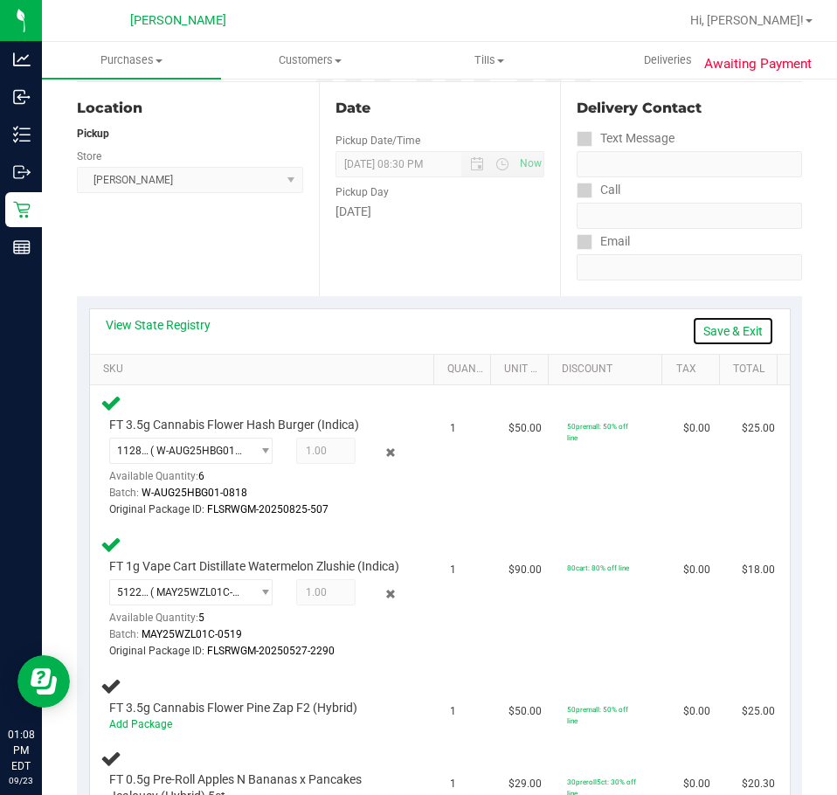
click at [722, 328] on link "Save & Exit" at bounding box center [733, 331] width 82 height 30
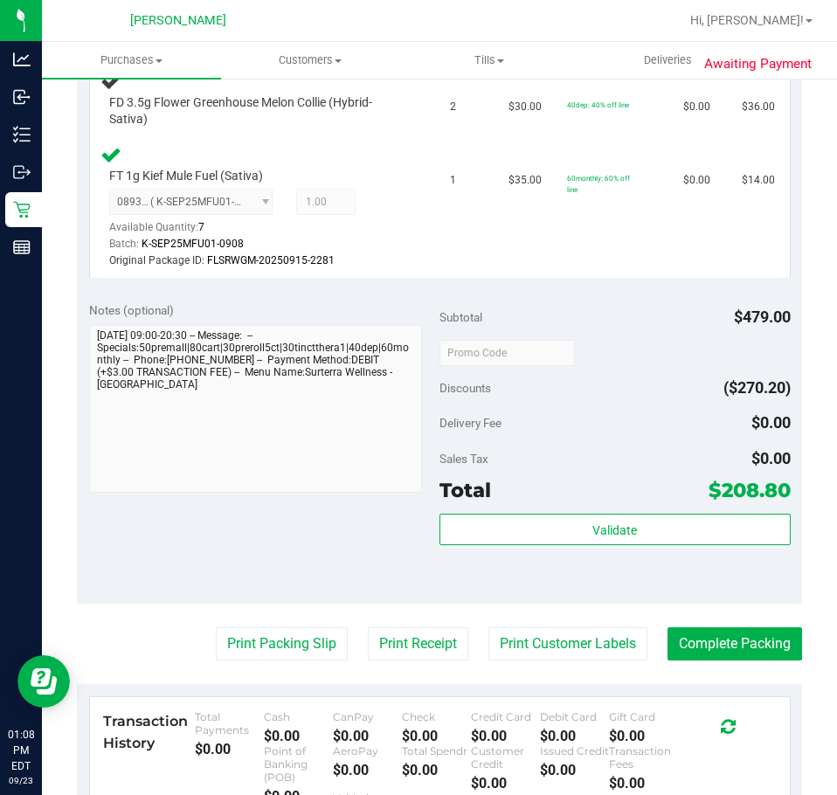
scroll to position [1311, 0]
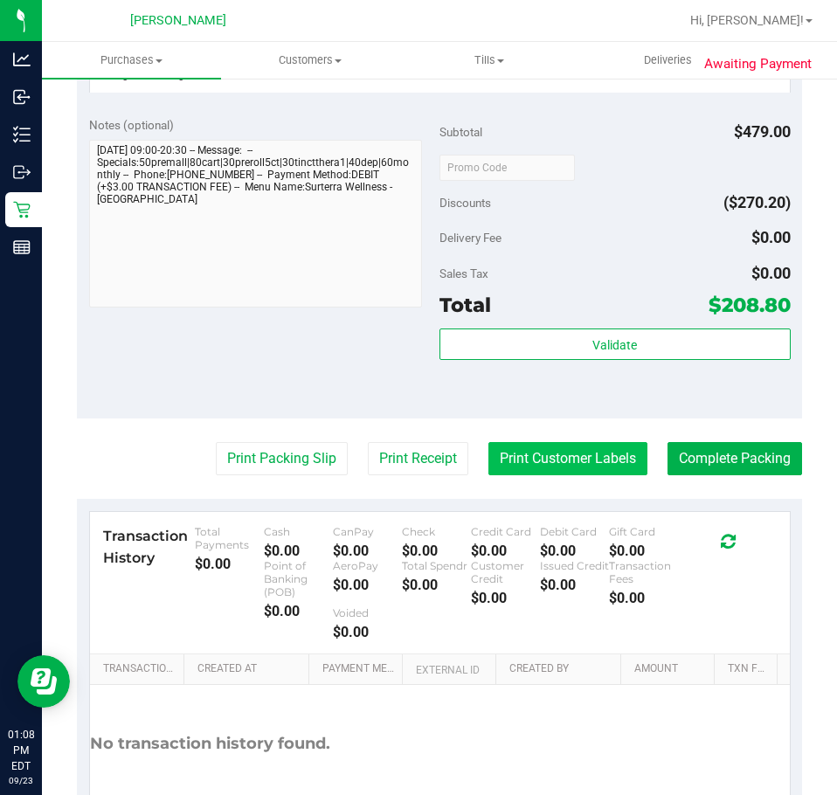
click at [544, 473] on button "Print Customer Labels" at bounding box center [567, 458] width 159 height 33
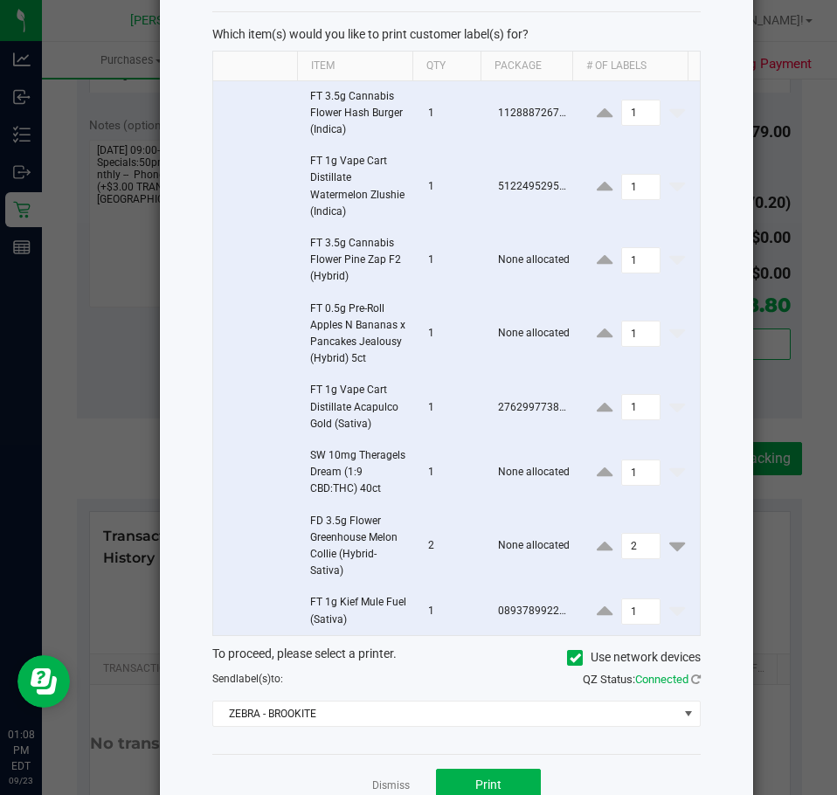
scroll to position [144, 0]
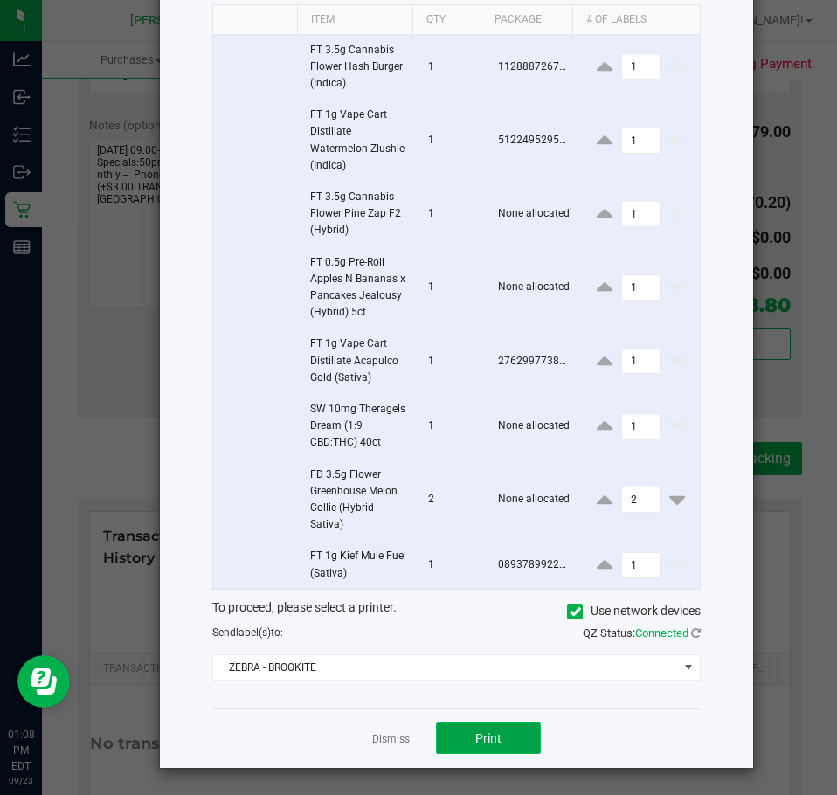
click at [495, 734] on span "Print" at bounding box center [488, 738] width 26 height 14
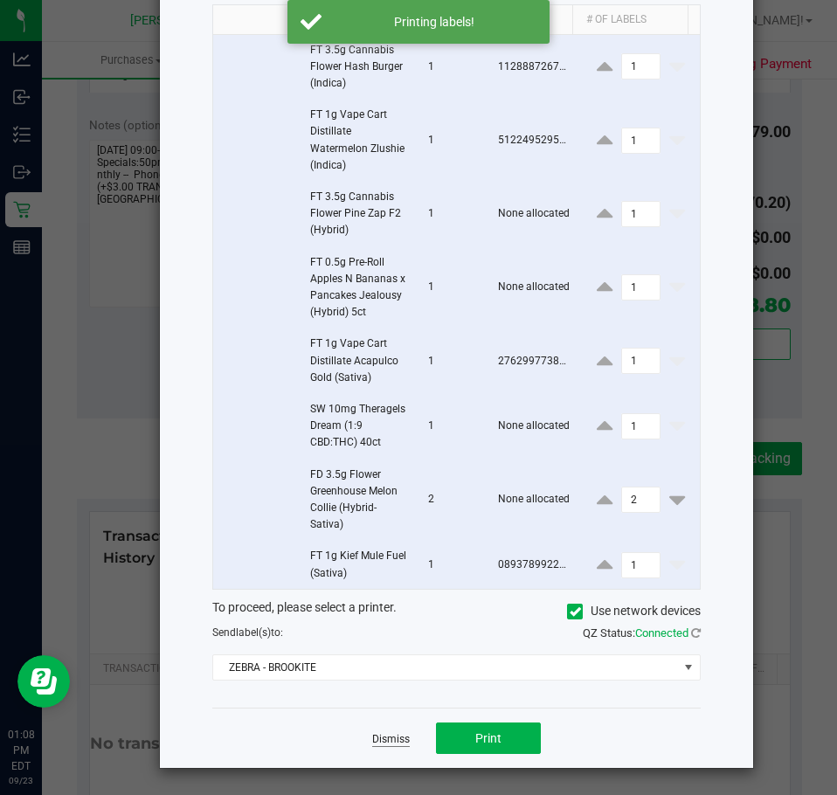
click at [398, 737] on link "Dismiss" at bounding box center [391, 739] width 38 height 15
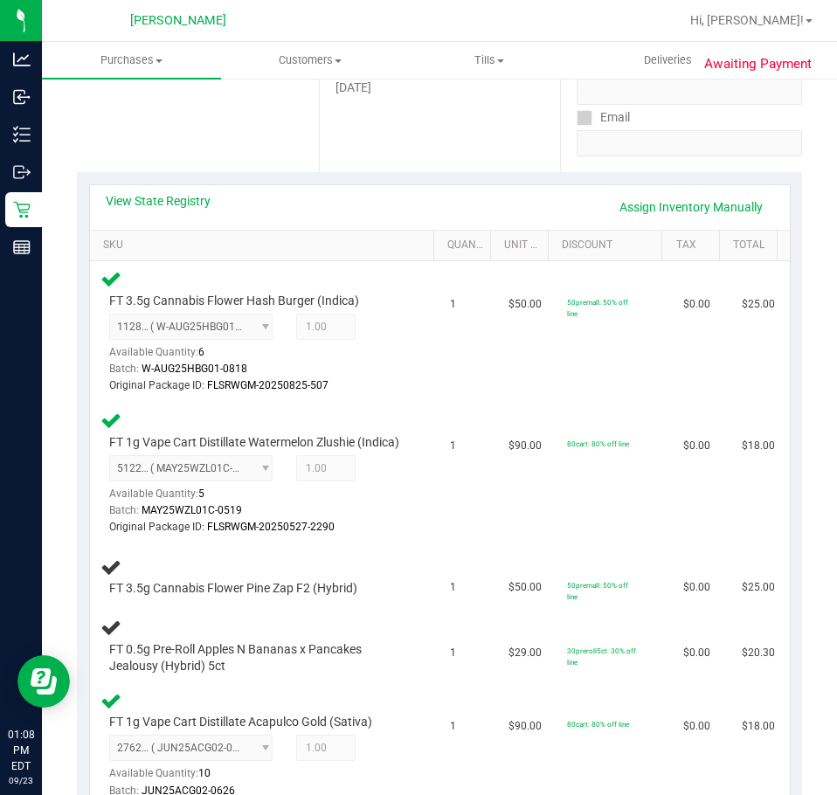
scroll to position [87, 0]
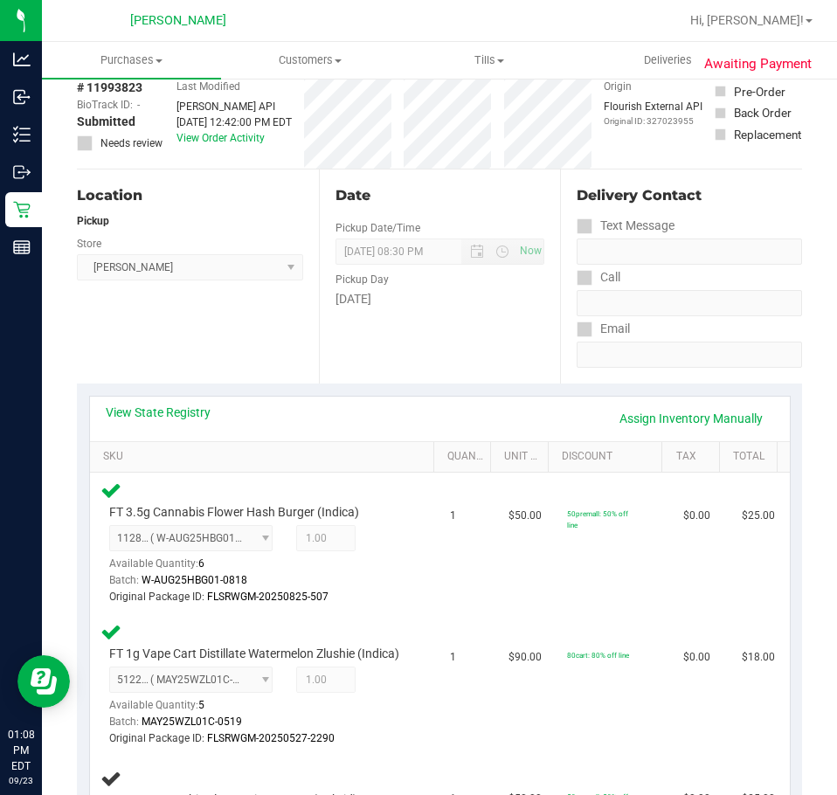
drag, startPoint x: 682, startPoint y: 436, endPoint x: 710, endPoint y: 405, distance: 41.4
click at [682, 436] on div "View State Registry Assign Inventory Manually" at bounding box center [440, 419] width 700 height 45
click at [710, 405] on link "Assign Inventory Manually" at bounding box center [691, 419] width 166 height 30
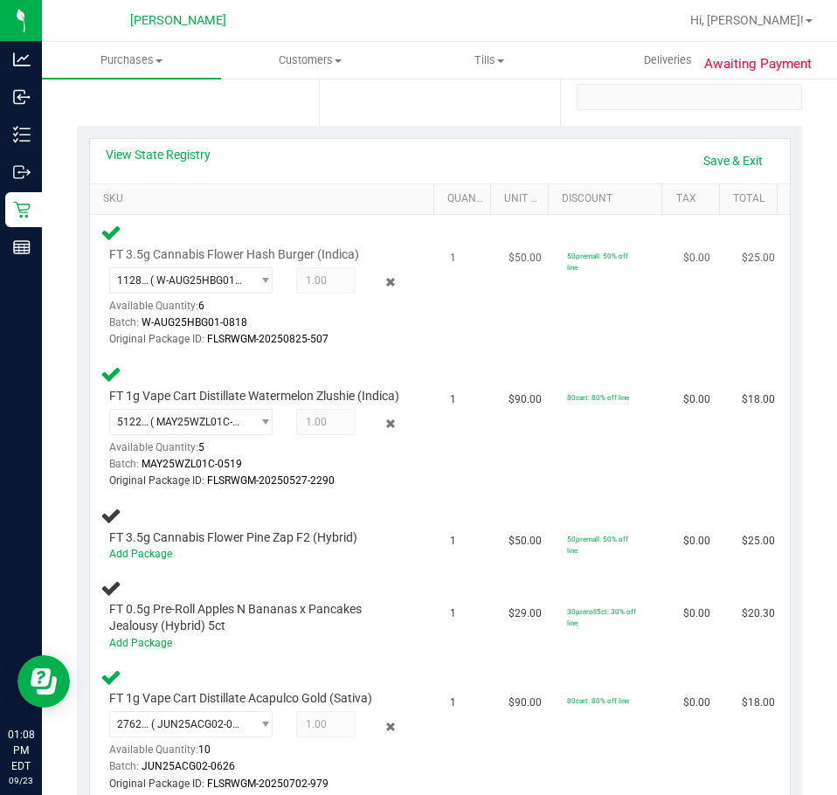
scroll to position [349, 0]
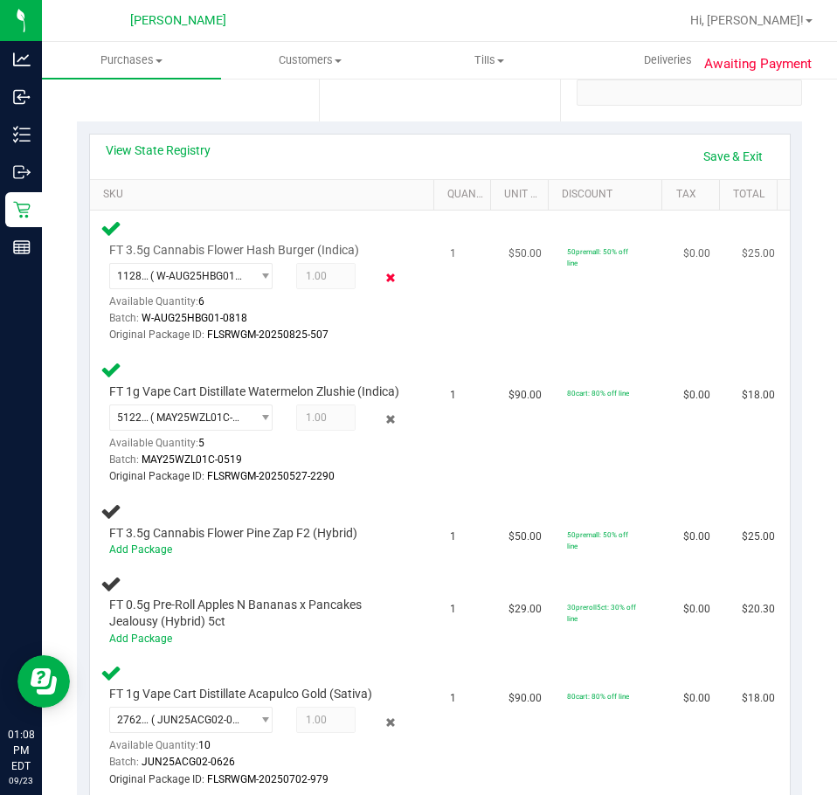
click at [384, 282] on icon at bounding box center [391, 278] width 18 height 20
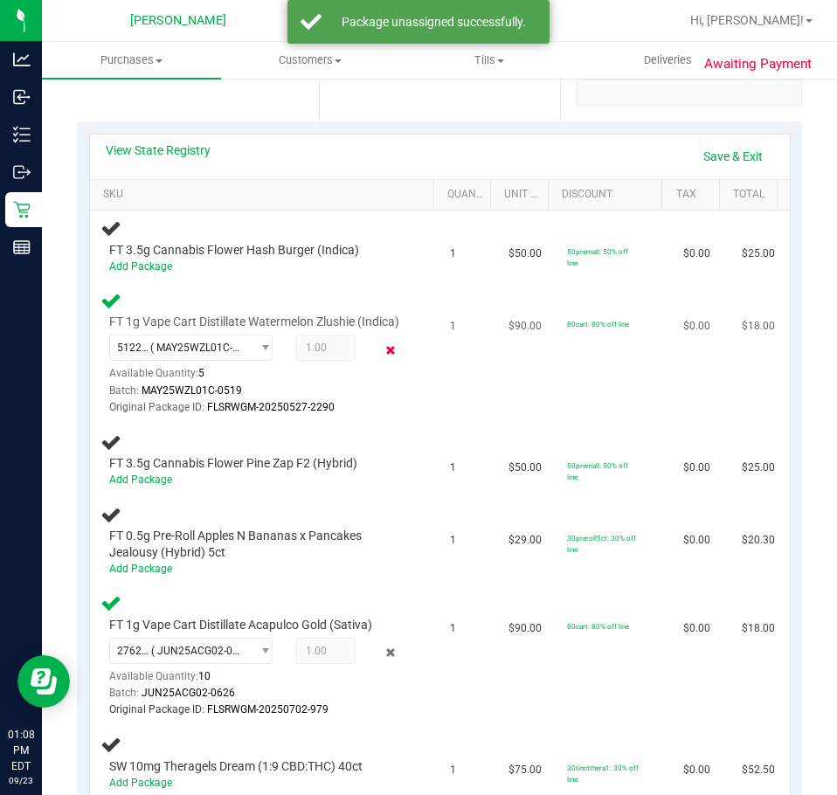
click at [384, 360] on icon at bounding box center [391, 350] width 18 height 20
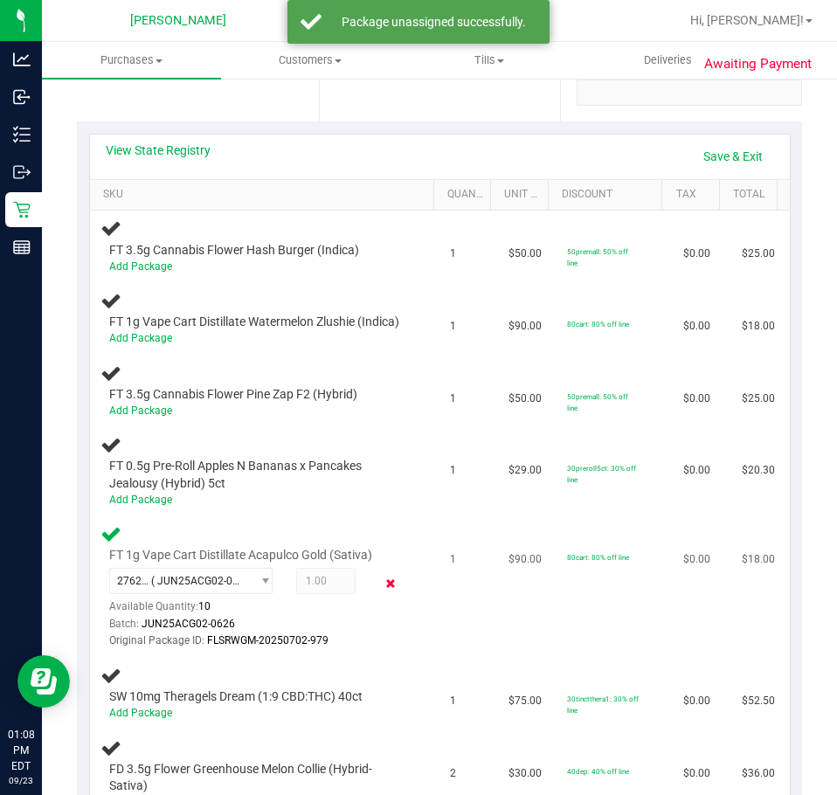
click at [382, 593] on icon at bounding box center [391, 583] width 18 height 20
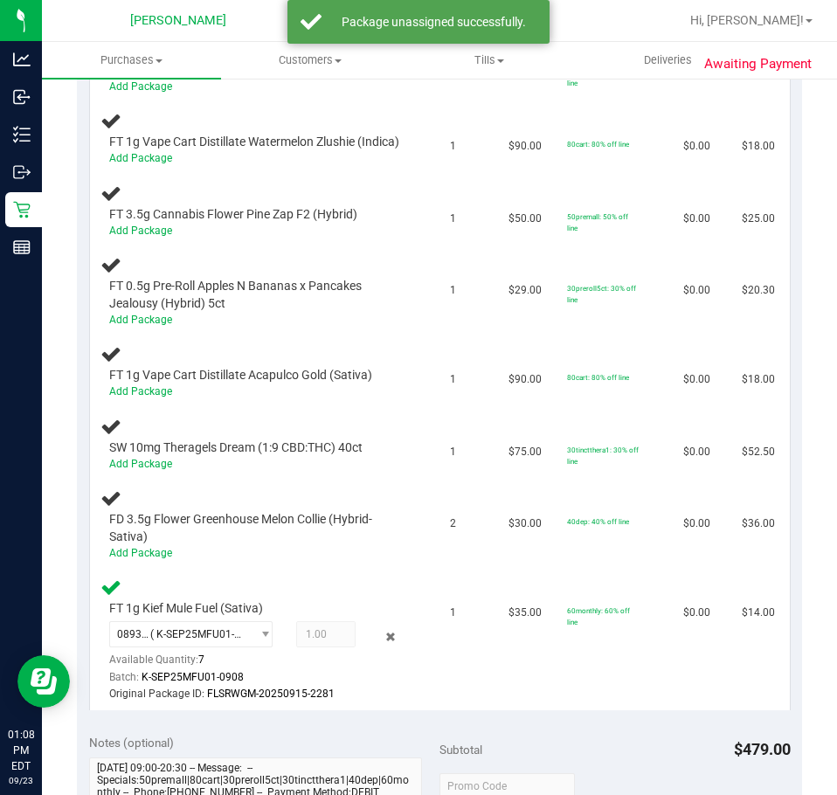
scroll to position [699, 0]
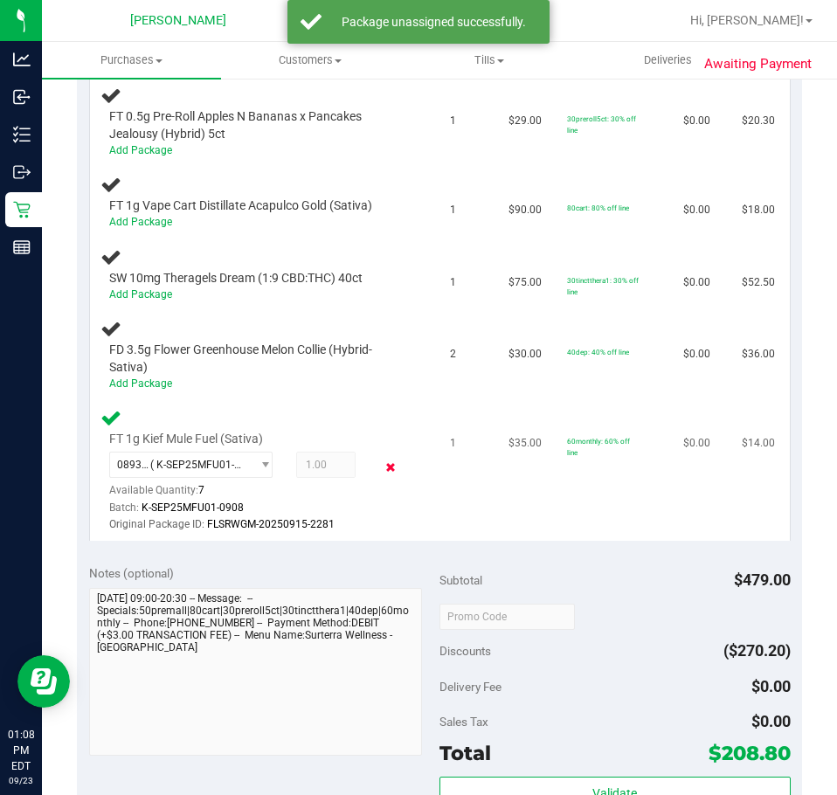
click at [382, 477] on icon at bounding box center [391, 467] width 18 height 20
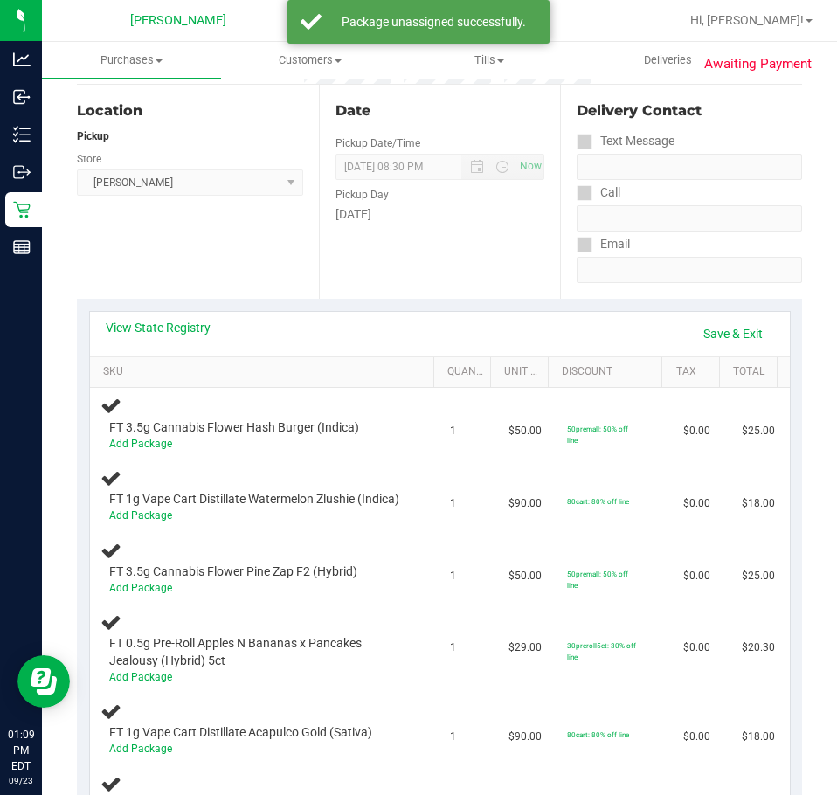
scroll to position [87, 0]
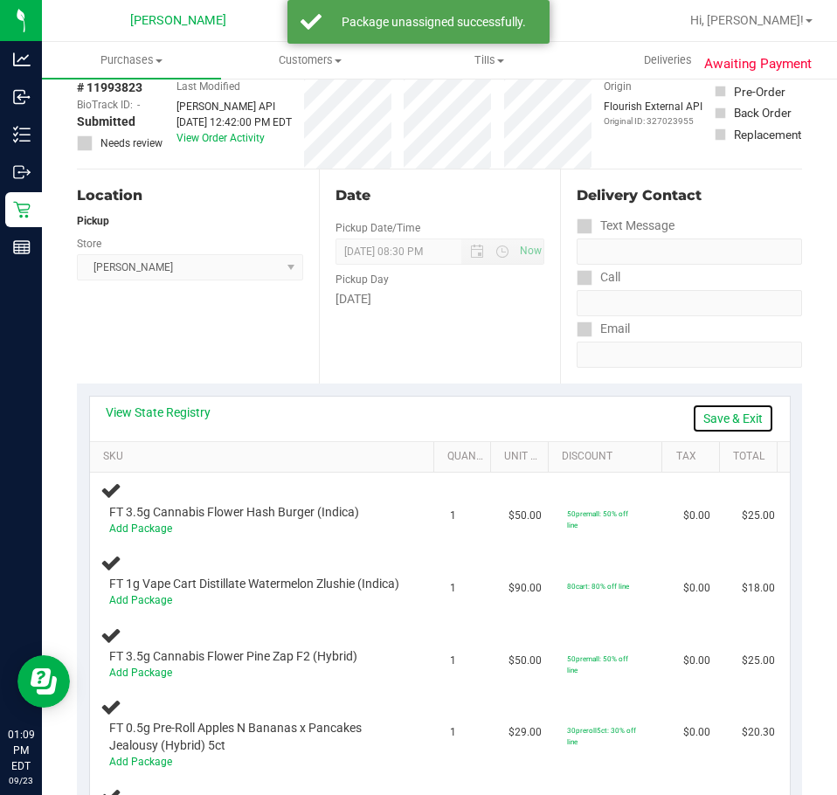
click at [723, 421] on link "Save & Exit" at bounding box center [733, 419] width 82 height 30
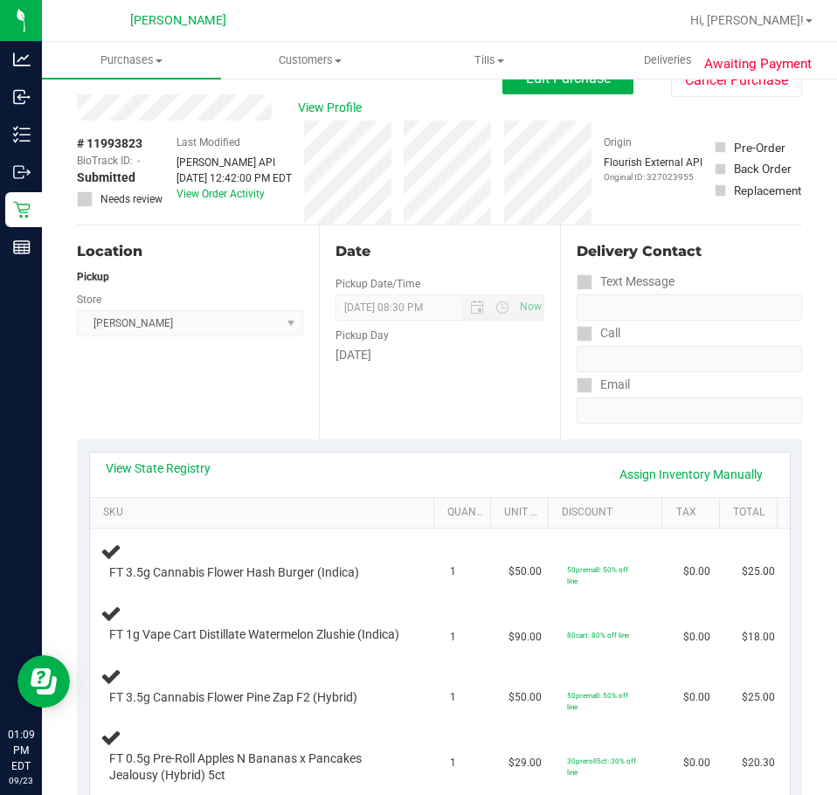
scroll to position [0, 0]
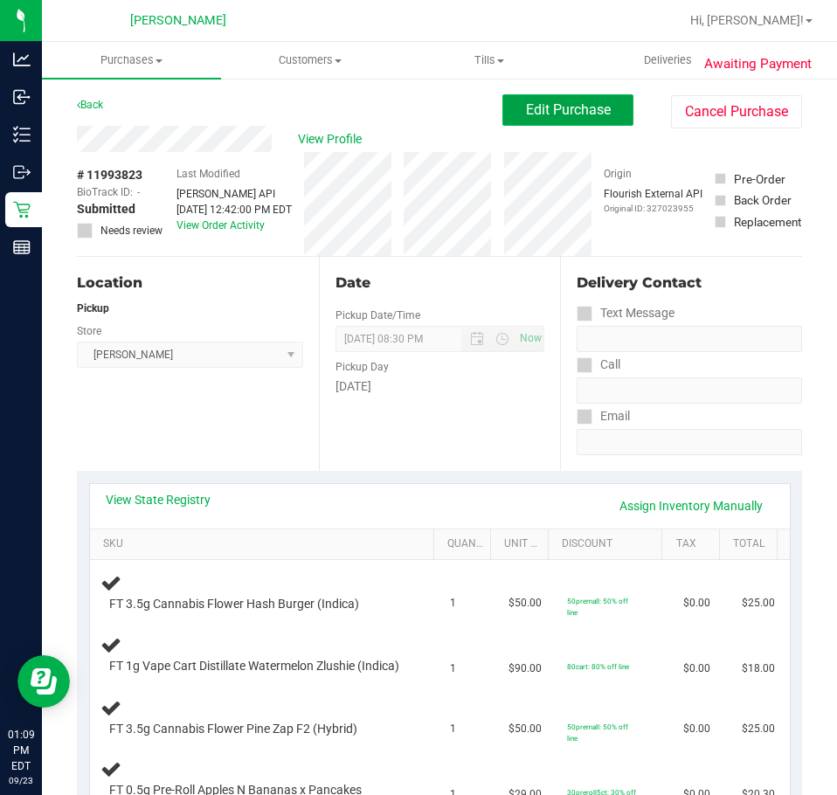
click at [557, 96] on button "Edit Purchase" at bounding box center [567, 109] width 131 height 31
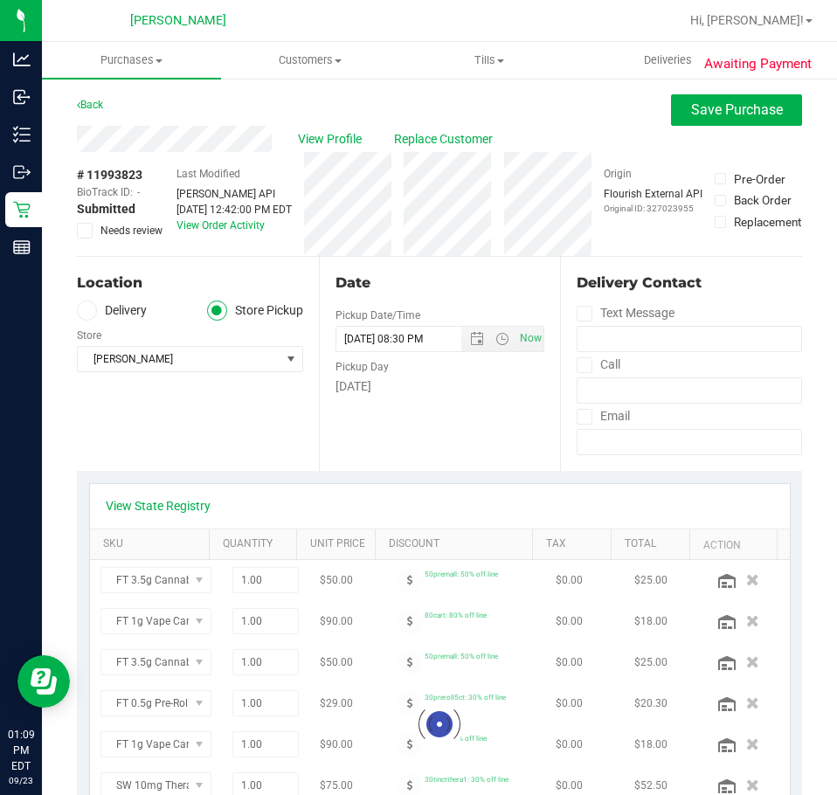
click at [88, 231] on icon at bounding box center [85, 231] width 11 height 0
click at [0, 0] on input "Needs review" at bounding box center [0, 0] width 0 height 0
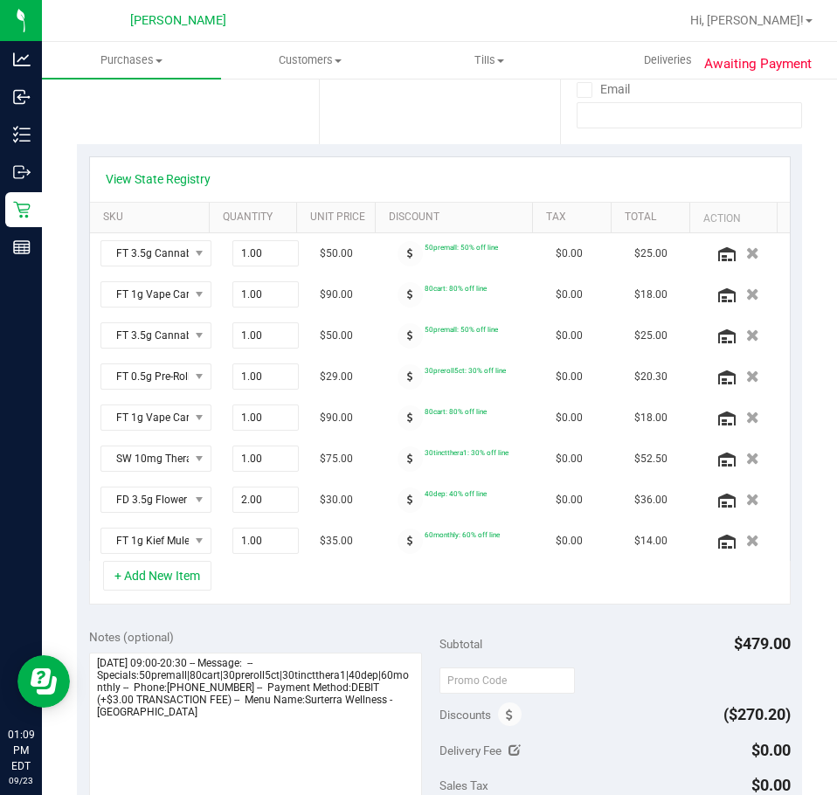
scroll to position [524, 0]
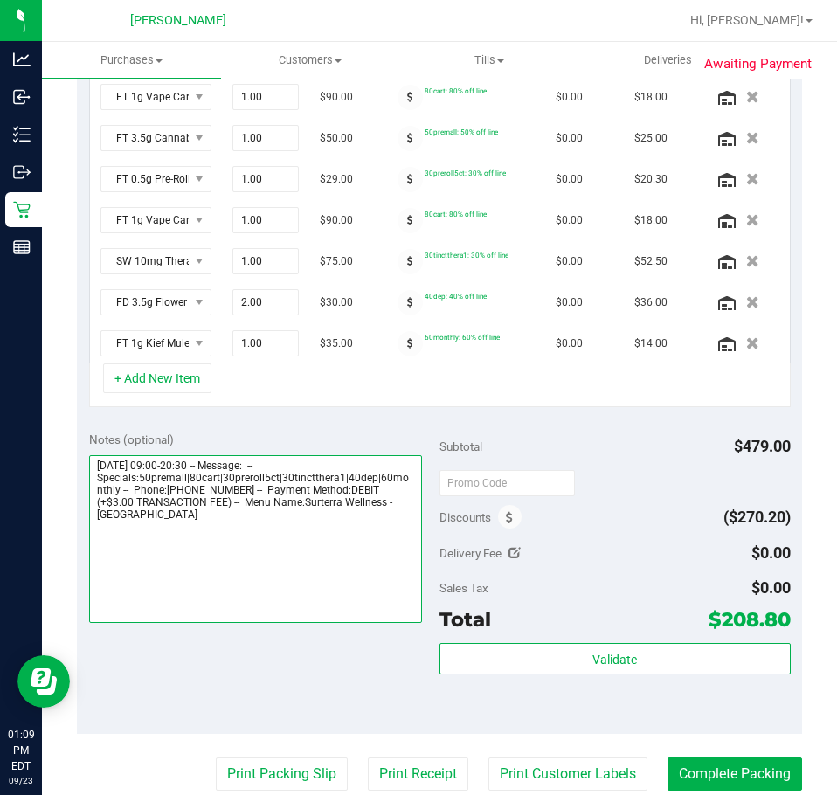
click at [405, 515] on textarea at bounding box center [256, 539] width 334 height 168
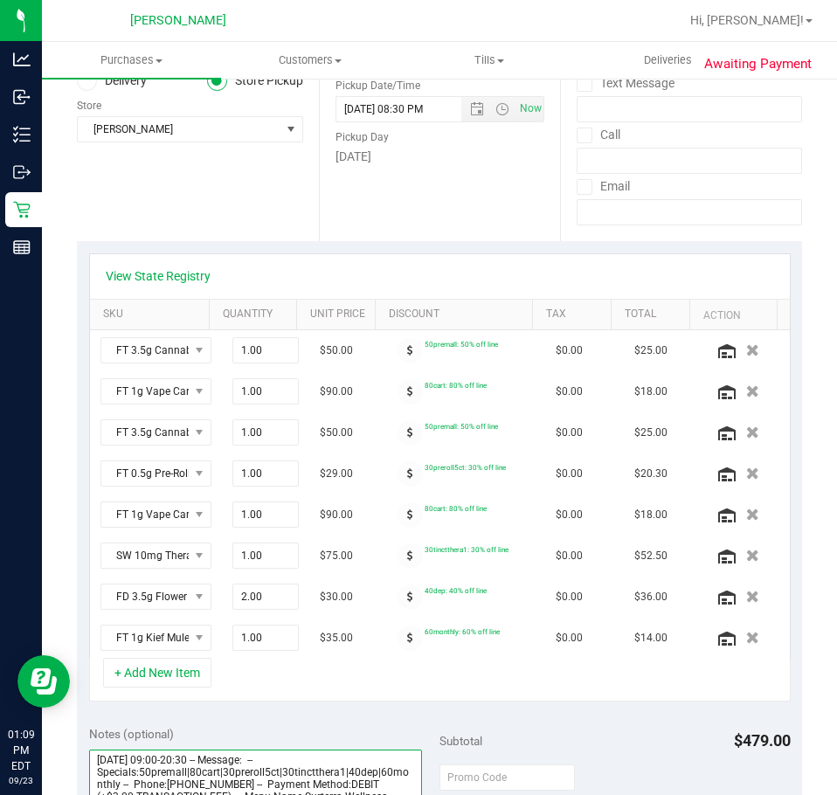
scroll to position [0, 0]
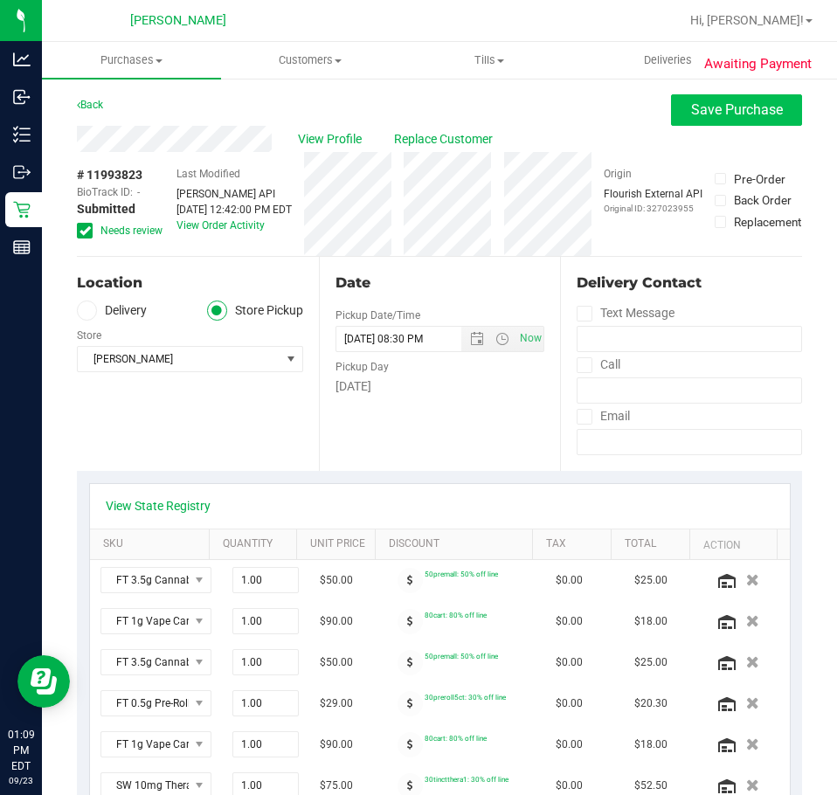
type textarea "[DATE] 09:00-20:30 -- Message: -- Specials:50premall|80cart|30preroll5ct|30tinc…"
click at [712, 121] on button "Save Purchase" at bounding box center [736, 109] width 131 height 31
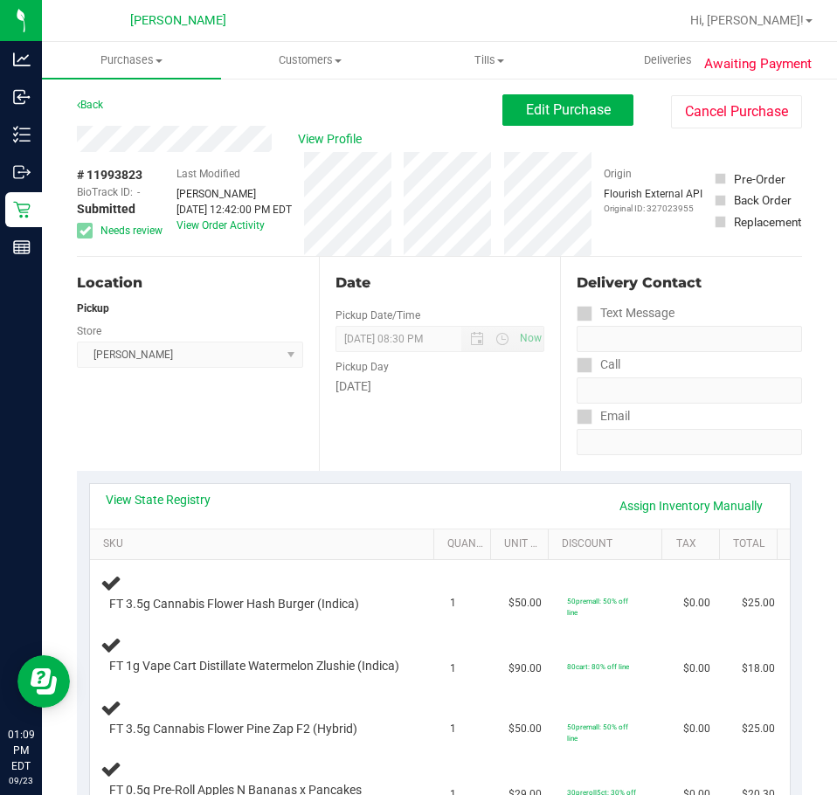
click at [473, 279] on div "Date" at bounding box center [440, 283] width 210 height 21
click at [356, 135] on span "View Profile" at bounding box center [333, 139] width 70 height 18
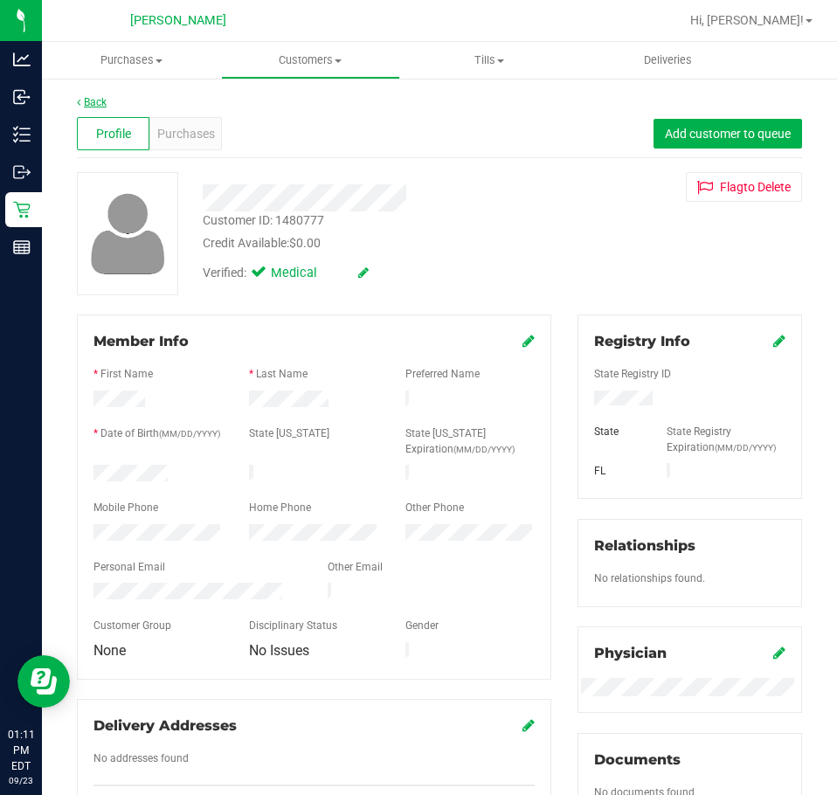
click at [90, 105] on link "Back" at bounding box center [92, 102] width 30 height 12
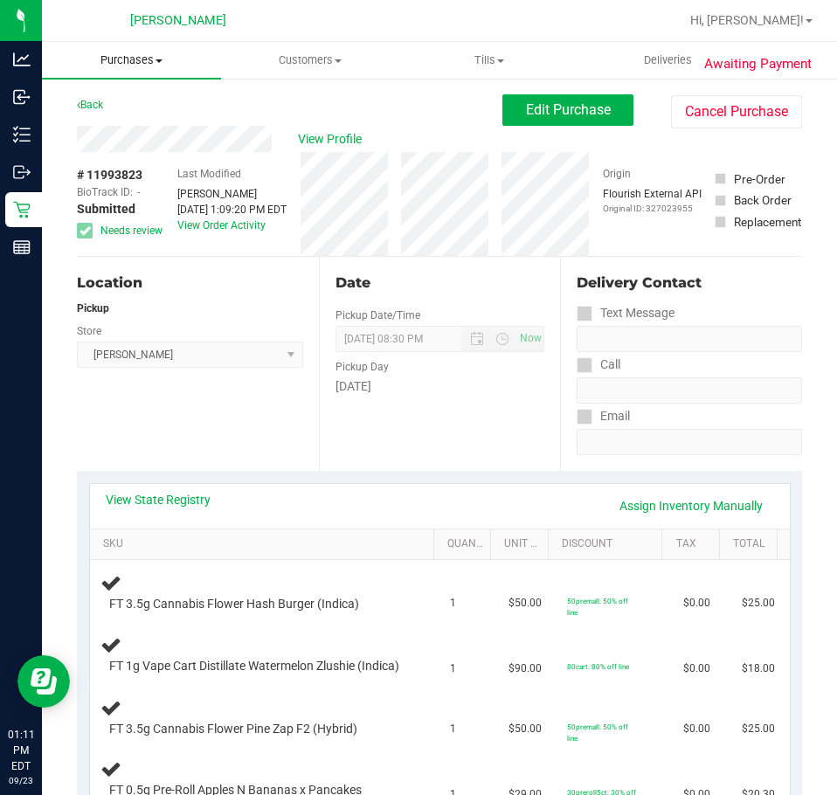
click at [149, 65] on span "Purchases" at bounding box center [131, 60] width 179 height 16
click at [128, 124] on span "Fulfillment" at bounding box center [96, 126] width 108 height 15
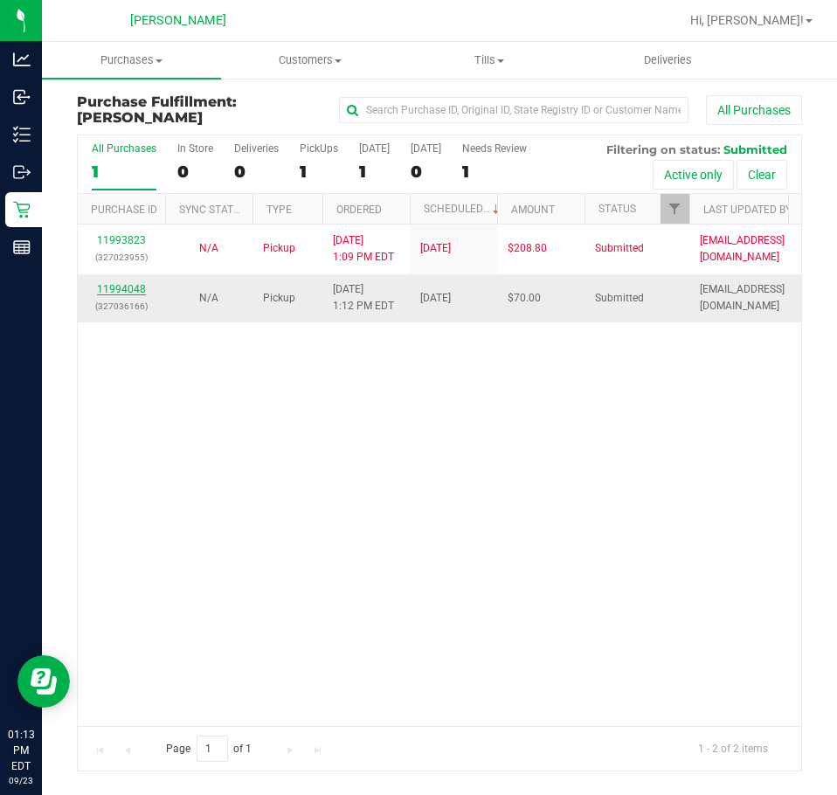
click at [104, 287] on link "11994048" at bounding box center [121, 289] width 49 height 12
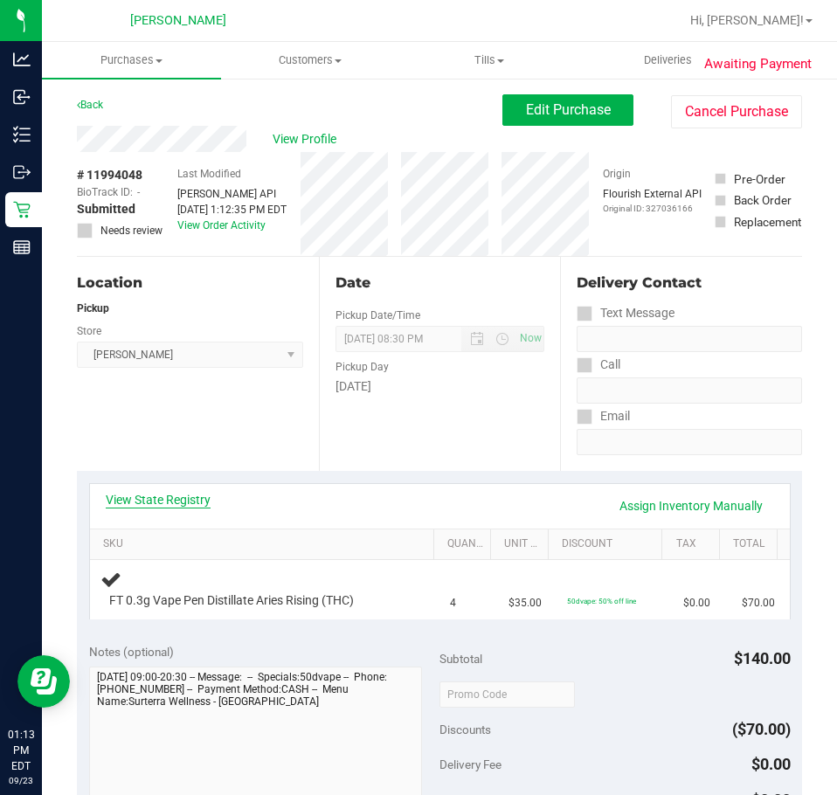
click at [184, 495] on link "View State Registry" at bounding box center [158, 499] width 105 height 17
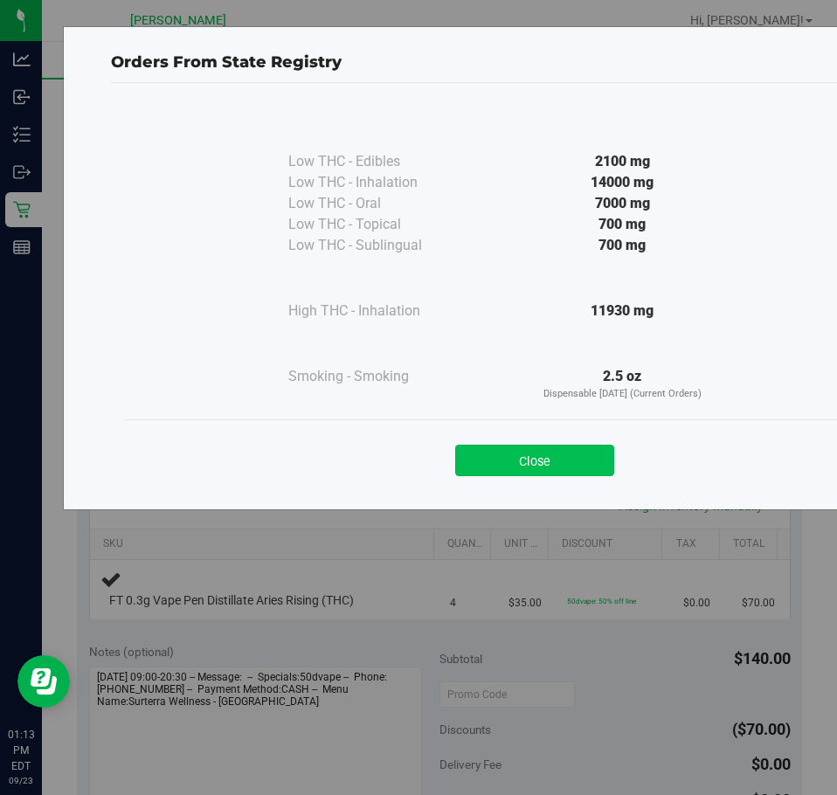
click at [543, 464] on button "Close" at bounding box center [534, 460] width 159 height 31
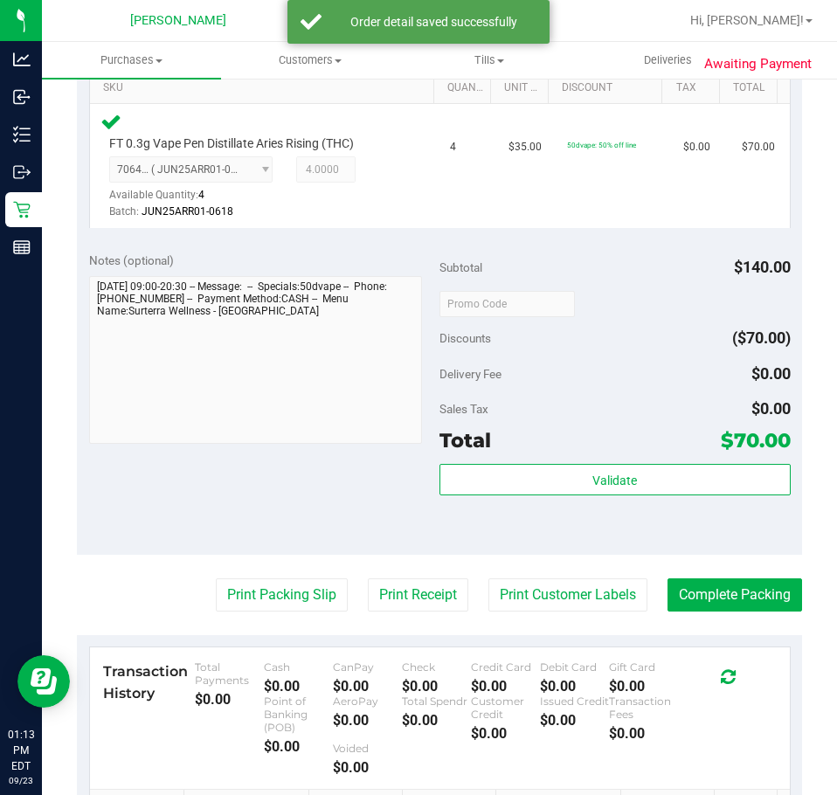
scroll to position [445, 0]
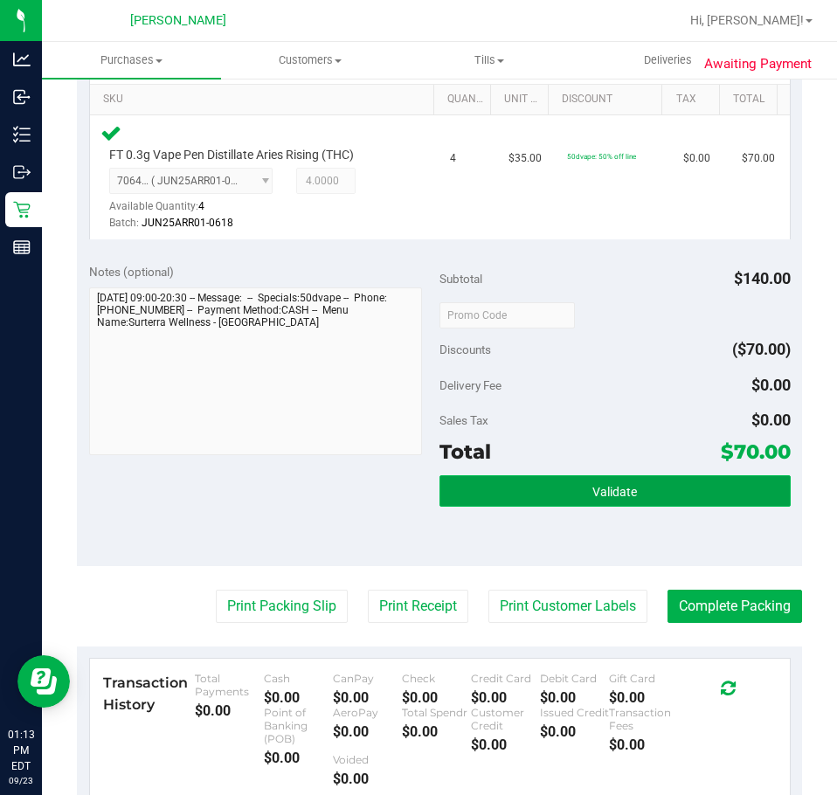
click at [579, 497] on button "Validate" at bounding box center [614, 490] width 351 height 31
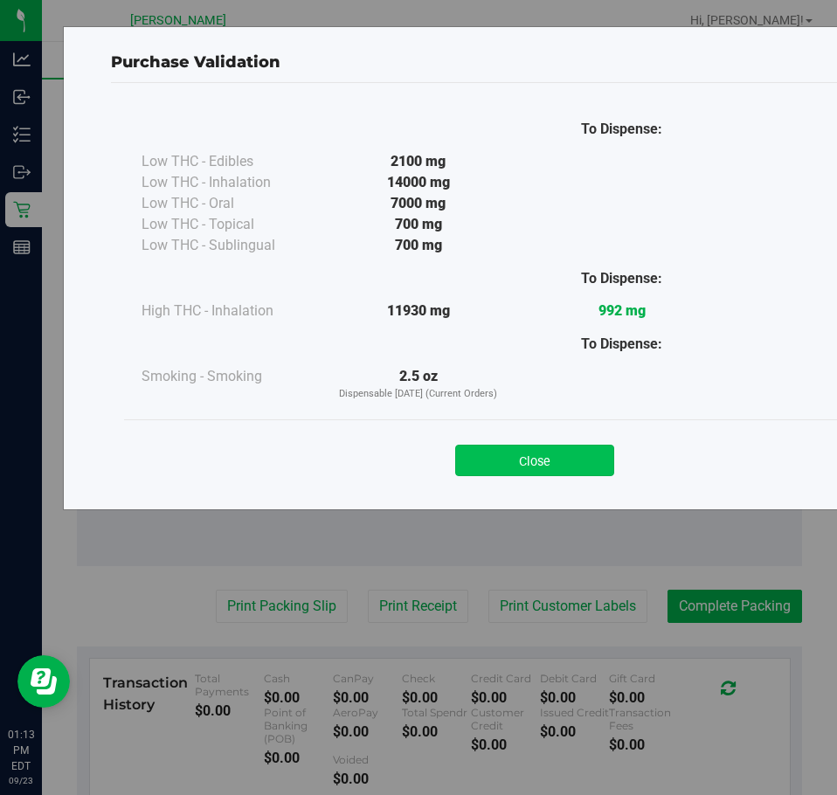
click at [536, 467] on button "Close" at bounding box center [534, 460] width 159 height 31
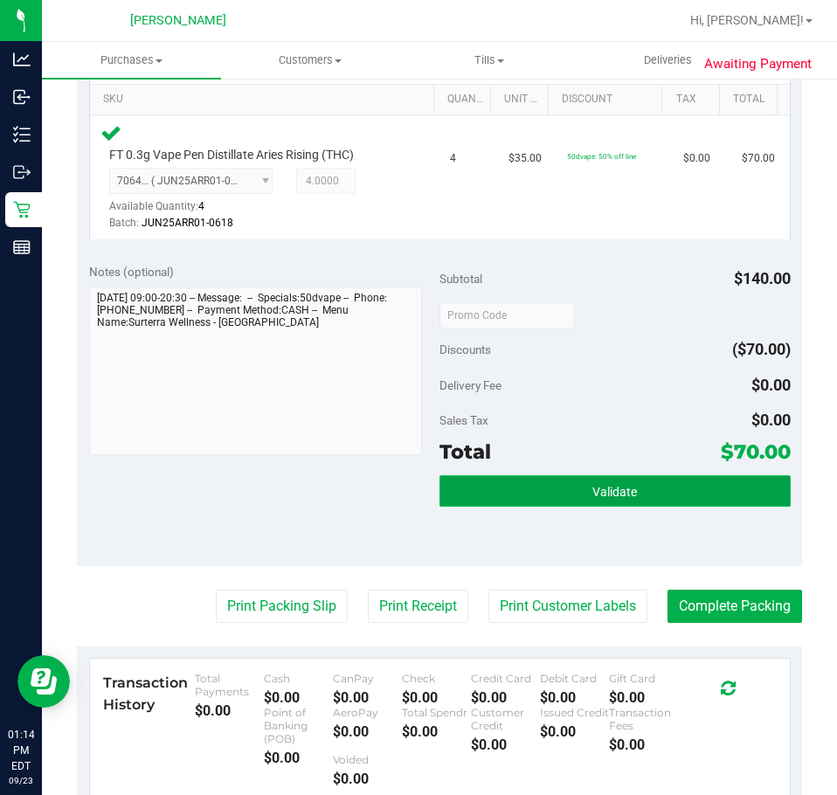
click at [606, 504] on button "Validate" at bounding box center [614, 490] width 351 height 31
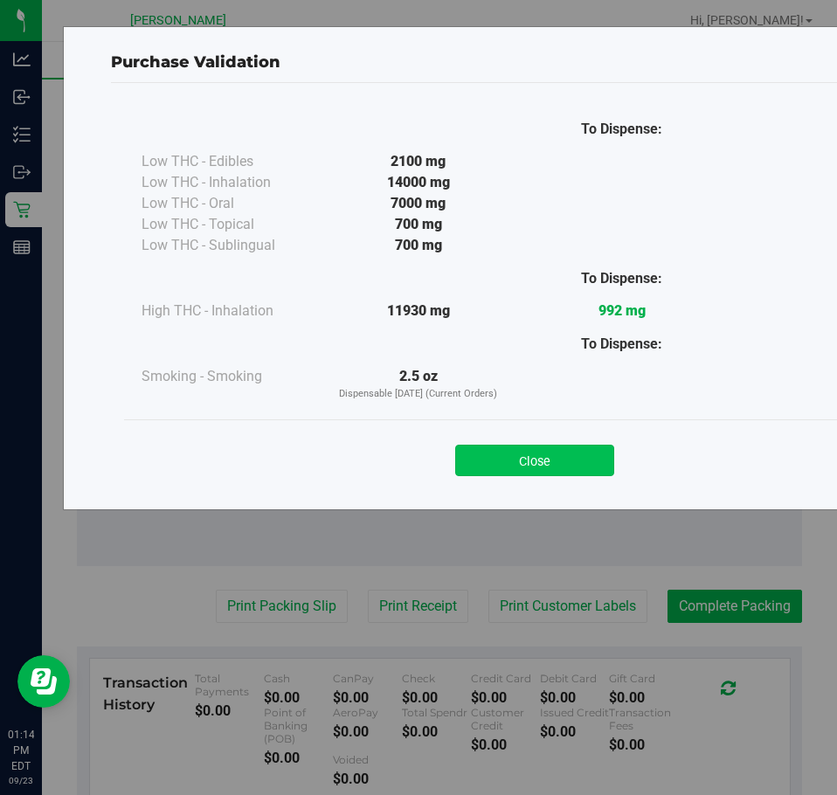
click at [565, 457] on button "Close" at bounding box center [534, 460] width 159 height 31
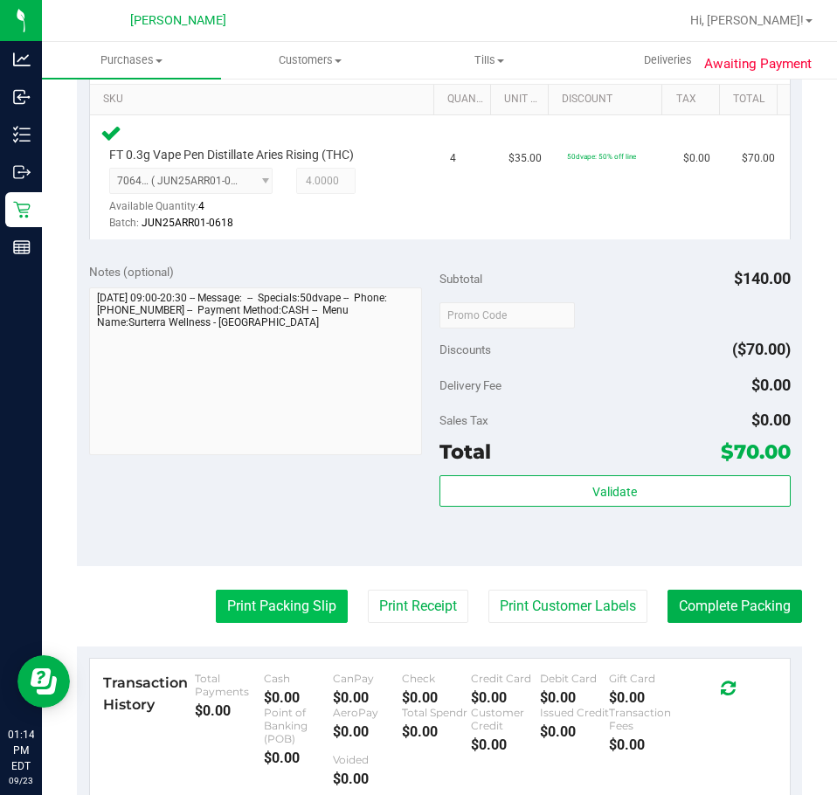
click at [263, 616] on button "Print Packing Slip" at bounding box center [282, 606] width 132 height 33
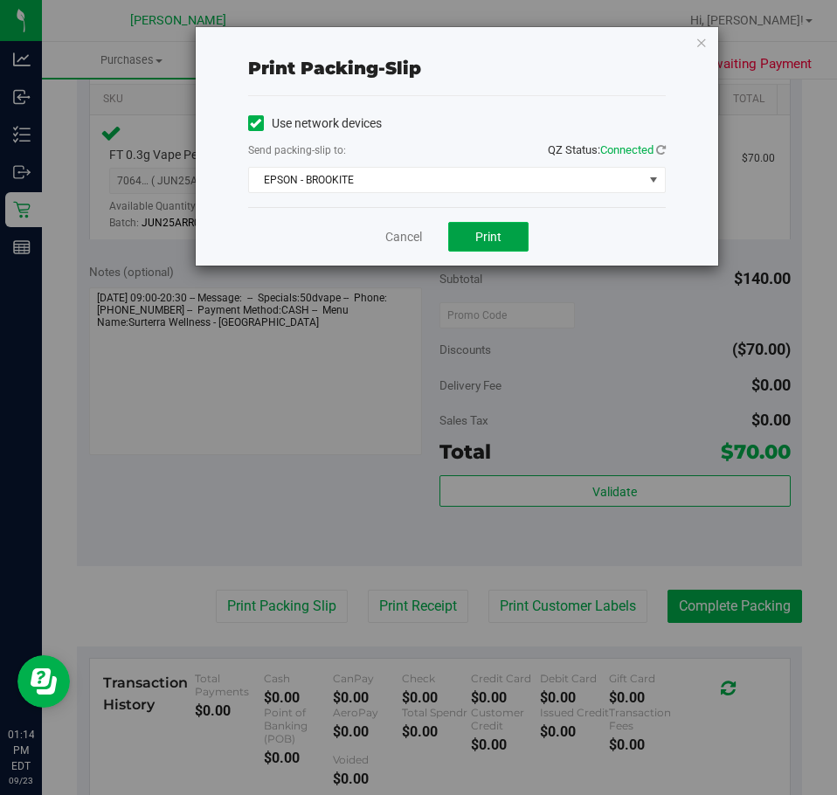
click at [502, 246] on button "Print" at bounding box center [488, 237] width 80 height 30
click at [385, 240] on link "Cancel" at bounding box center [403, 237] width 37 height 18
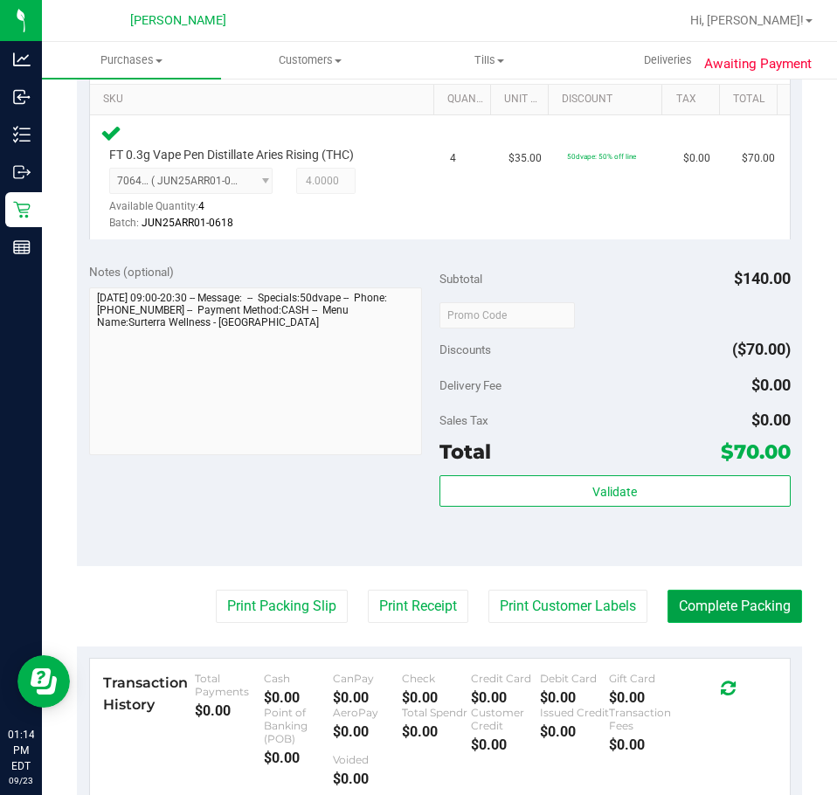
click at [729, 605] on button "Complete Packing" at bounding box center [735, 606] width 135 height 33
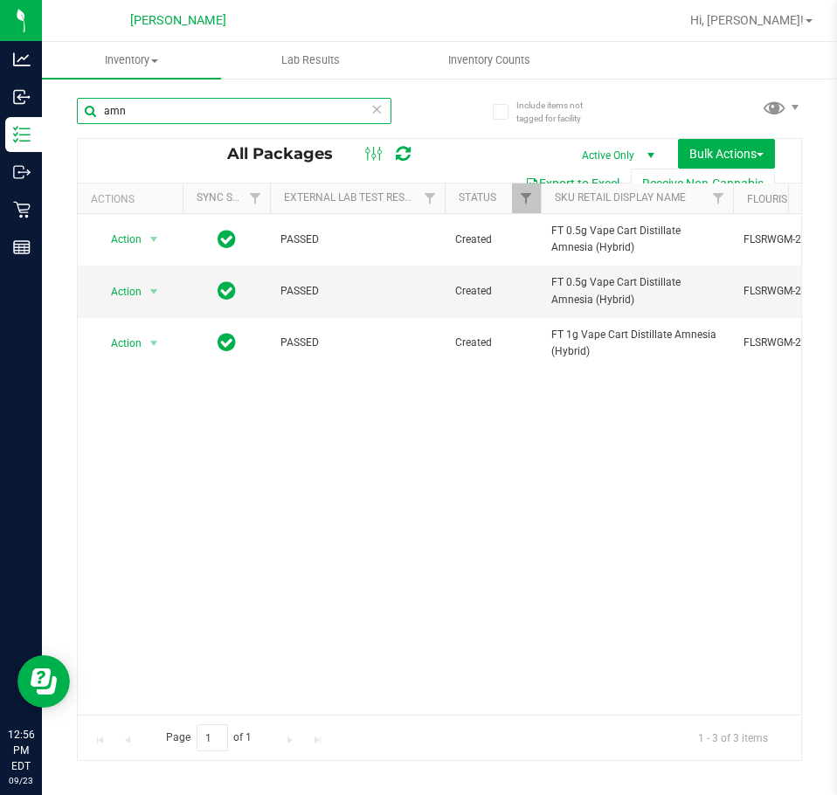
drag, startPoint x: 233, startPoint y: 107, endPoint x: -1, endPoint y: 107, distance: 234.2
click at [0, 107] on html "Analytics Inbound Inventory Outbound Retail Reports 12:56 PM EDT 09/23/2025 09/…" at bounding box center [418, 397] width 837 height 795
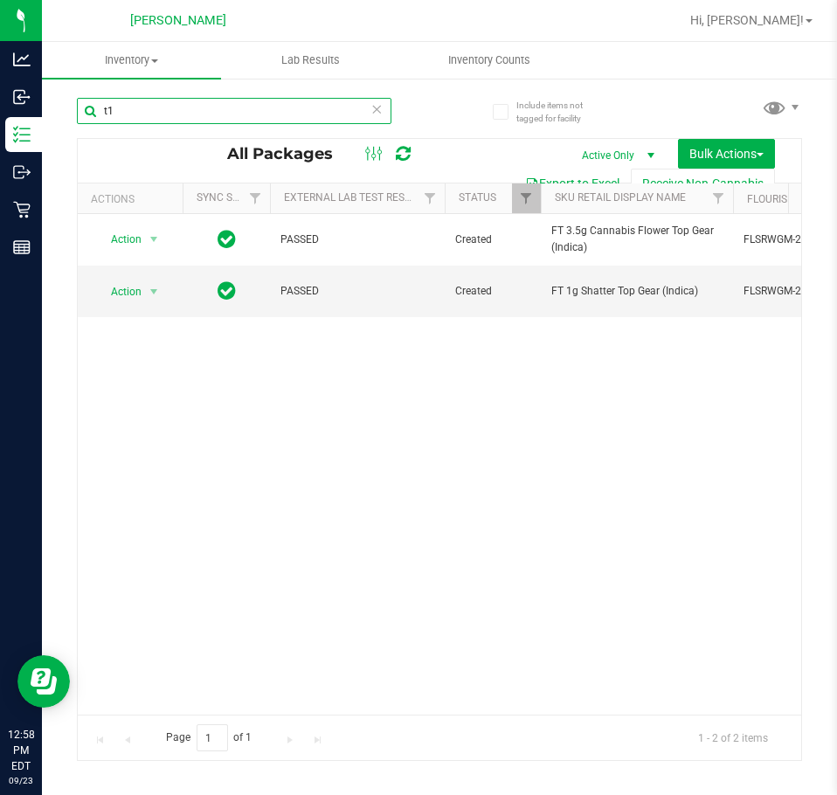
type input "t"
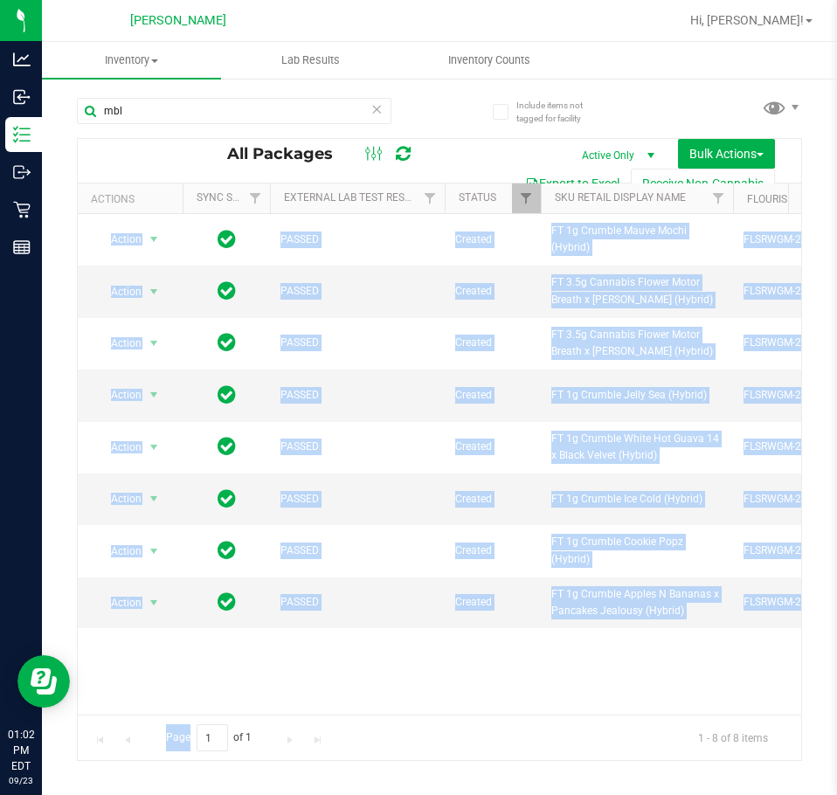
drag, startPoint x: 188, startPoint y: 715, endPoint x: 291, endPoint y: 703, distance: 103.7
click at [291, 703] on div "All Packages Active Only Active Only Lab Samples Locked All External Internal B…" at bounding box center [439, 449] width 725 height 623
click at [293, 691] on div "Action Action Adjust qty Create package Edit attributes Global inventory Locate…" at bounding box center [439, 464] width 723 height 501
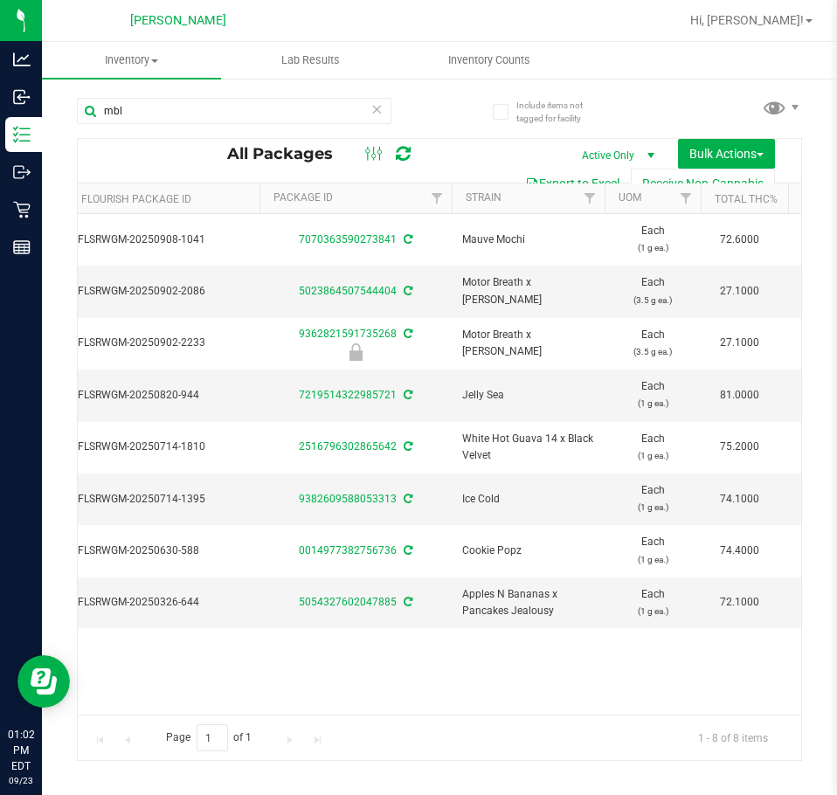
scroll to position [0, 713]
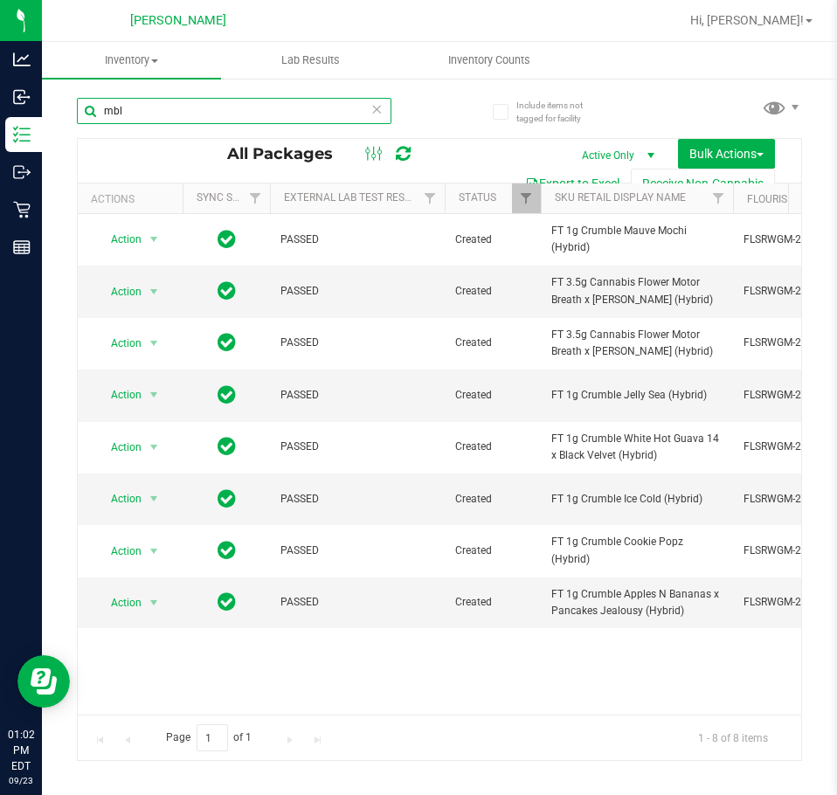
drag, startPoint x: 247, startPoint y: 117, endPoint x: -1, endPoint y: 118, distance: 248.1
click at [0, 118] on html "Analytics Inbound Inventory Outbound Retail Reports 01:02 PM EDT 09/23/2025 09/…" at bounding box center [418, 397] width 837 height 795
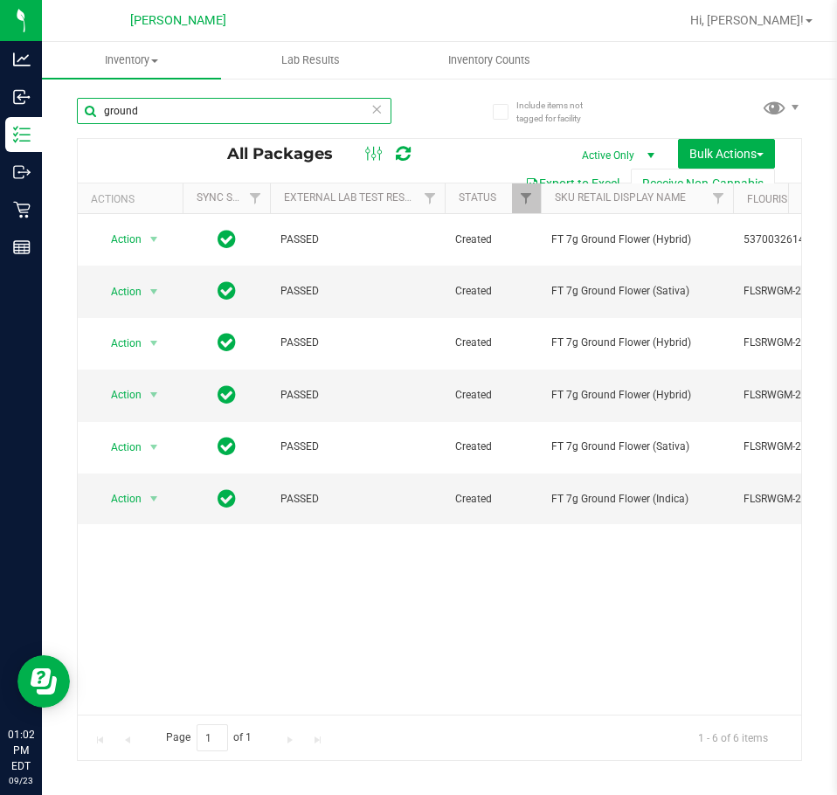
type input "ground"
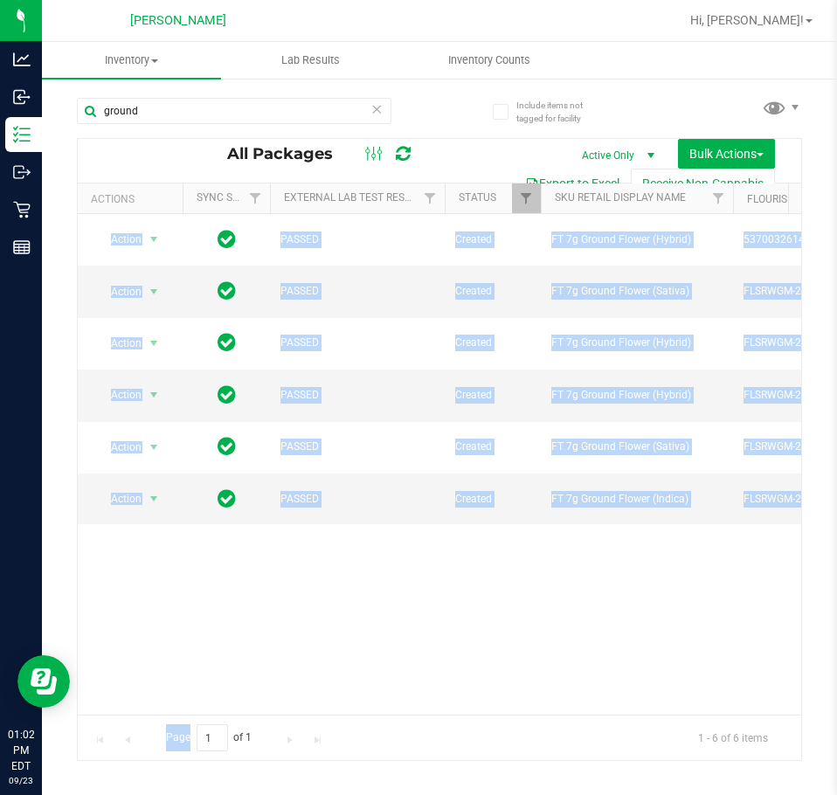
drag, startPoint x: 203, startPoint y: 716, endPoint x: 254, endPoint y: 693, distance: 56.3
click at [250, 703] on div "All Packages Active Only Active Only Lab Samples Locked All External Internal B…" at bounding box center [439, 449] width 725 height 623
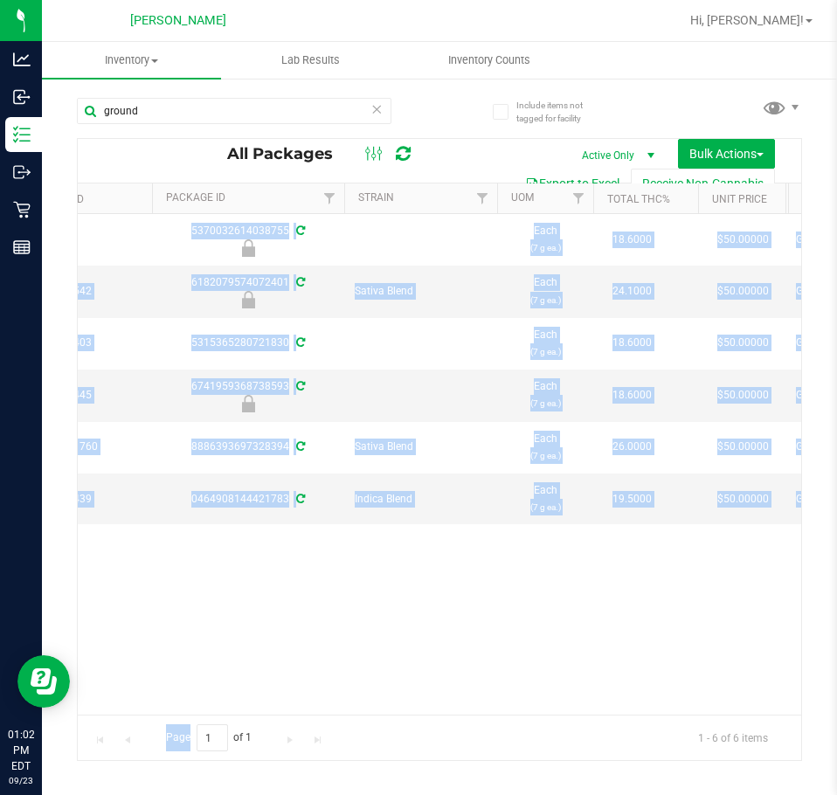
scroll to position [0, 885]
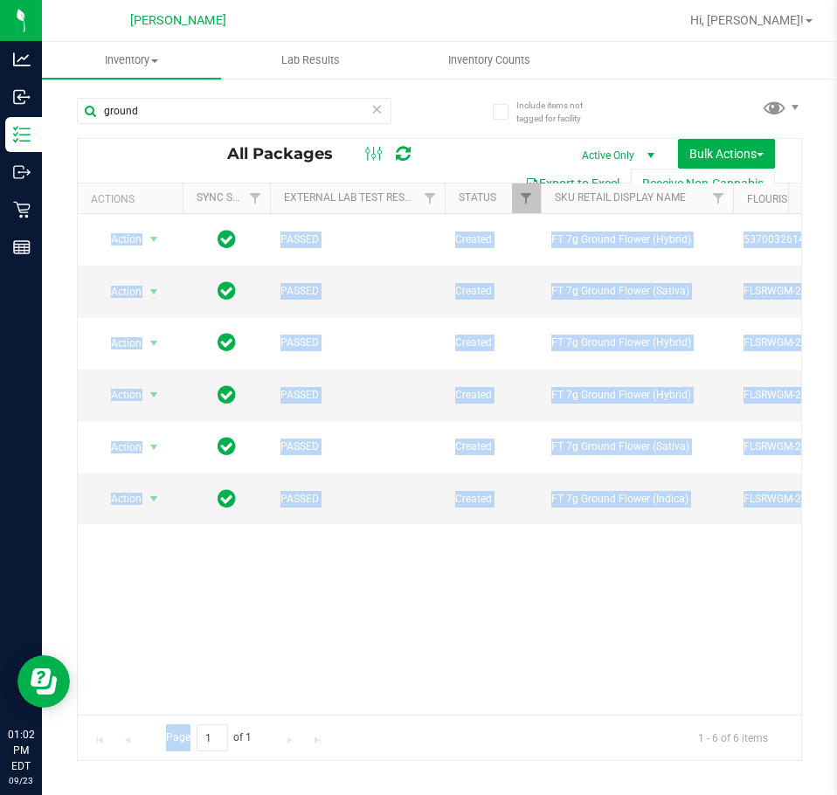
click at [622, 610] on div "Action Action Edit attributes Global inventory Locate package Package audit log…" at bounding box center [439, 464] width 723 height 501
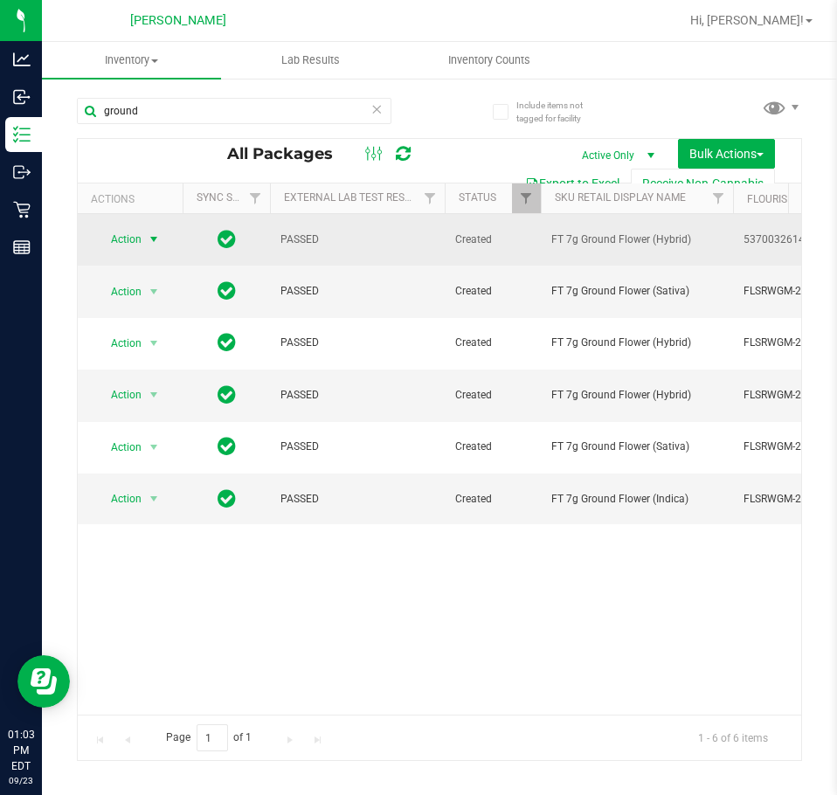
click at [139, 244] on span "Action" at bounding box center [118, 239] width 47 height 24
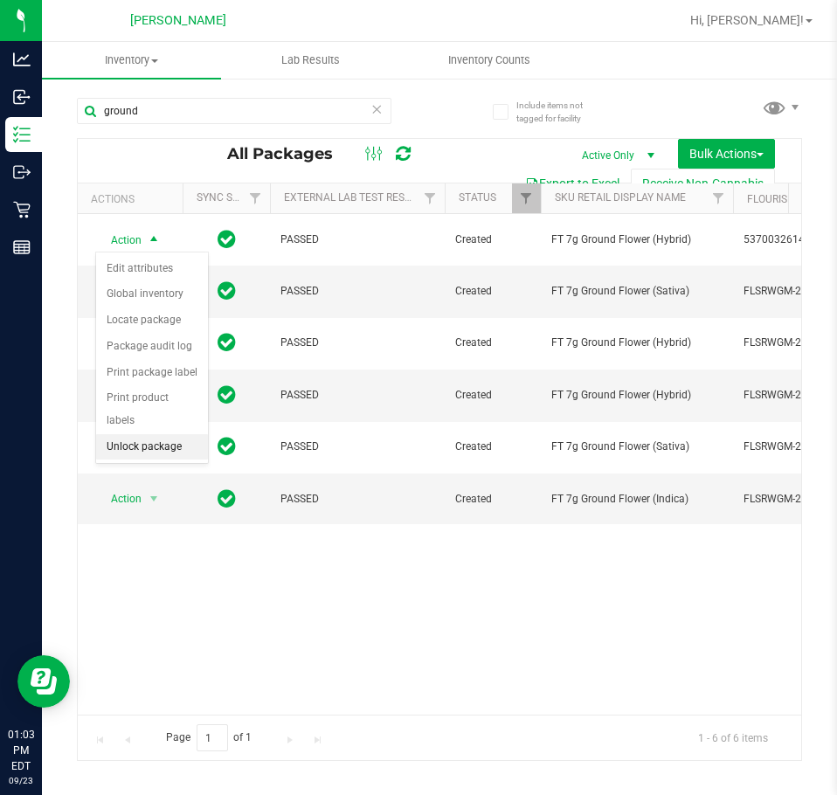
click at [156, 434] on li "Unlock package" at bounding box center [152, 447] width 112 height 26
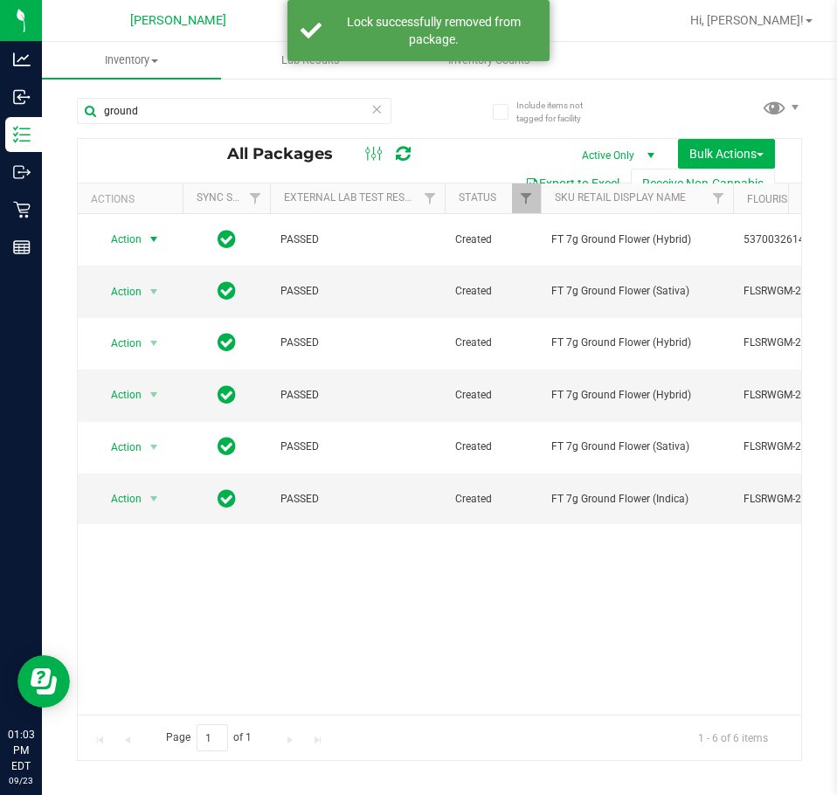
click at [149, 235] on span "select" at bounding box center [154, 239] width 14 height 14
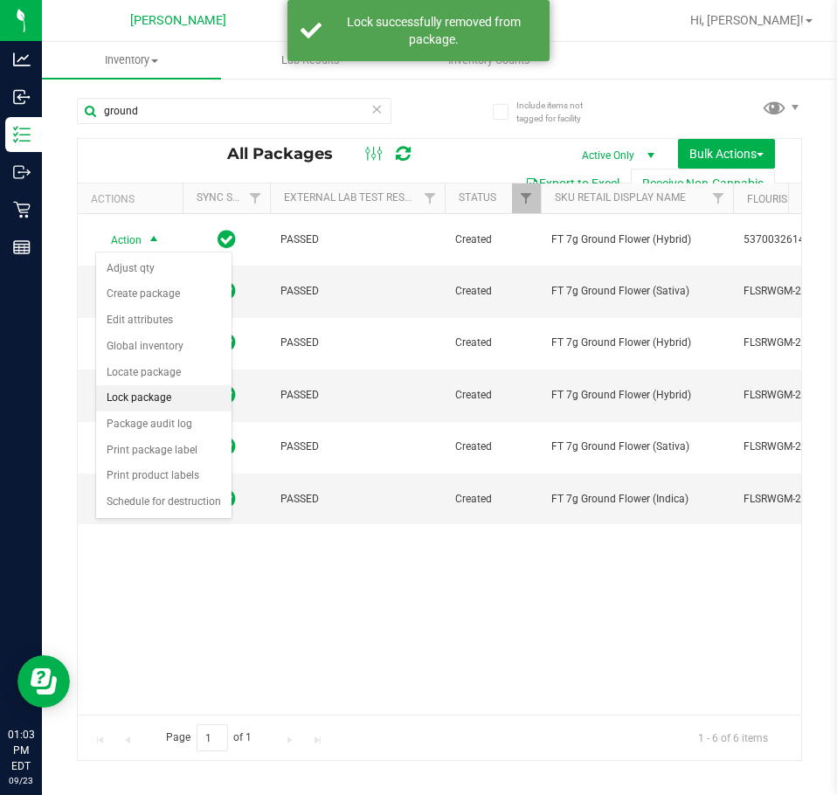
click at [128, 391] on li "Lock package" at bounding box center [163, 398] width 135 height 26
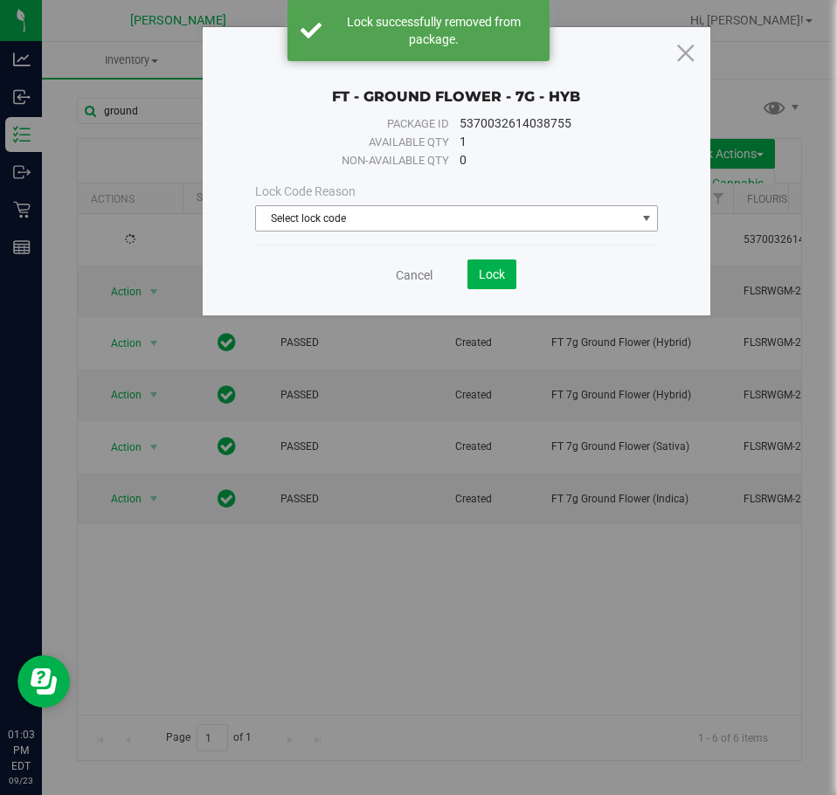
click at [368, 220] on span "Select lock code" at bounding box center [446, 218] width 380 height 24
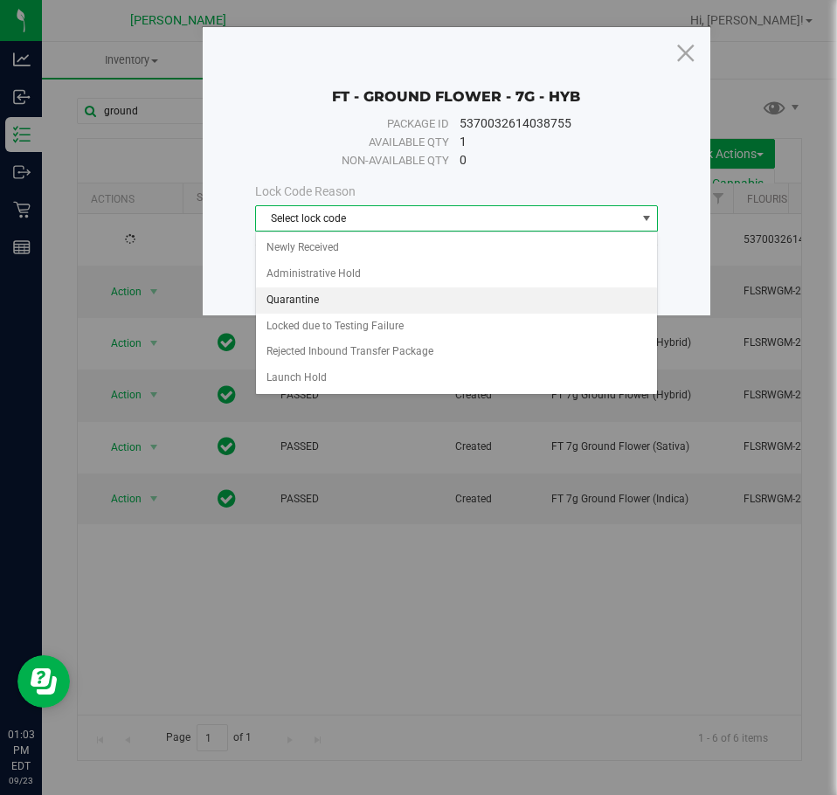
click at [314, 302] on li "Quarantine" at bounding box center [457, 300] width 402 height 26
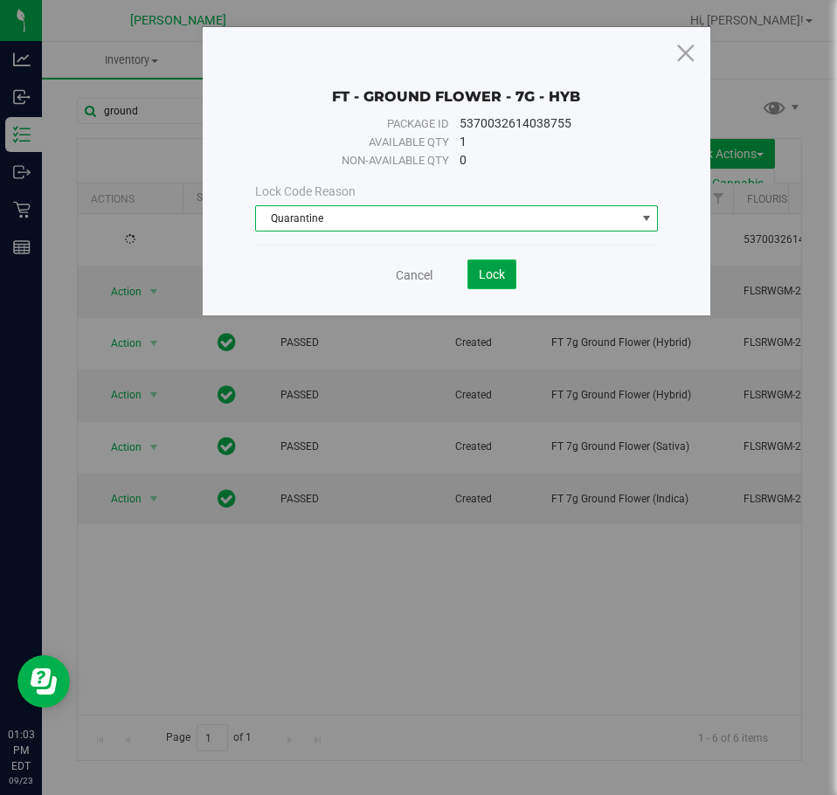
click at [480, 284] on button "Lock" at bounding box center [491, 274] width 49 height 30
